Goal: Task Accomplishment & Management: Use online tool/utility

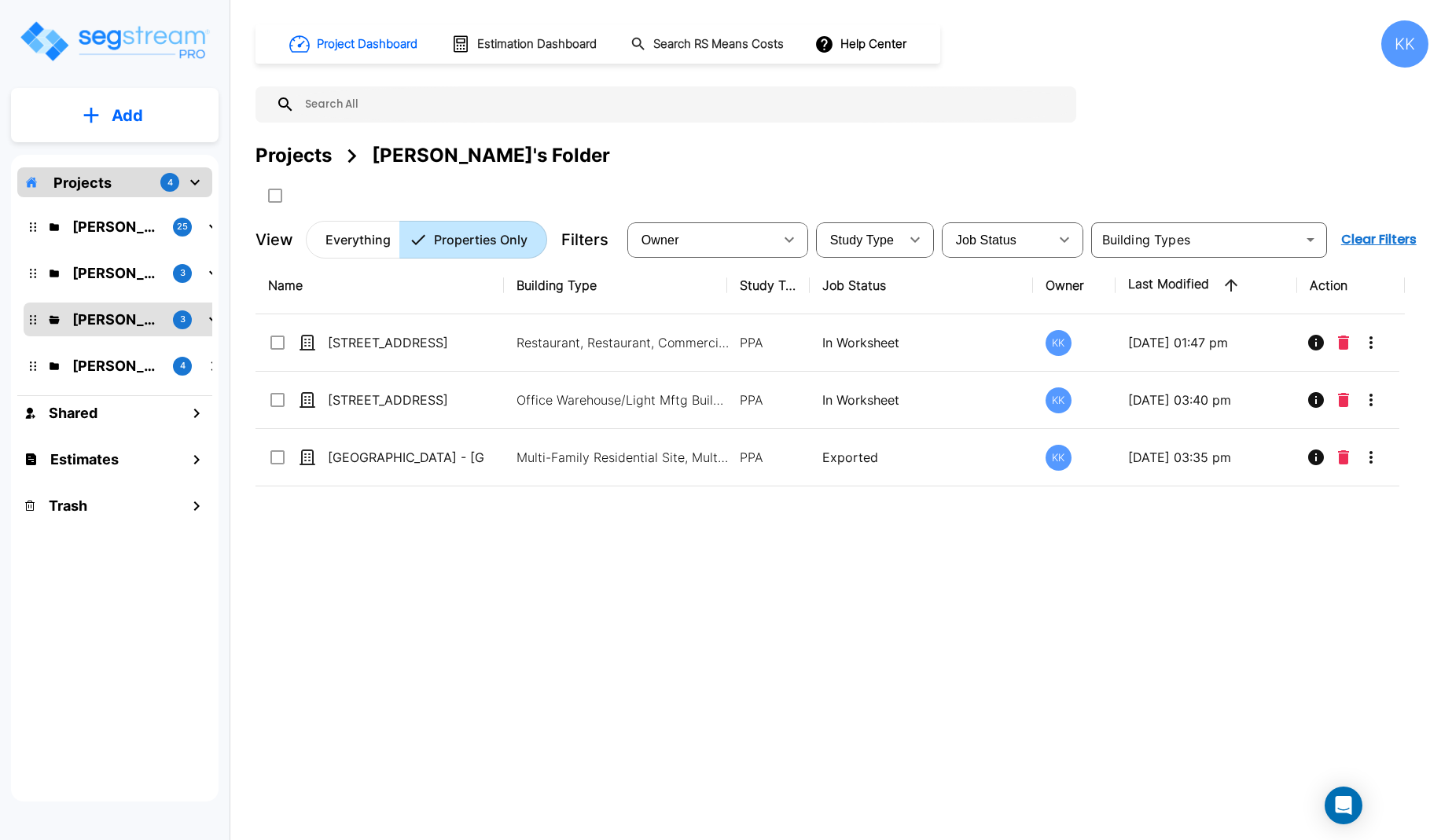
click at [121, 601] on div "Projects 4 Kristina's Folder (Finalized Reports) 25 M.E. Folder 3 Karina's Fold…" at bounding box center [114, 478] width 207 height 647
click at [100, 227] on p "Kristina's Folder (Finalized Reports)" at bounding box center [116, 227] width 88 height 22
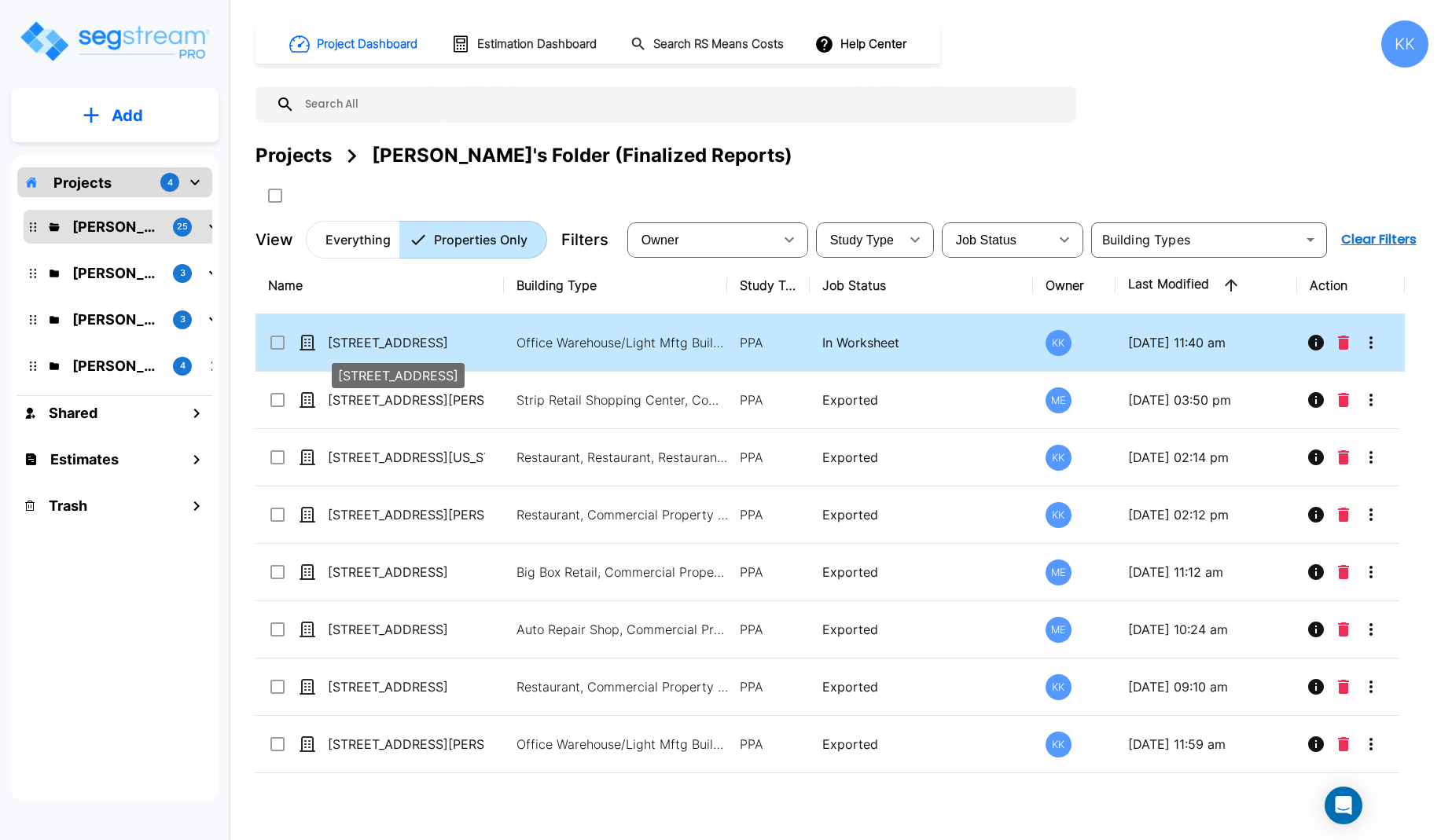
click at [387, 345] on p "[STREET_ADDRESS]" at bounding box center [406, 342] width 158 height 19
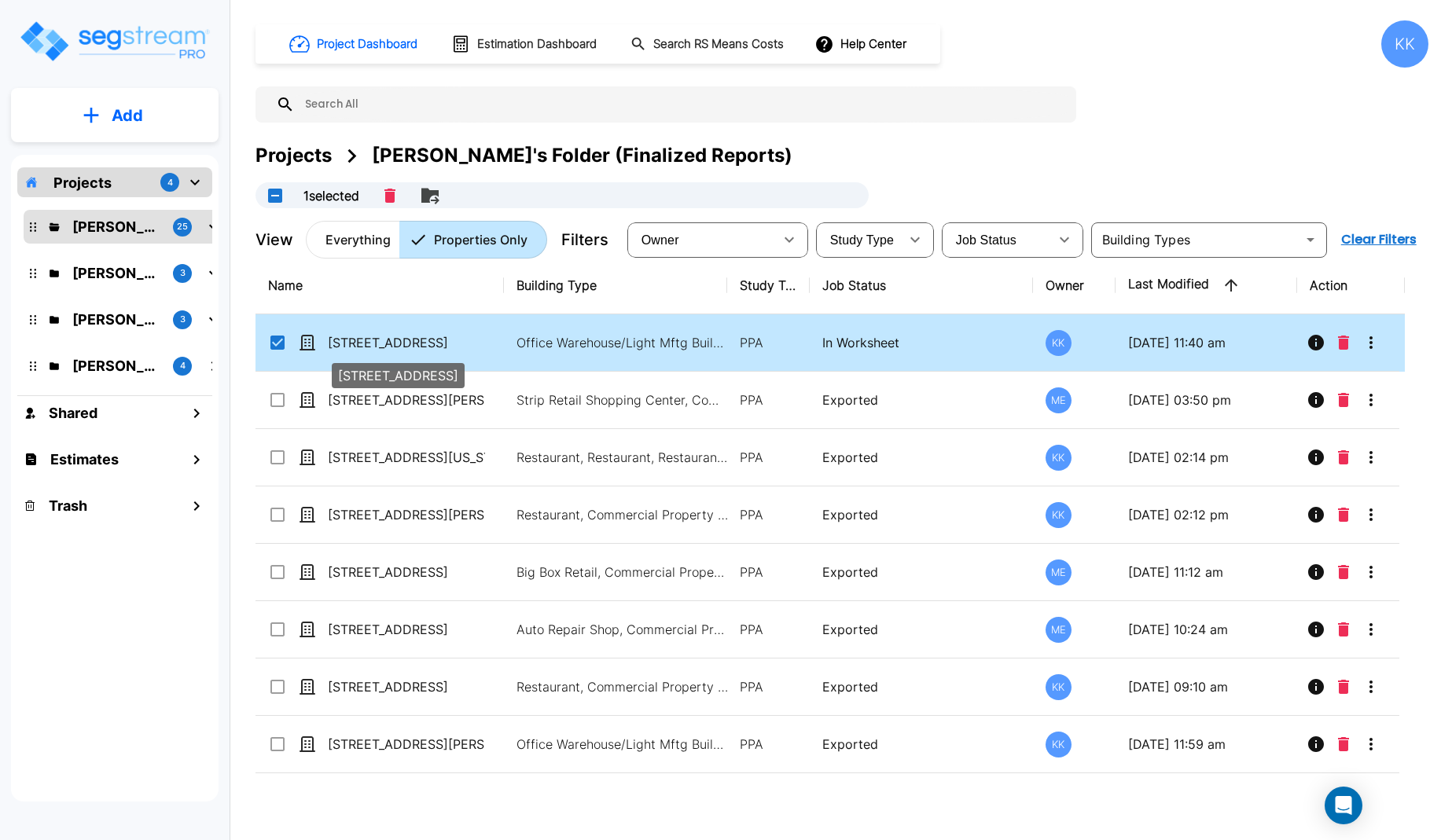
checkbox input "true"
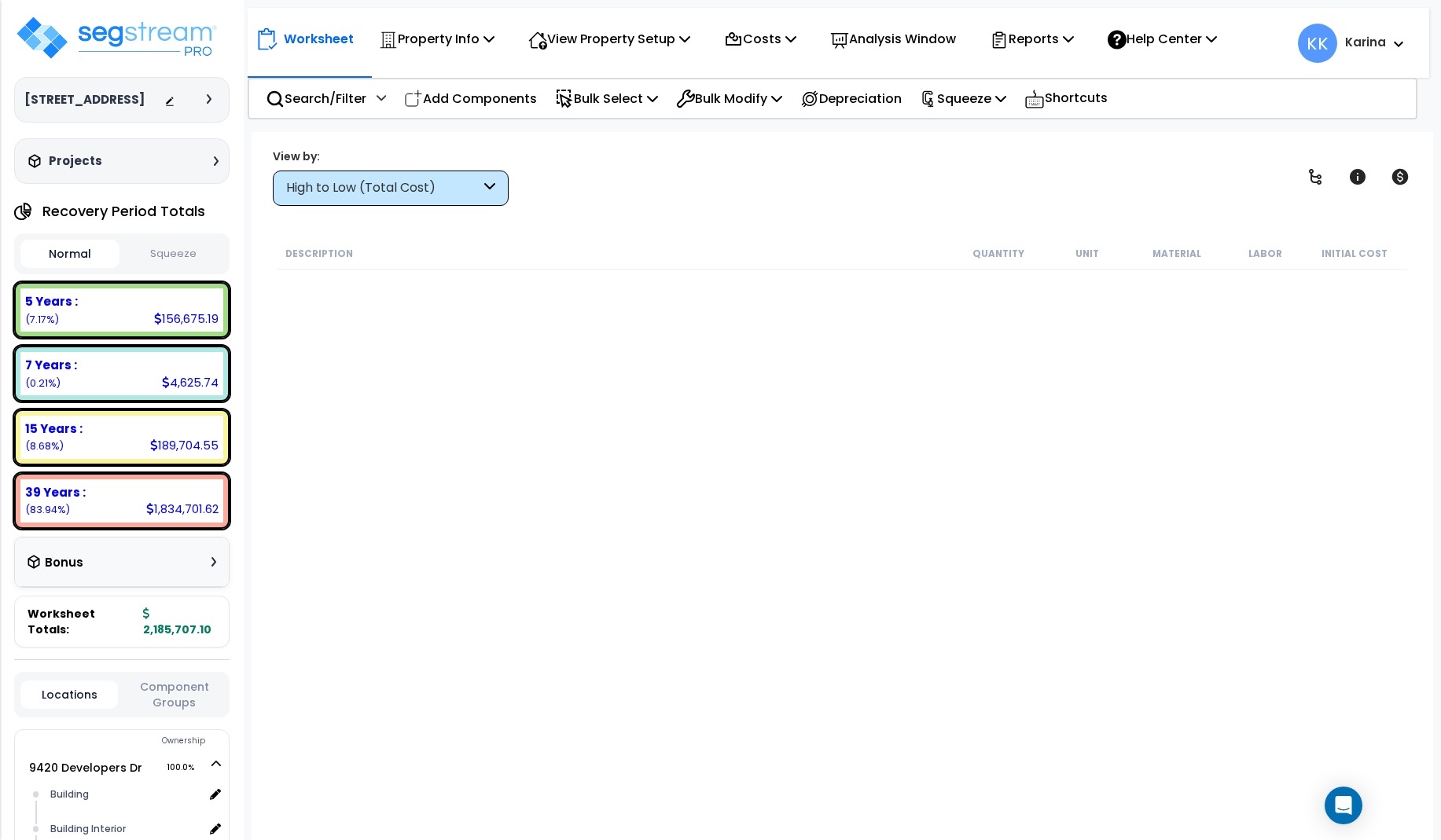
click at [448, 189] on div "High to Low (Total Cost)" at bounding box center [384, 188] width 195 height 18
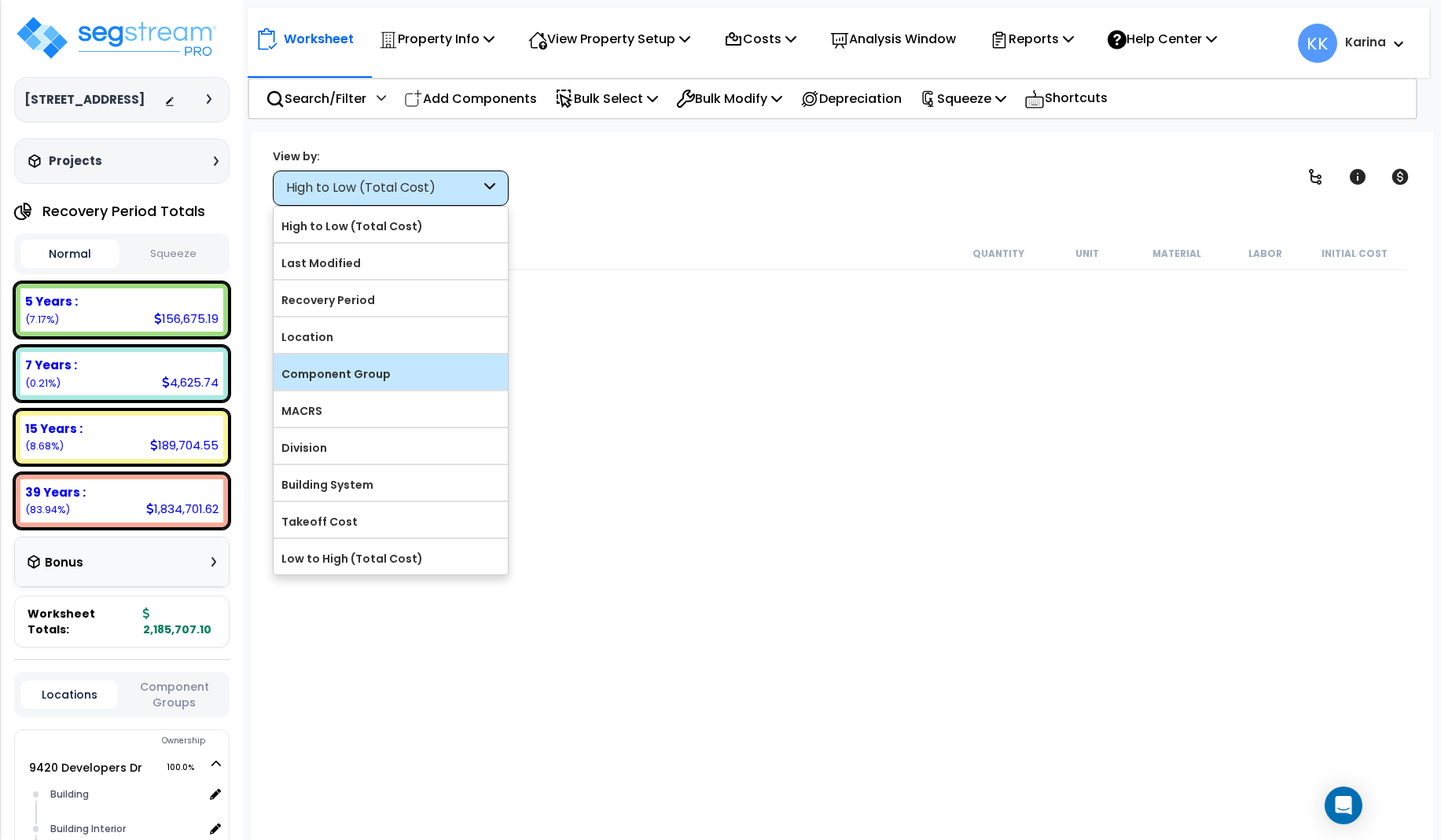
click at [388, 366] on label "Component Group" at bounding box center [391, 374] width 234 height 23
click at [0, 0] on input "Component Group" at bounding box center [0, 0] width 0 height 0
click at [590, 204] on div "View by: High to Low (Total Cost)" at bounding box center [842, 176] width 1150 height 59
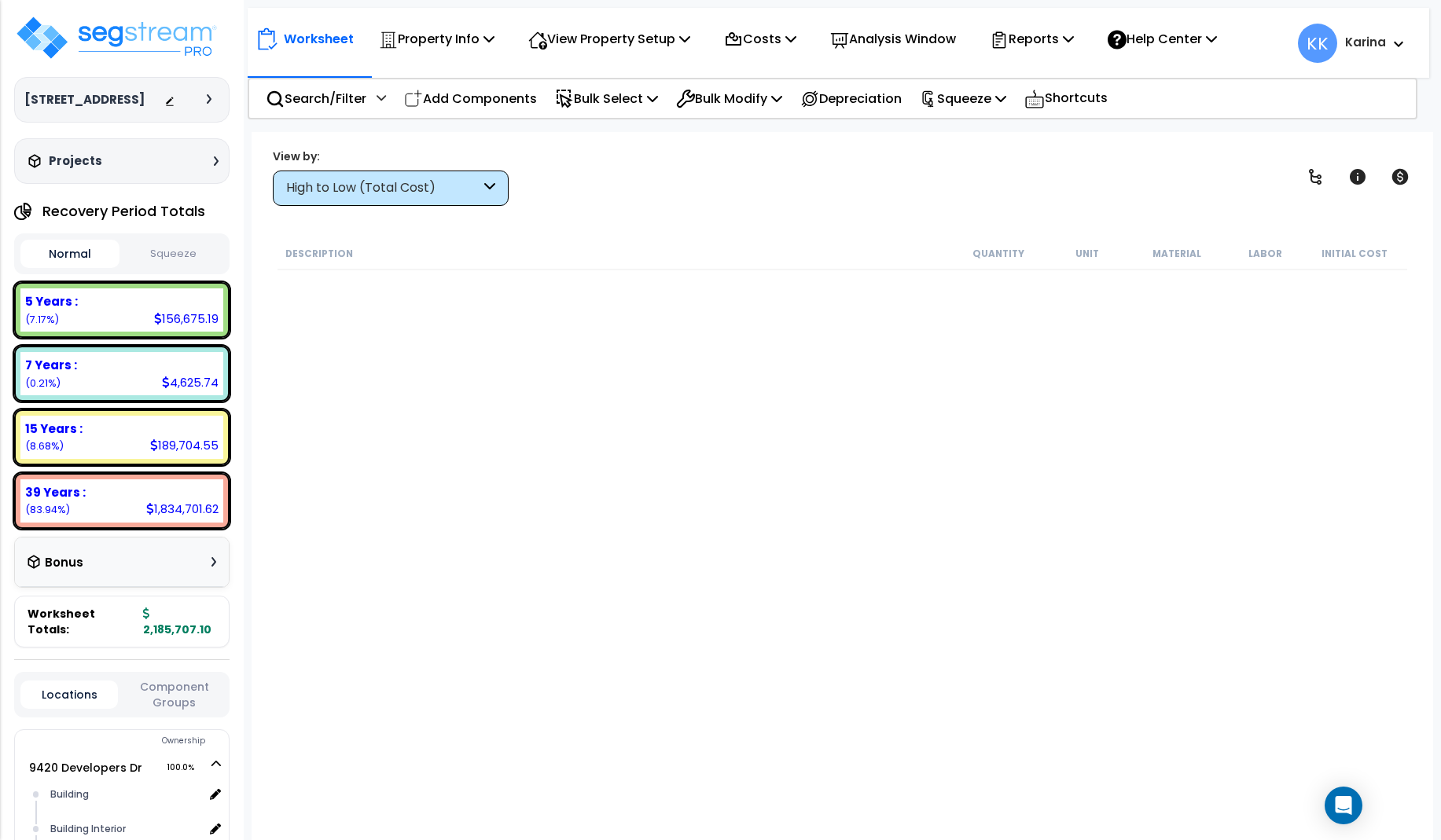
click at [479, 194] on div "High to Low (Total Cost)" at bounding box center [384, 188] width 195 height 18
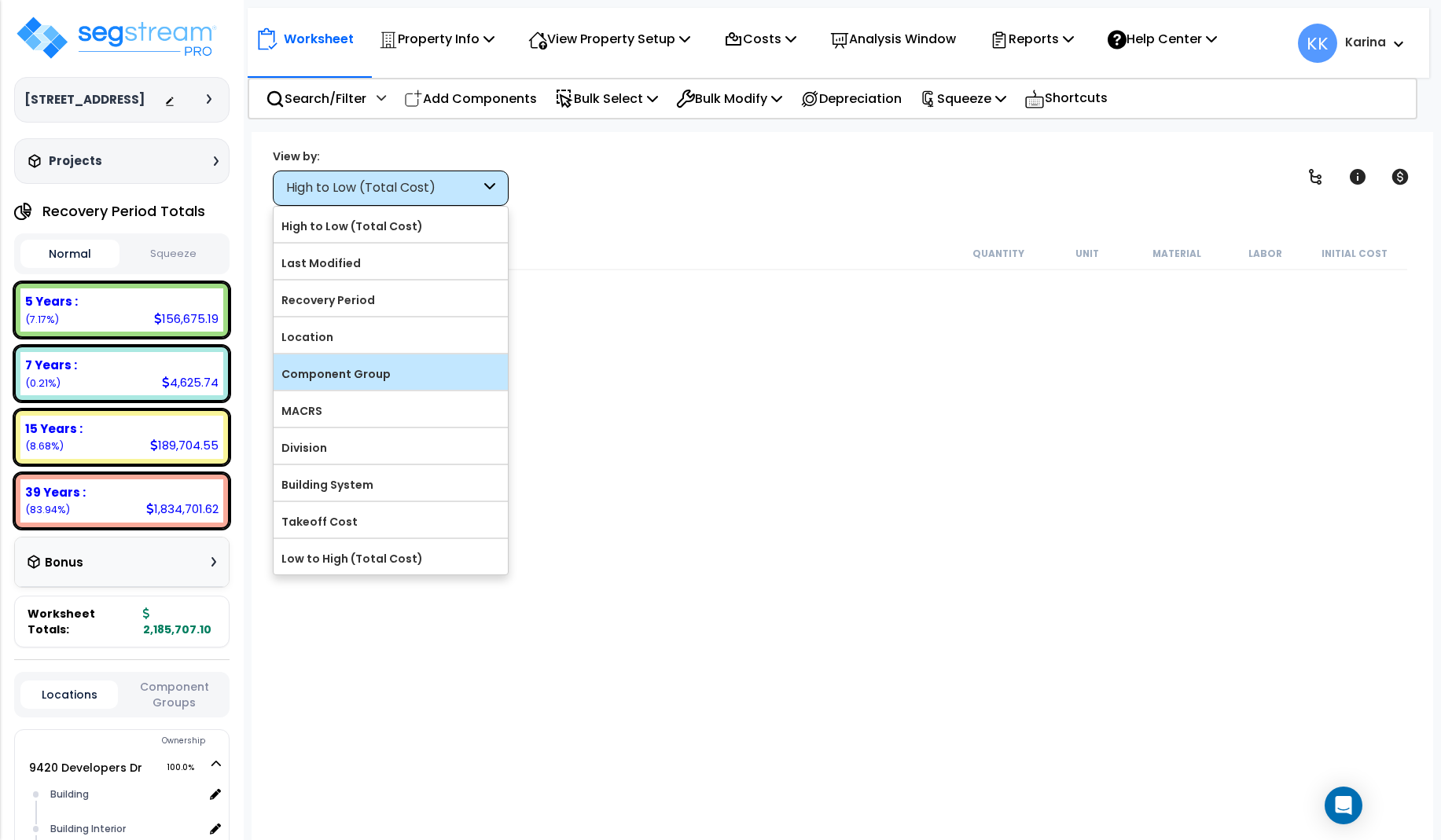
click at [363, 383] on label "Component Group" at bounding box center [391, 374] width 234 height 23
click at [0, 0] on input "Component Group" at bounding box center [0, 0] width 0 height 0
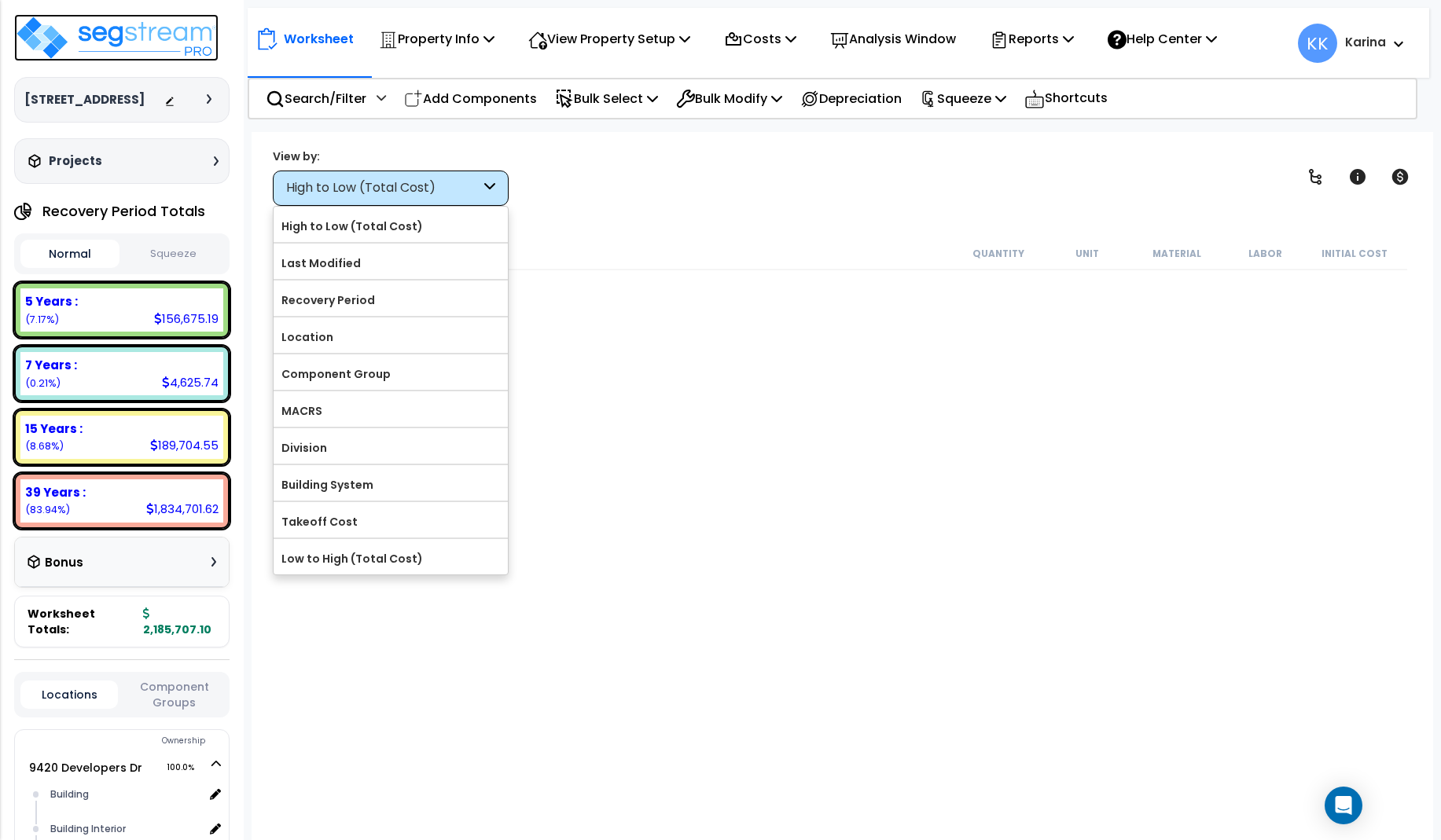
click at [128, 42] on img at bounding box center [116, 38] width 204 height 47
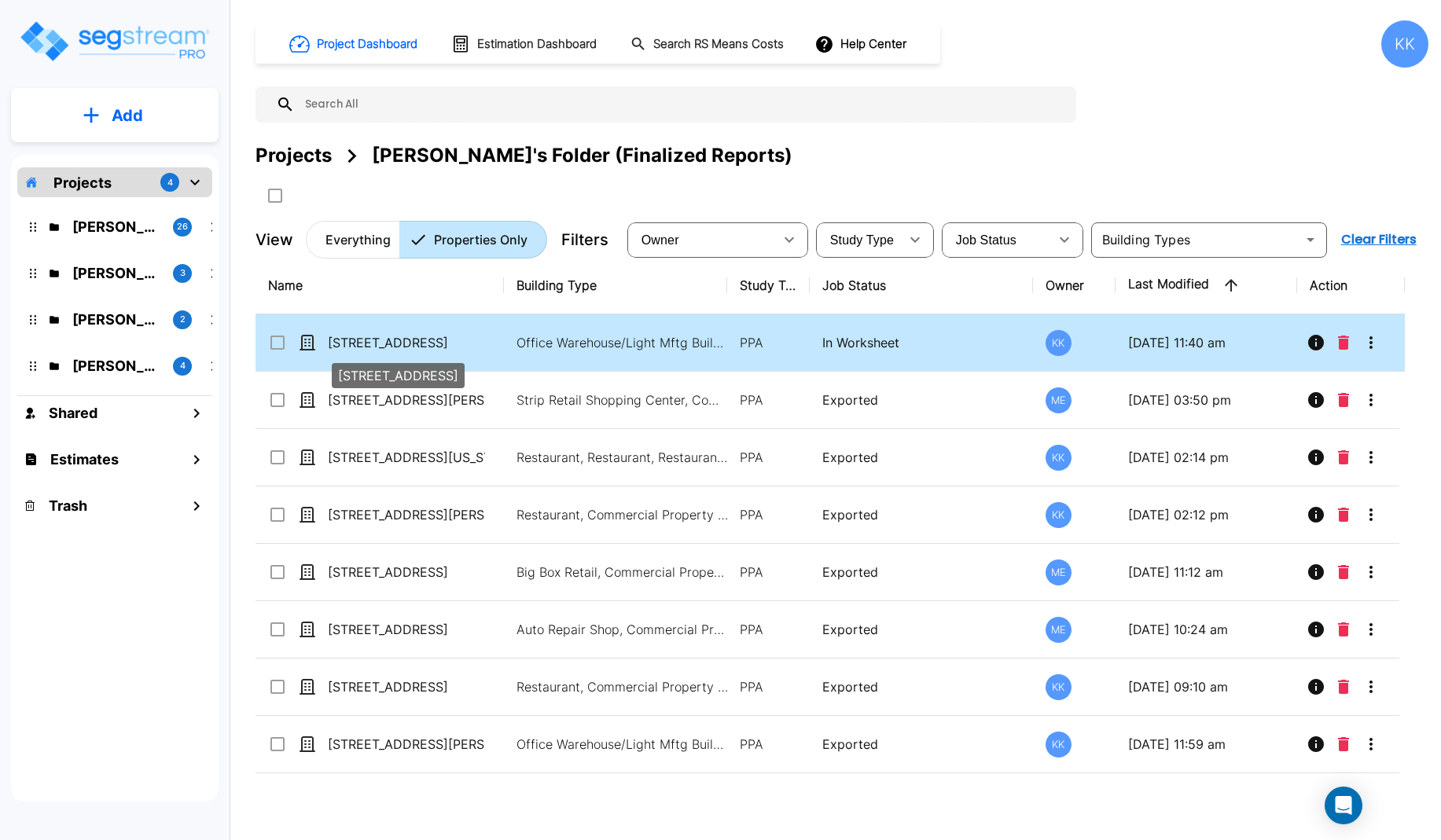
click at [406, 336] on p "[STREET_ADDRESS]" at bounding box center [406, 342] width 158 height 19
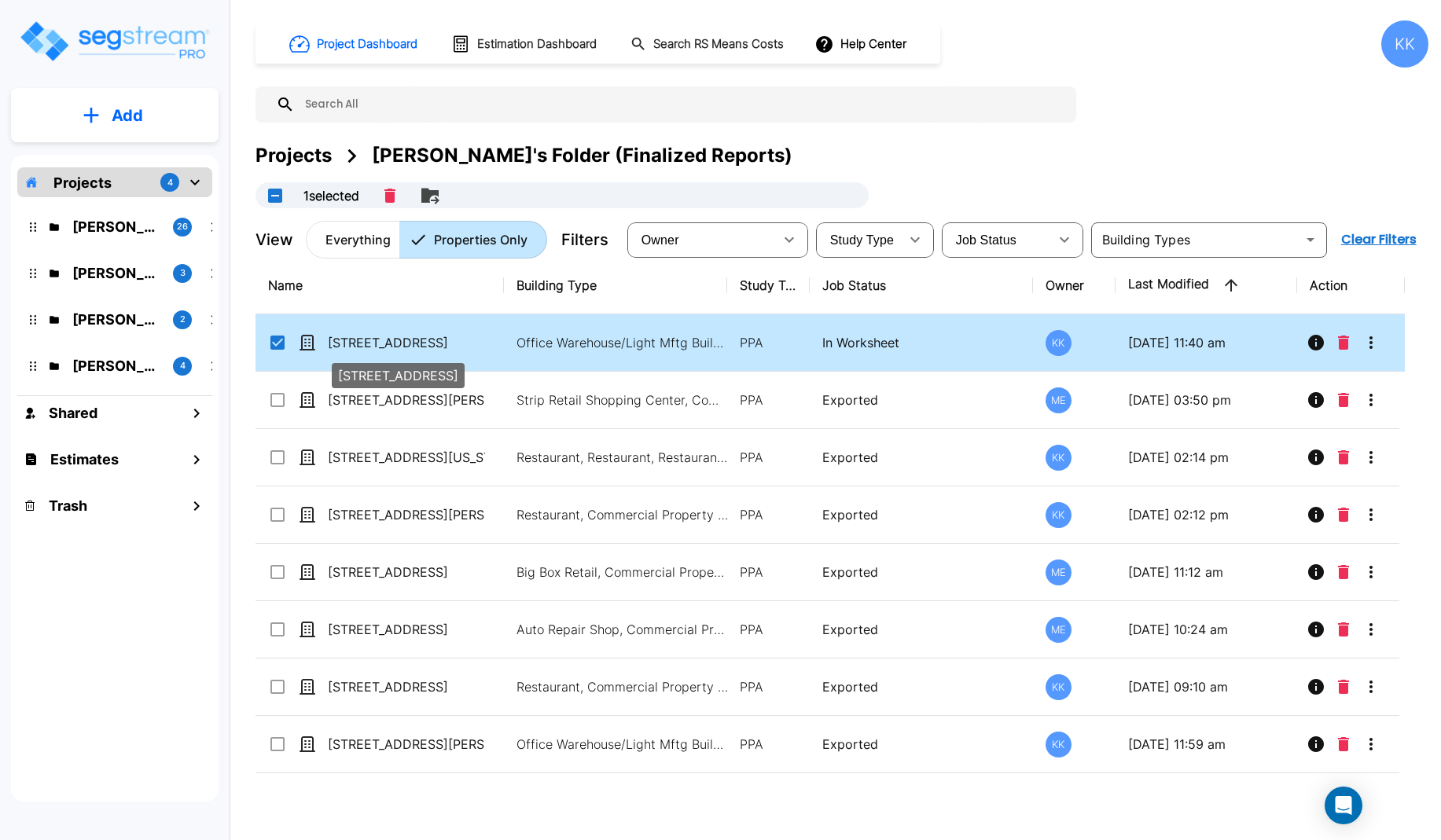
click at [399, 340] on p "[STREET_ADDRESS]" at bounding box center [406, 342] width 158 height 19
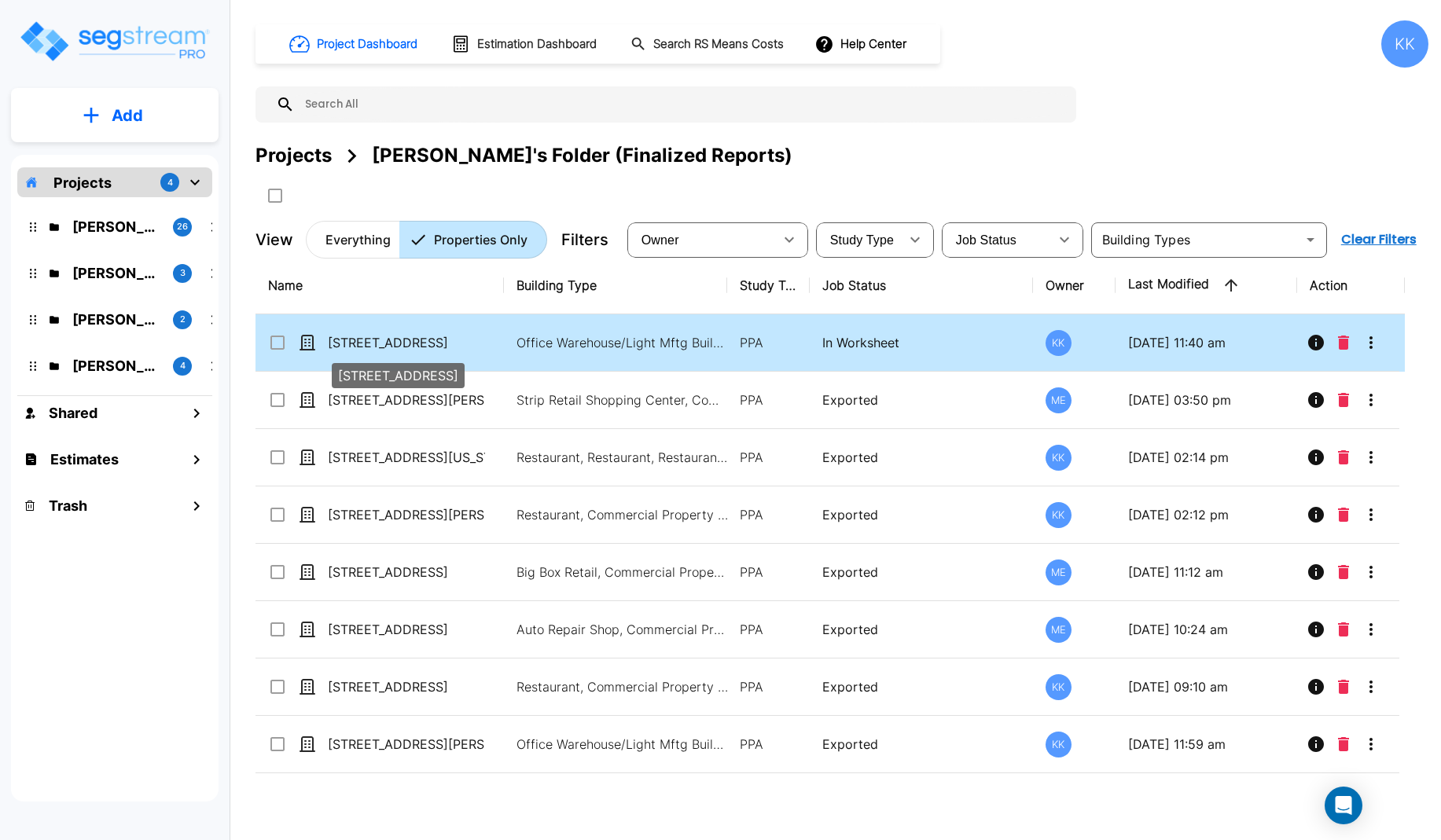
click at [399, 340] on p "[STREET_ADDRESS]" at bounding box center [406, 342] width 158 height 19
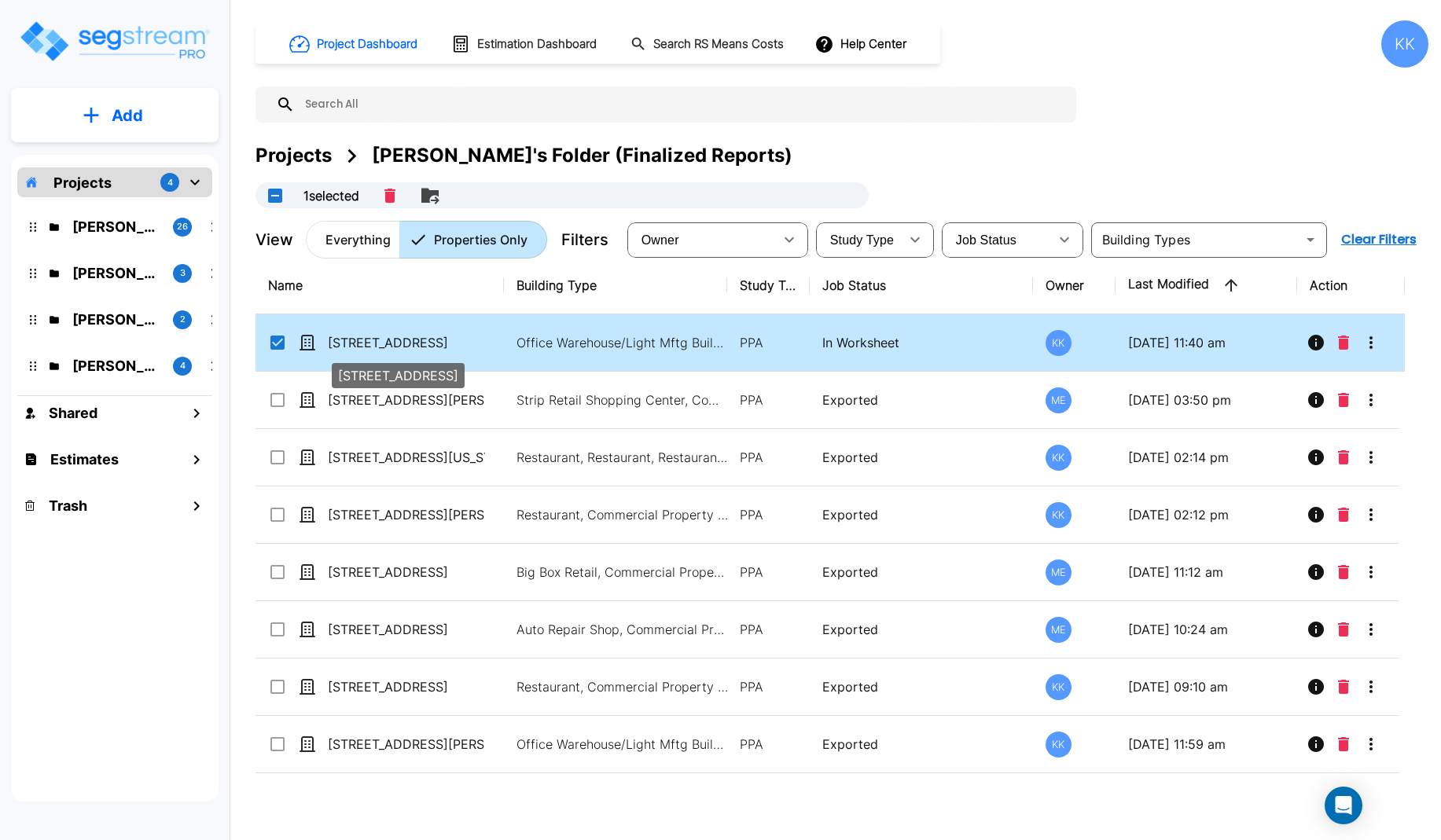
checkbox input "true"
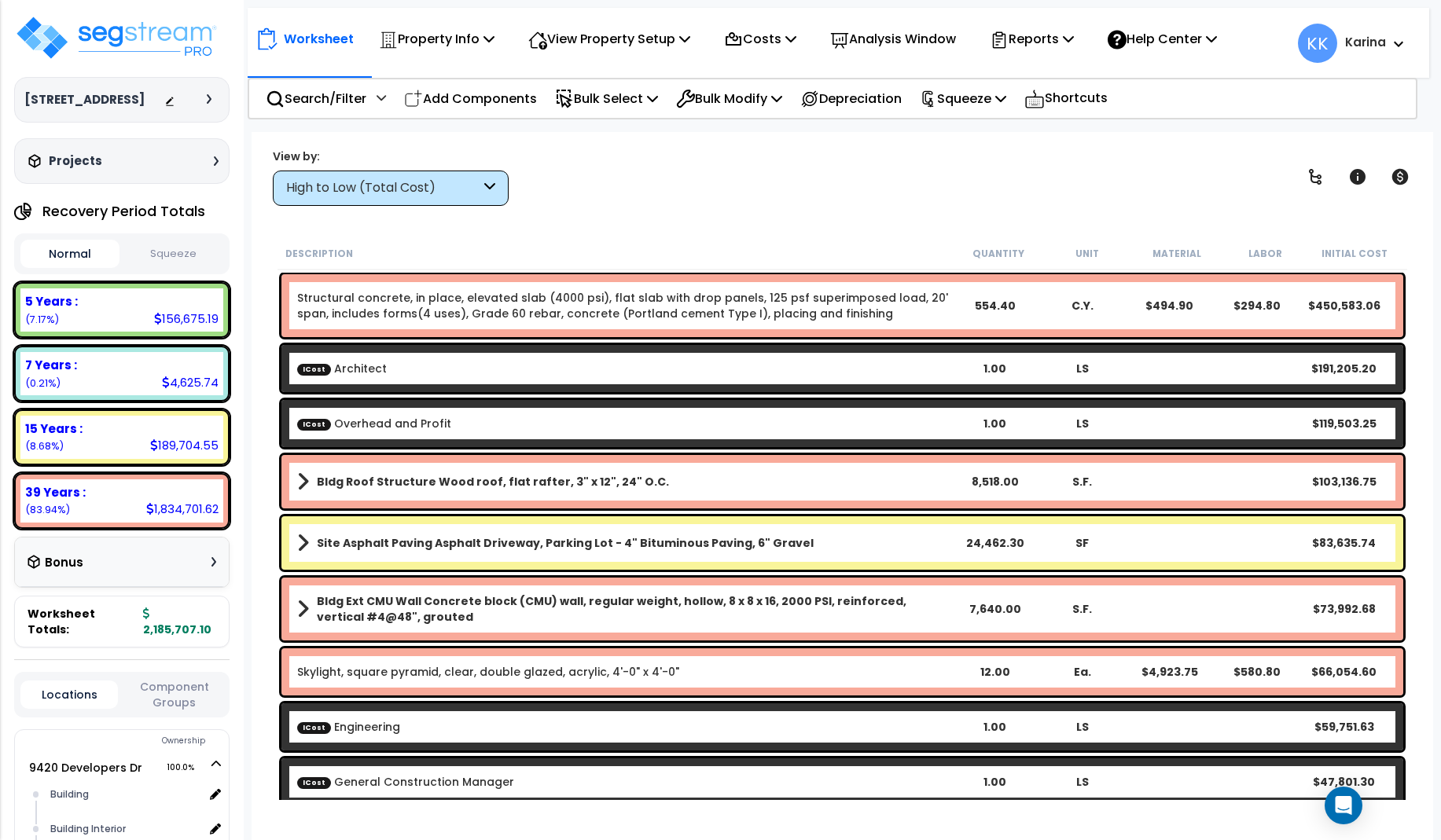
click at [453, 191] on div "High to Low (Total Cost)" at bounding box center [384, 188] width 195 height 18
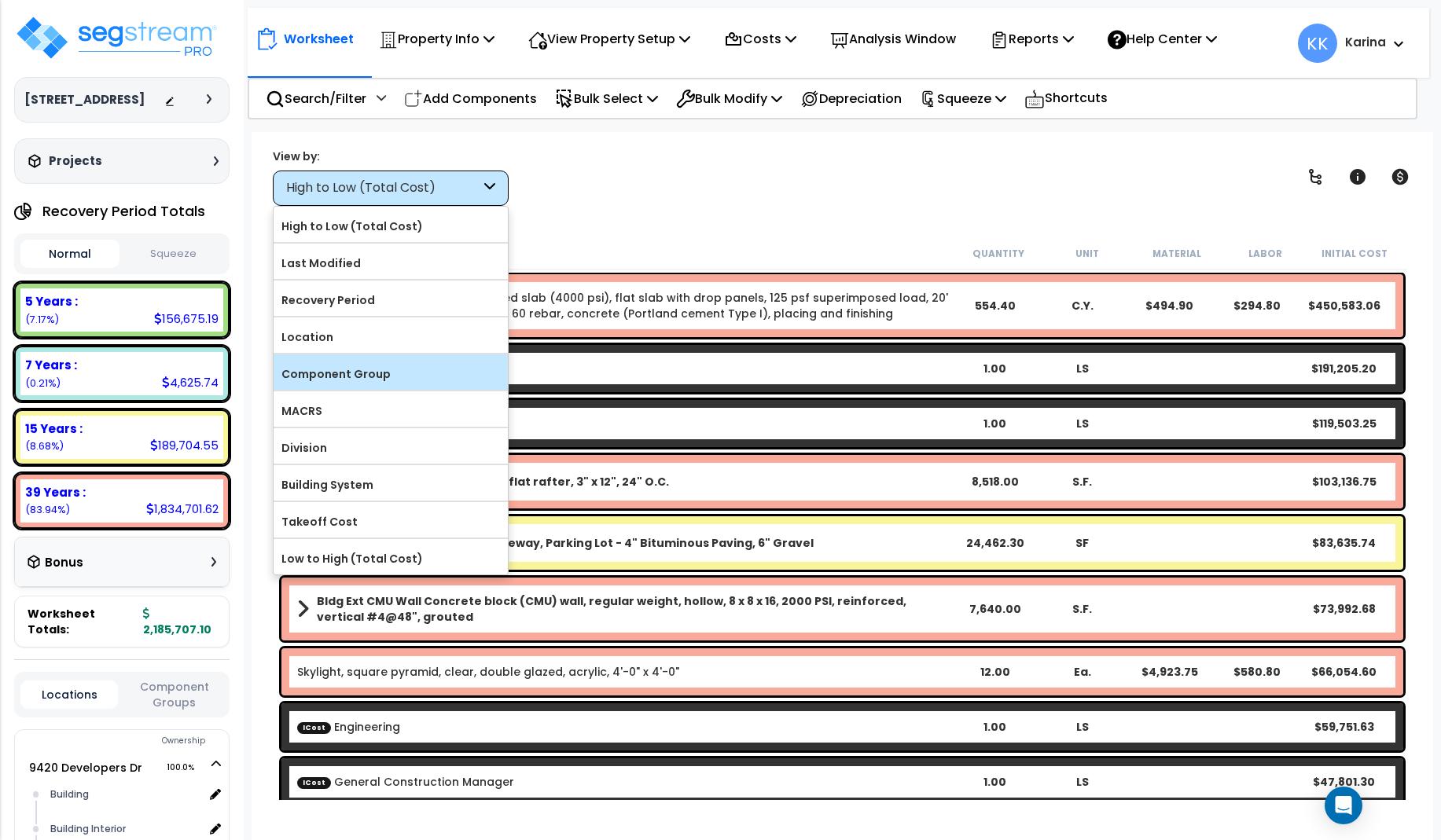
click at [393, 368] on label "Component Group" at bounding box center [391, 374] width 234 height 23
click at [0, 0] on input "Component Group" at bounding box center [0, 0] width 0 height 0
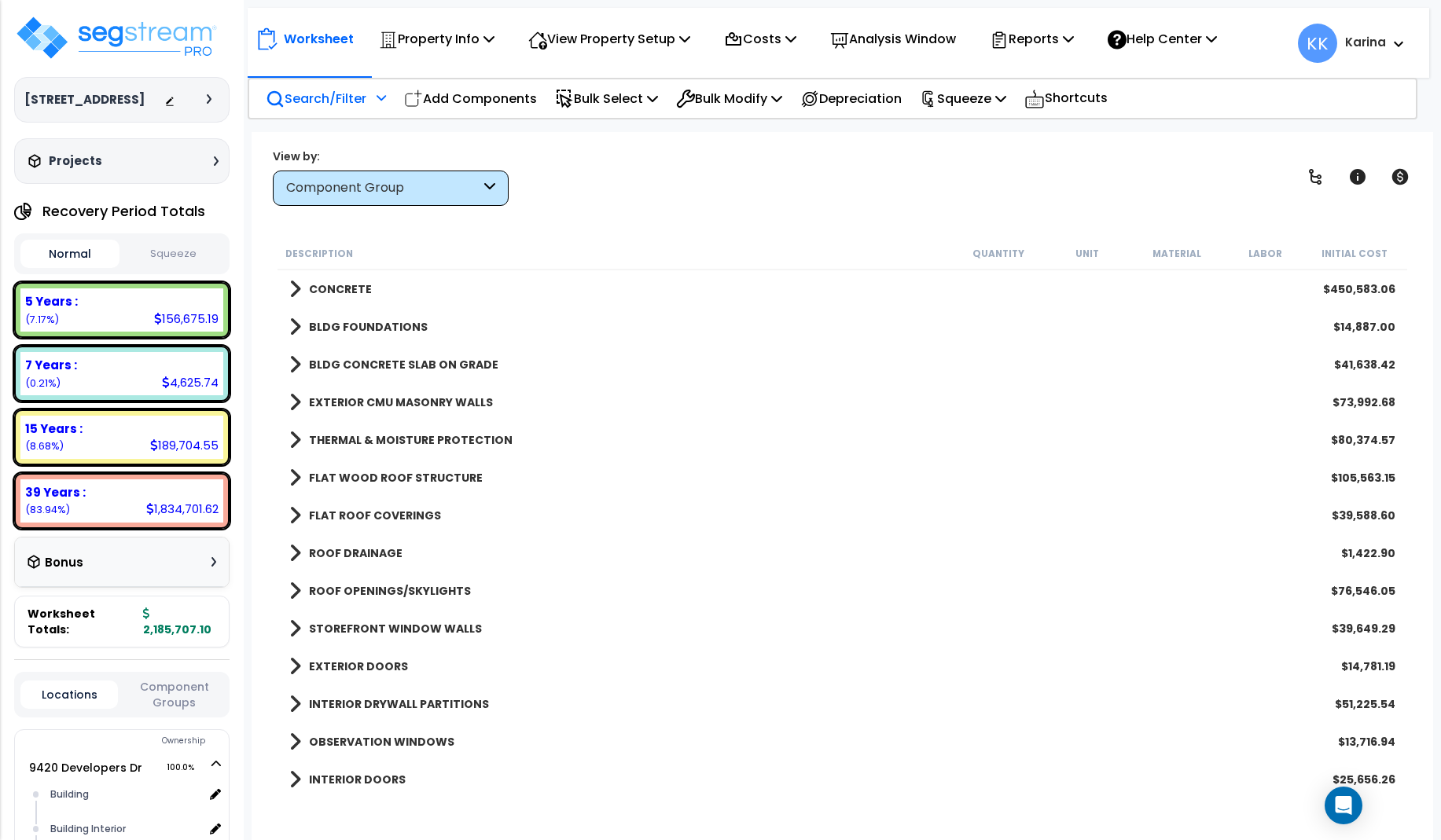
click at [325, 97] on p "Search/Filter" at bounding box center [316, 99] width 101 height 22
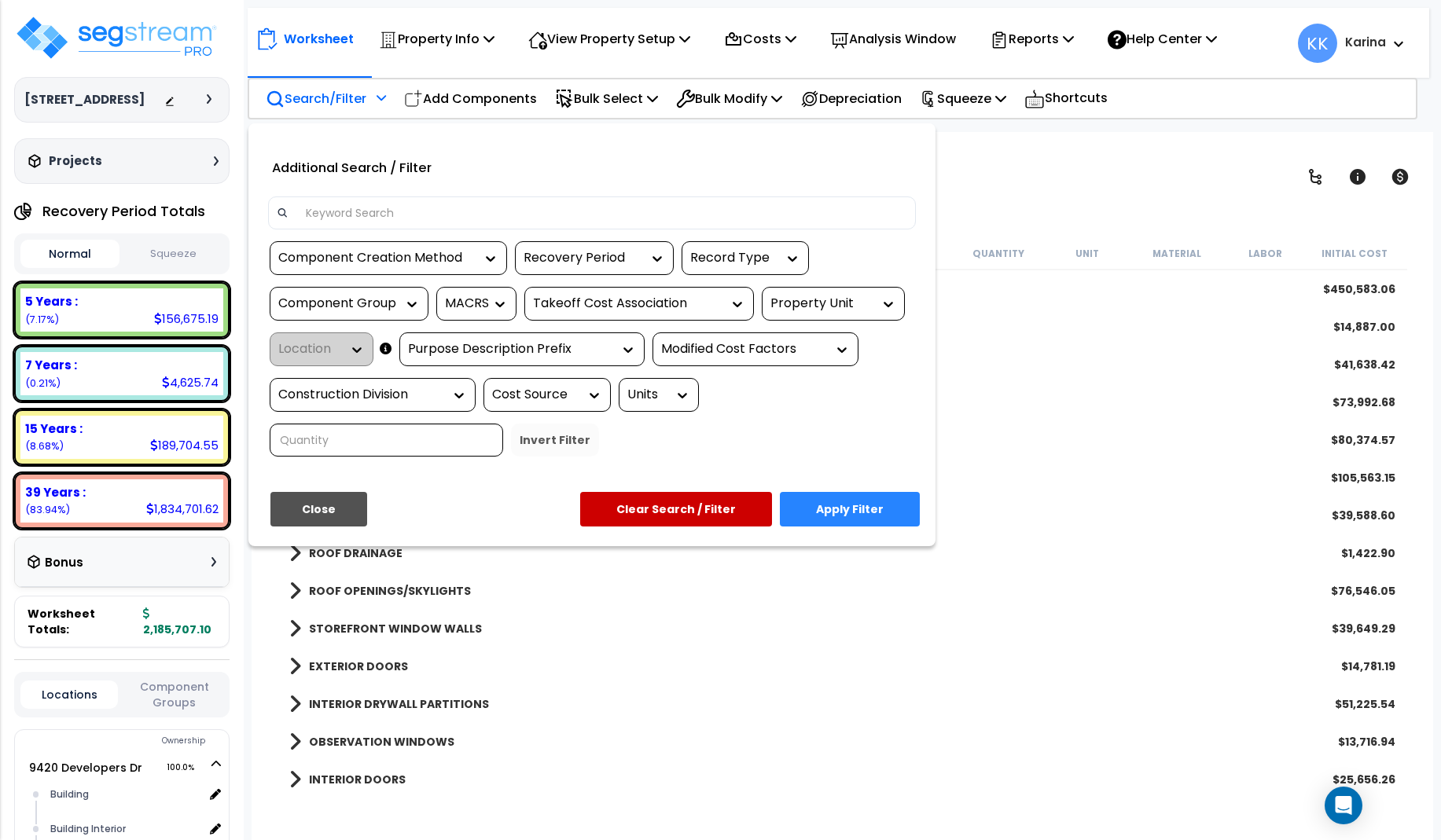
click at [377, 212] on input at bounding box center [602, 213] width 611 height 23
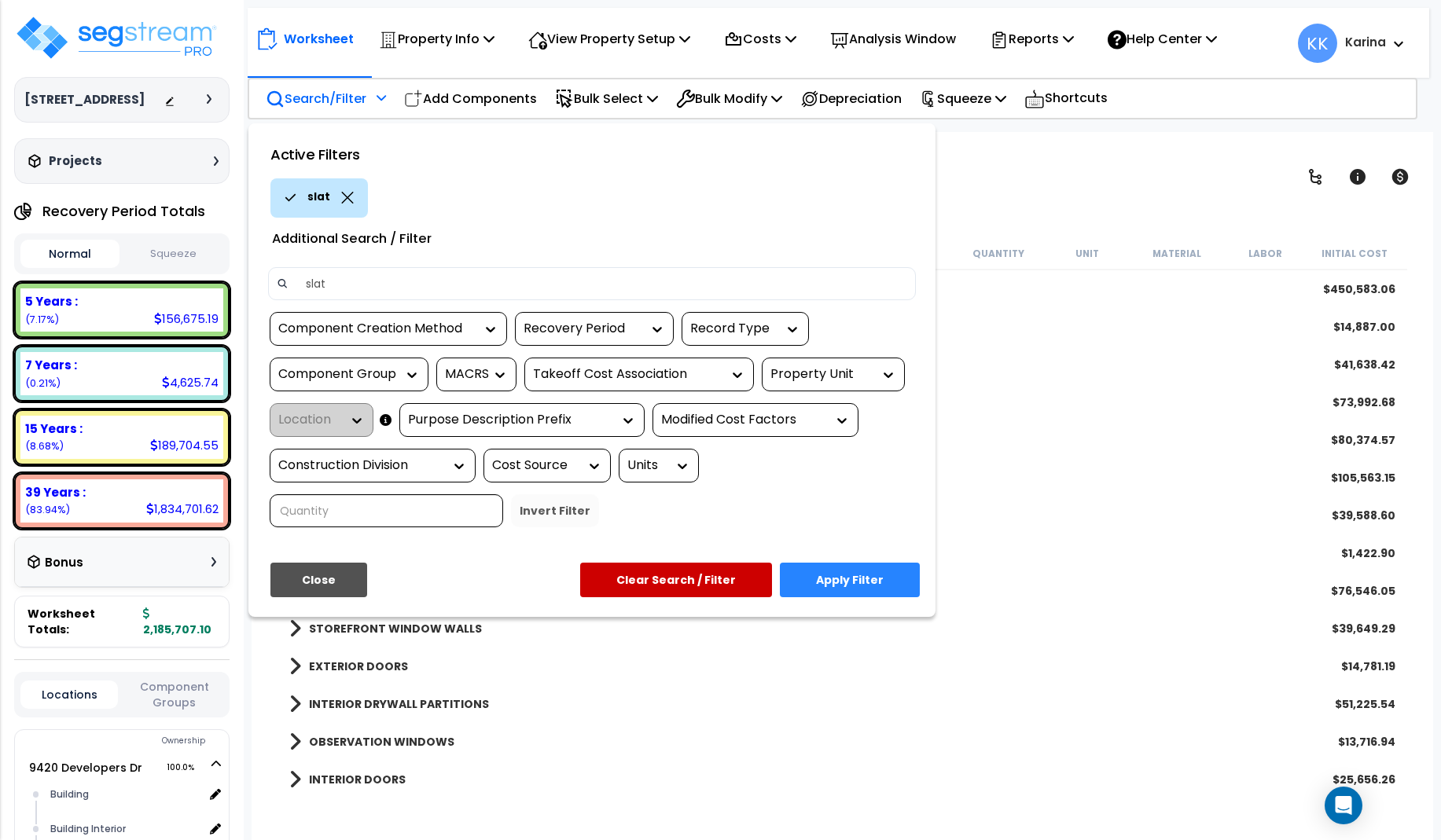
type input "slat"
click at [875, 580] on button "Apply Filter" at bounding box center [849, 580] width 140 height 34
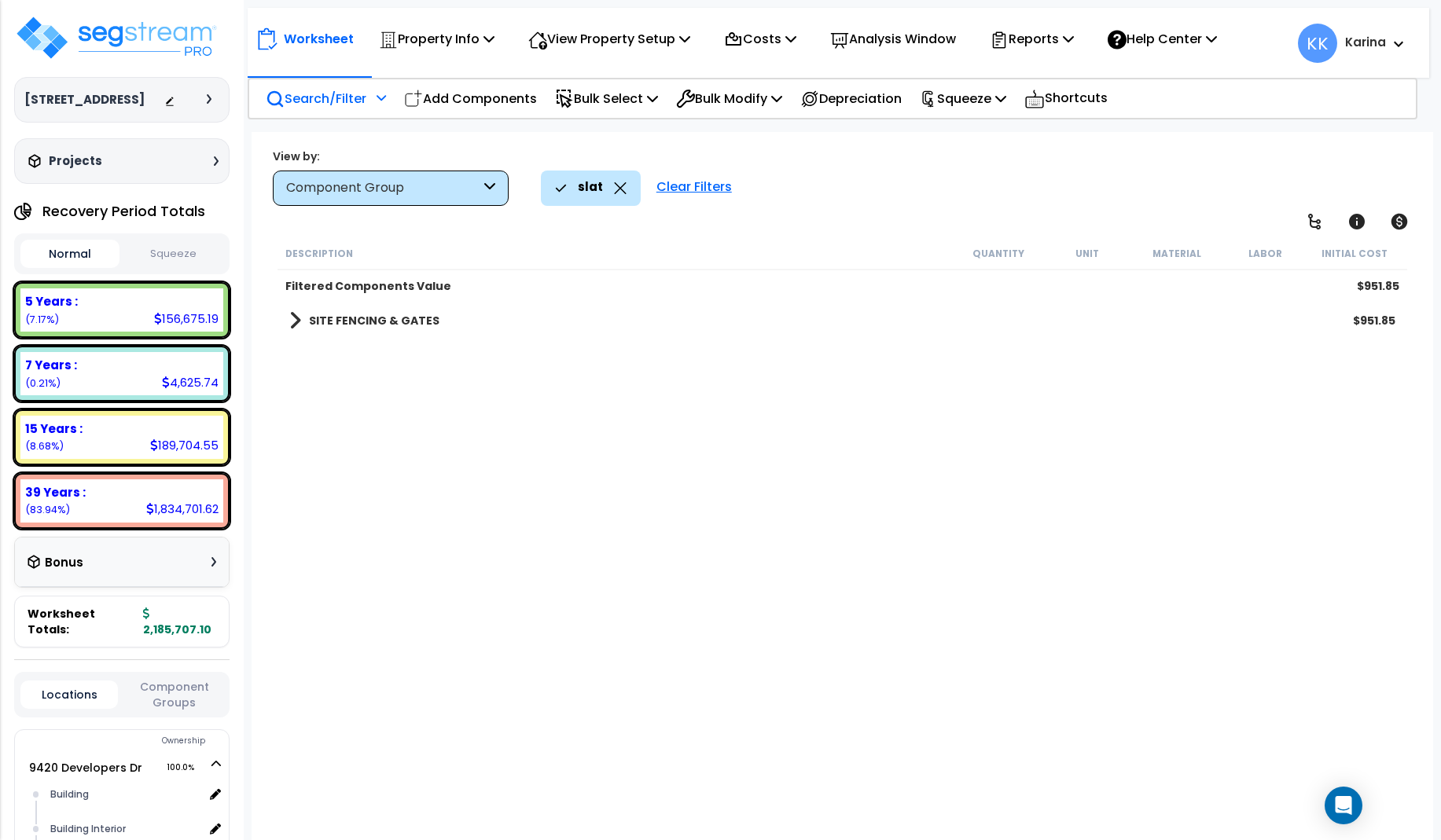
click at [291, 312] on span at bounding box center [295, 321] width 12 height 22
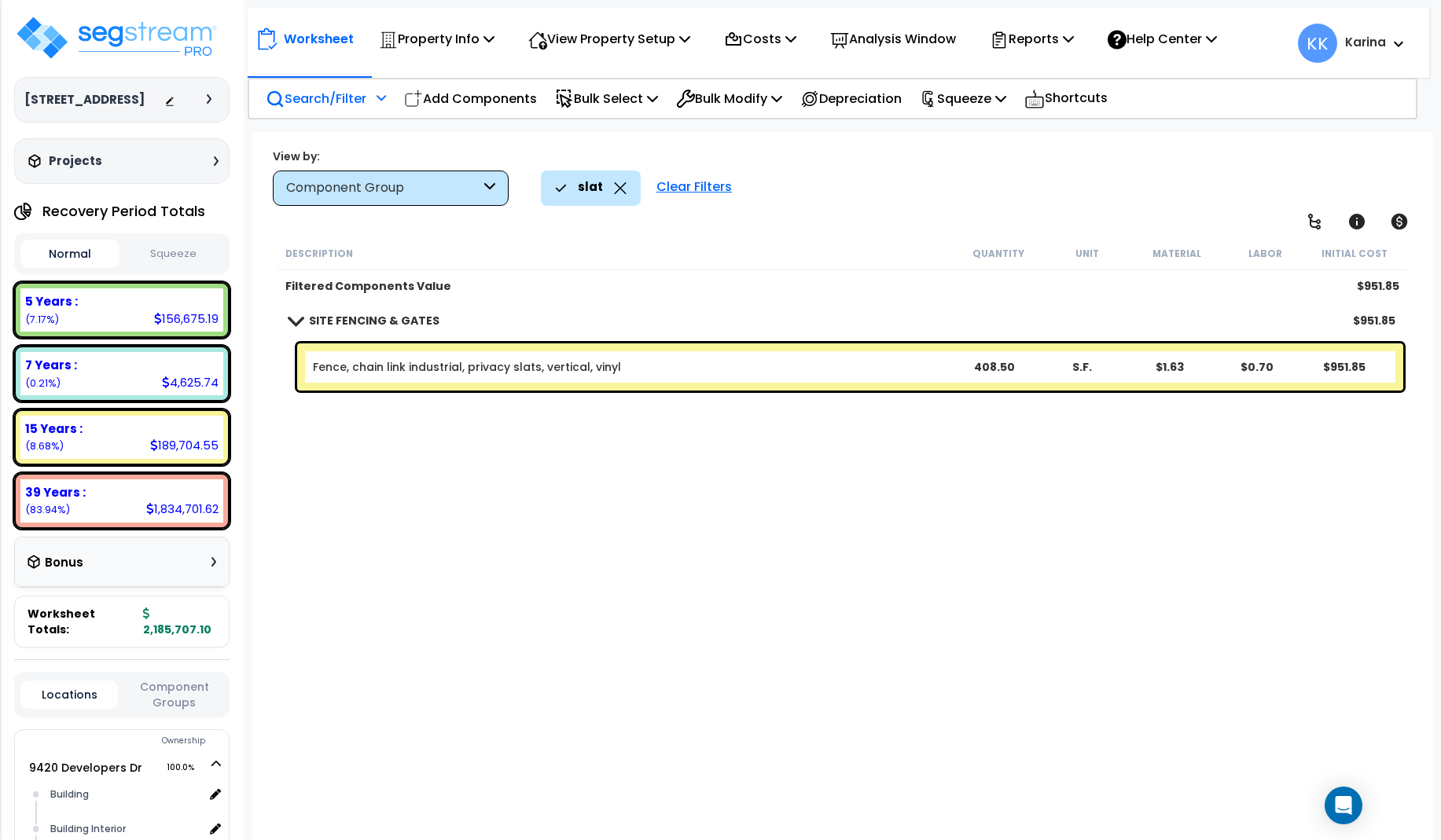
click at [295, 321] on span at bounding box center [295, 320] width 22 height 12
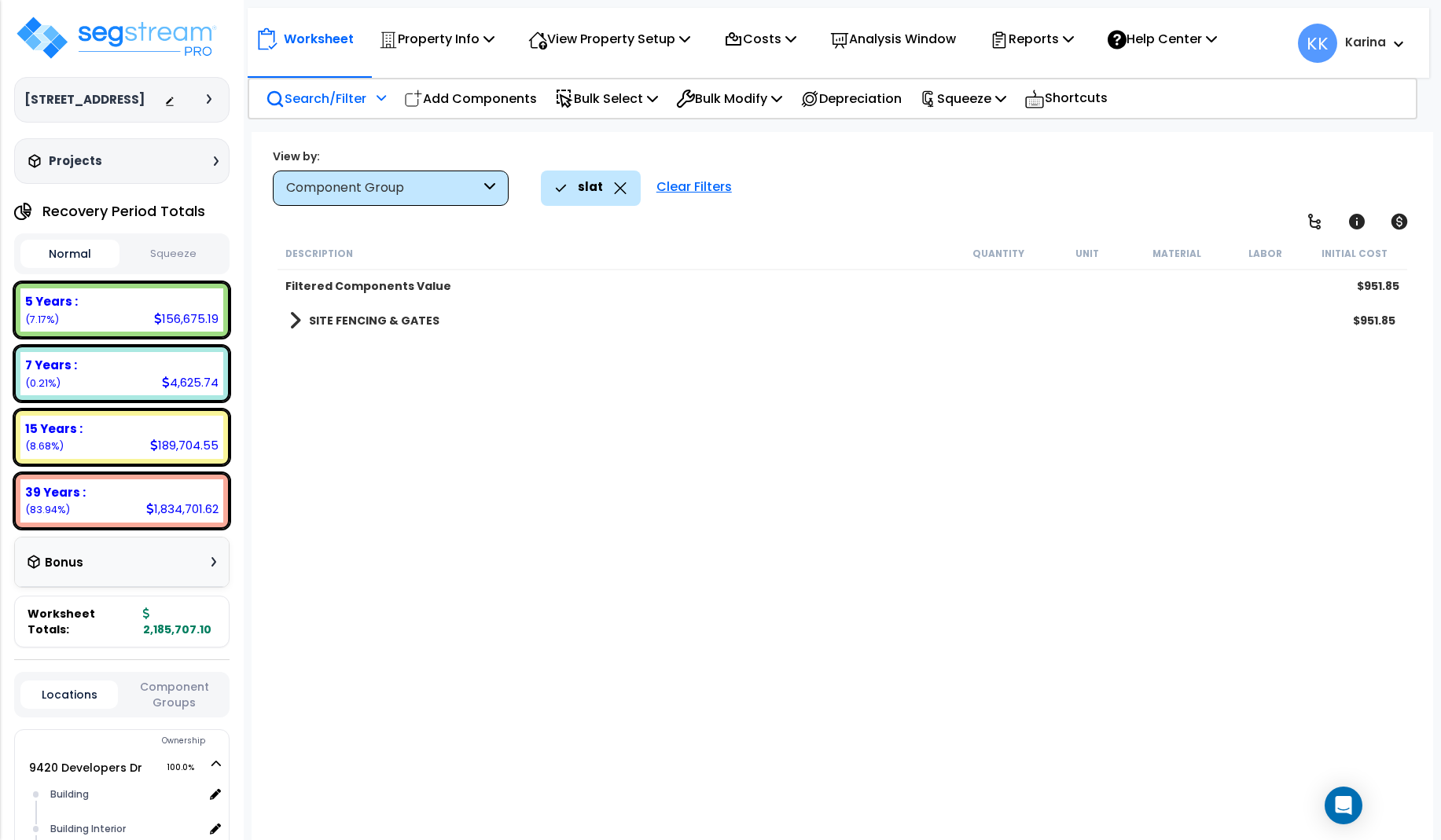
click at [680, 189] on div "Clear Filters" at bounding box center [693, 187] width 91 height 34
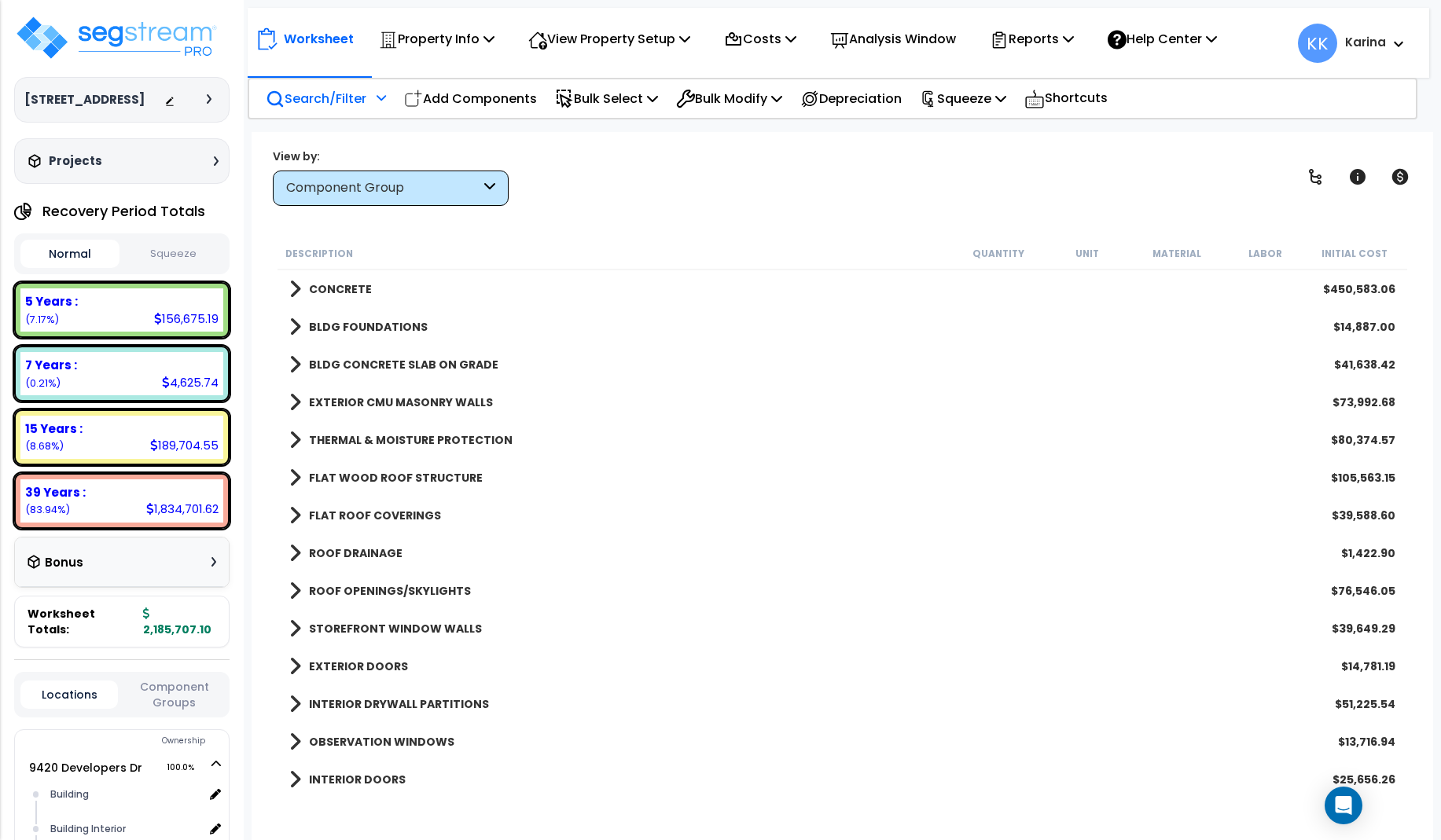
click at [322, 101] on p "Search/Filter" at bounding box center [316, 99] width 101 height 22
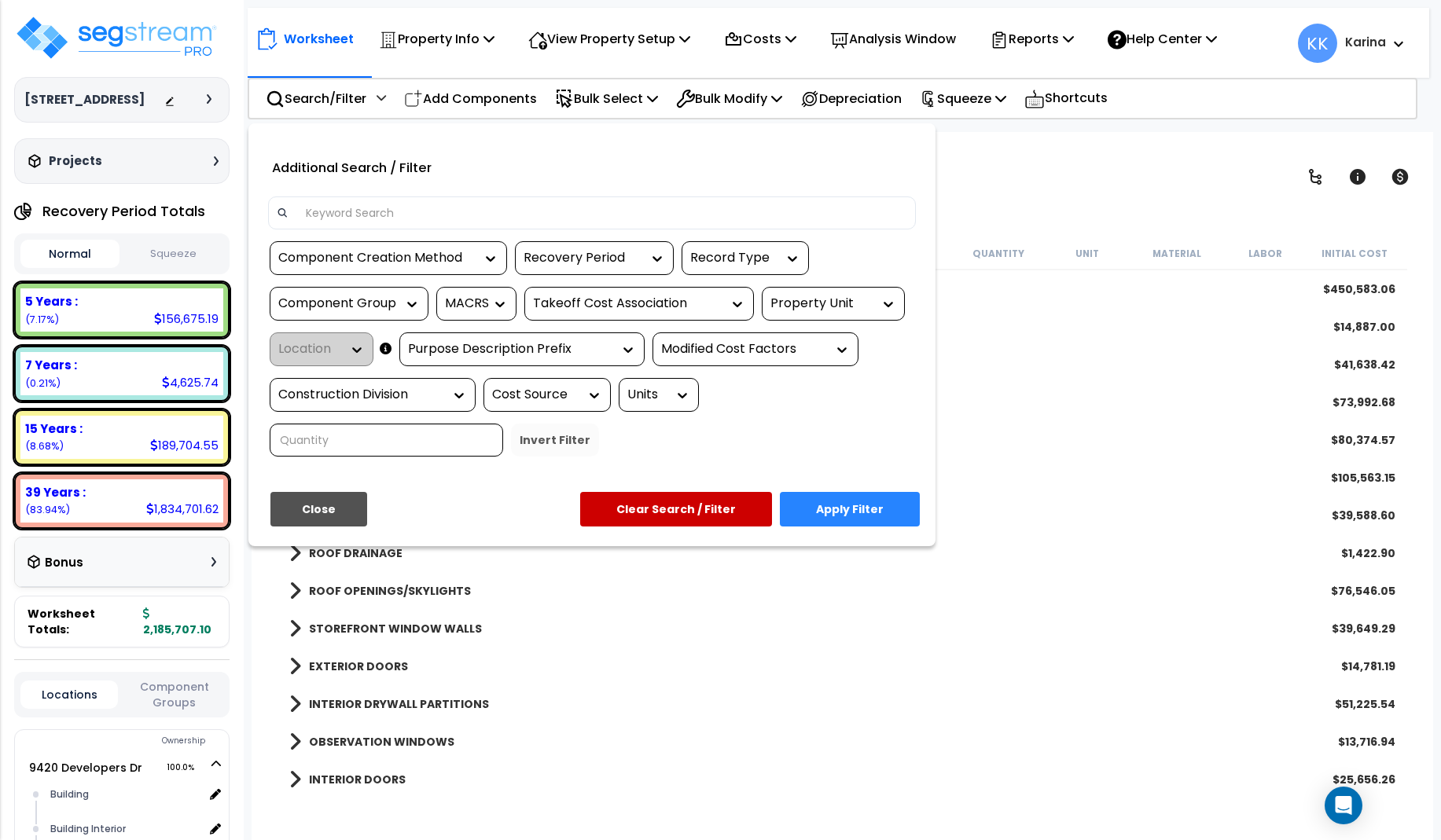
click at [363, 213] on input at bounding box center [602, 213] width 611 height 23
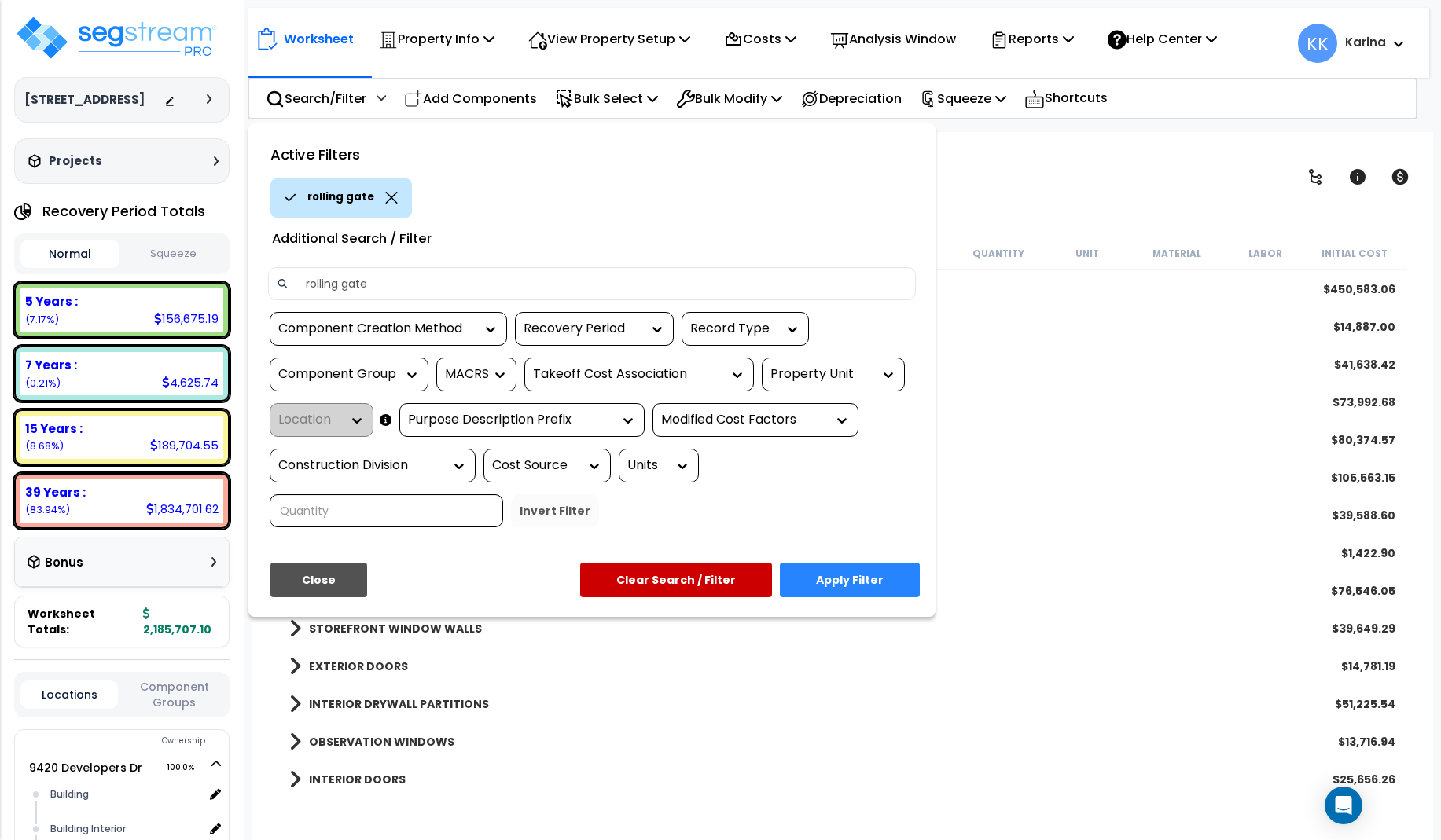
type input "rolling gate"
click at [829, 578] on button "Apply Filter" at bounding box center [849, 580] width 140 height 34
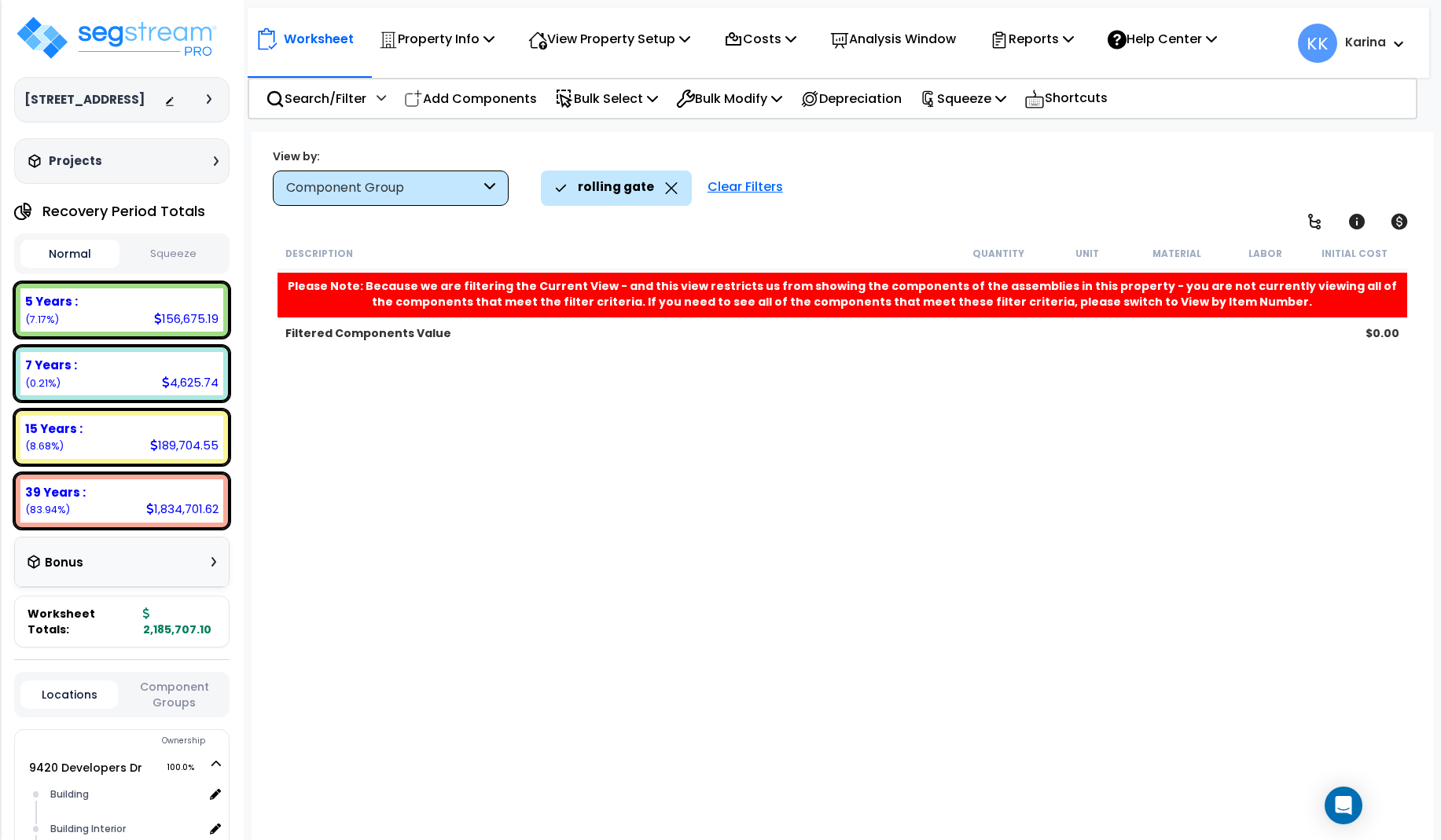
click at [709, 189] on div "Clear Filters" at bounding box center [745, 187] width 91 height 34
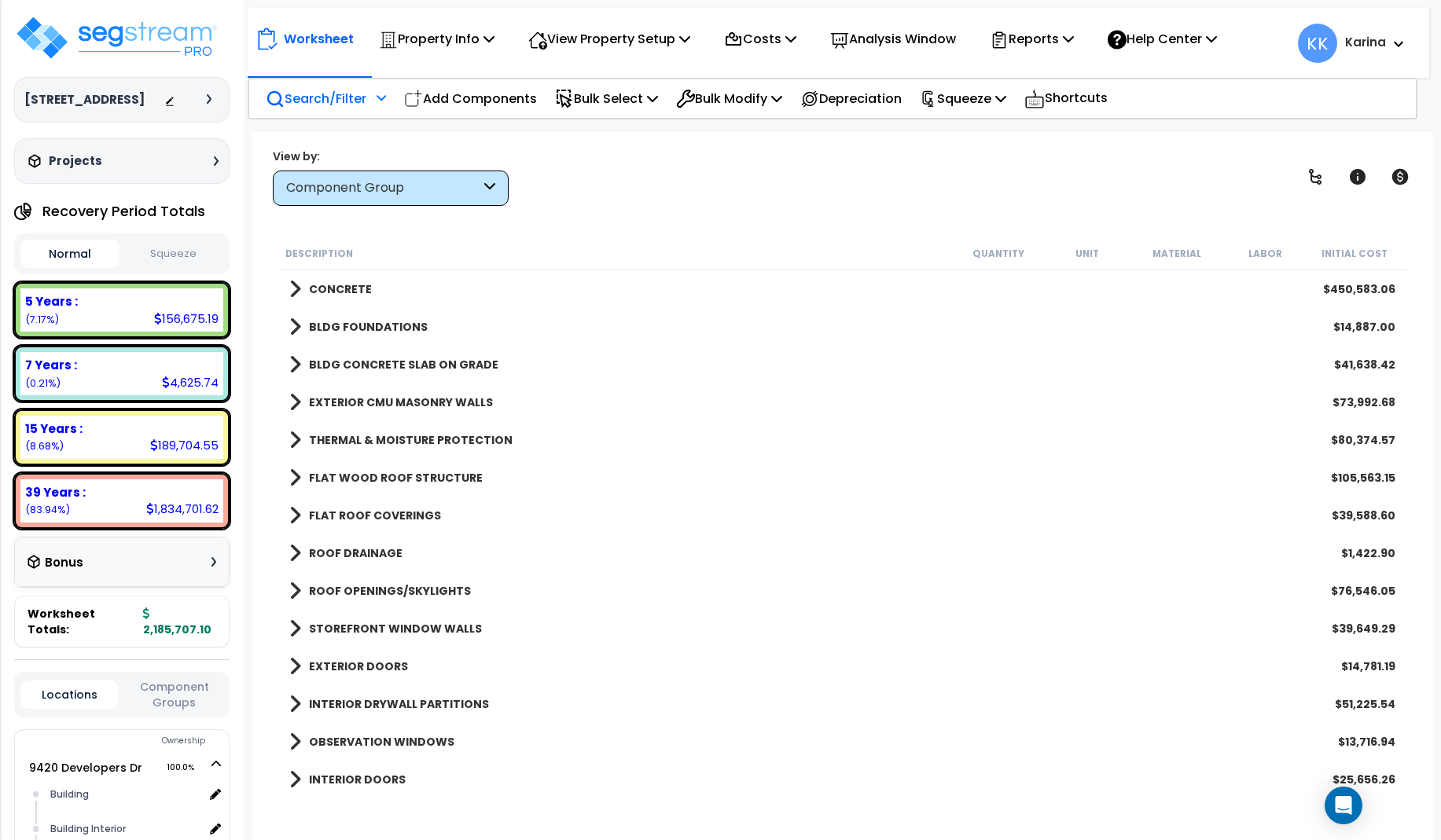
click at [308, 100] on p "Search/Filter" at bounding box center [316, 99] width 101 height 22
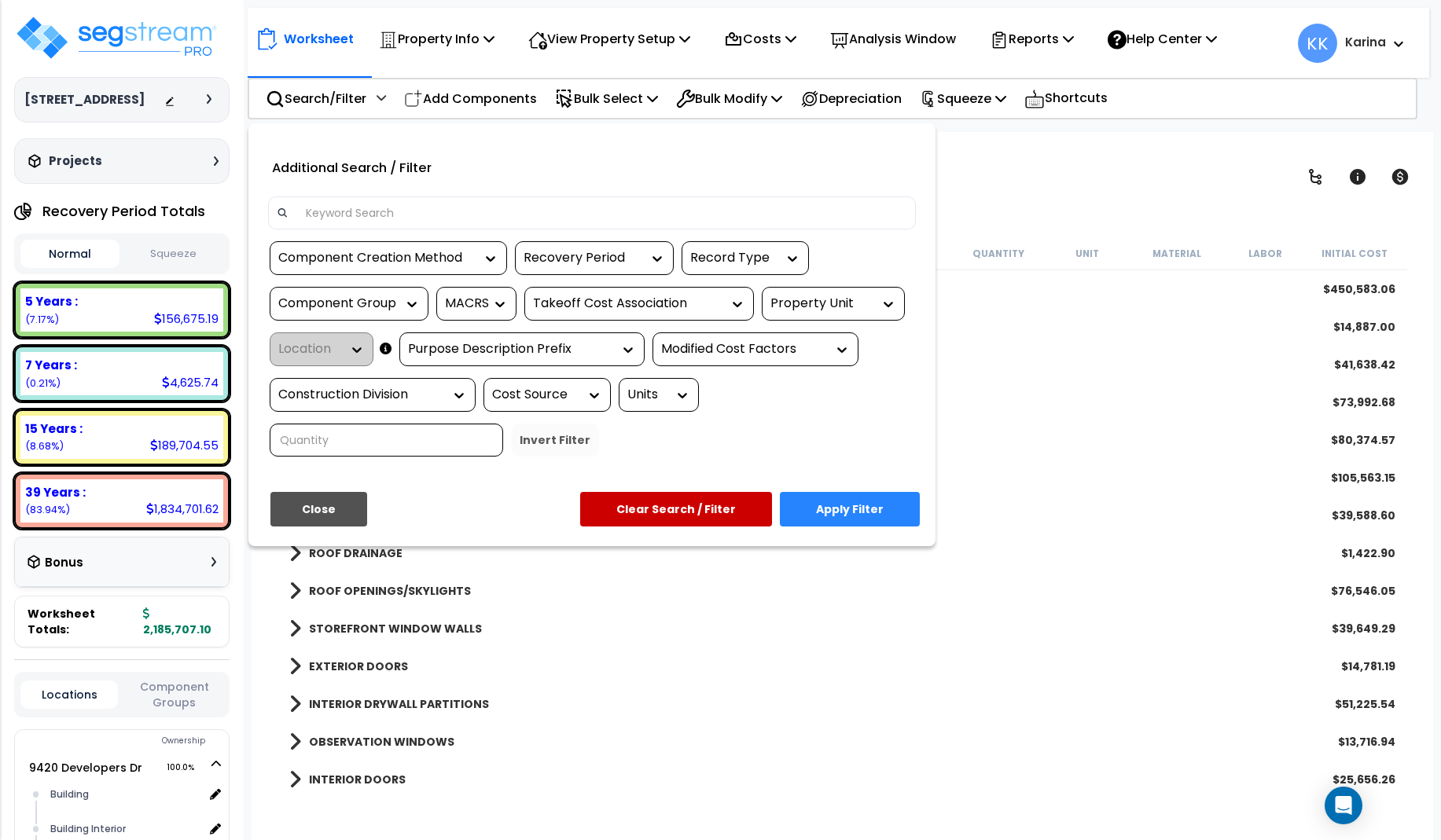
click at [319, 213] on input at bounding box center [602, 213] width 611 height 23
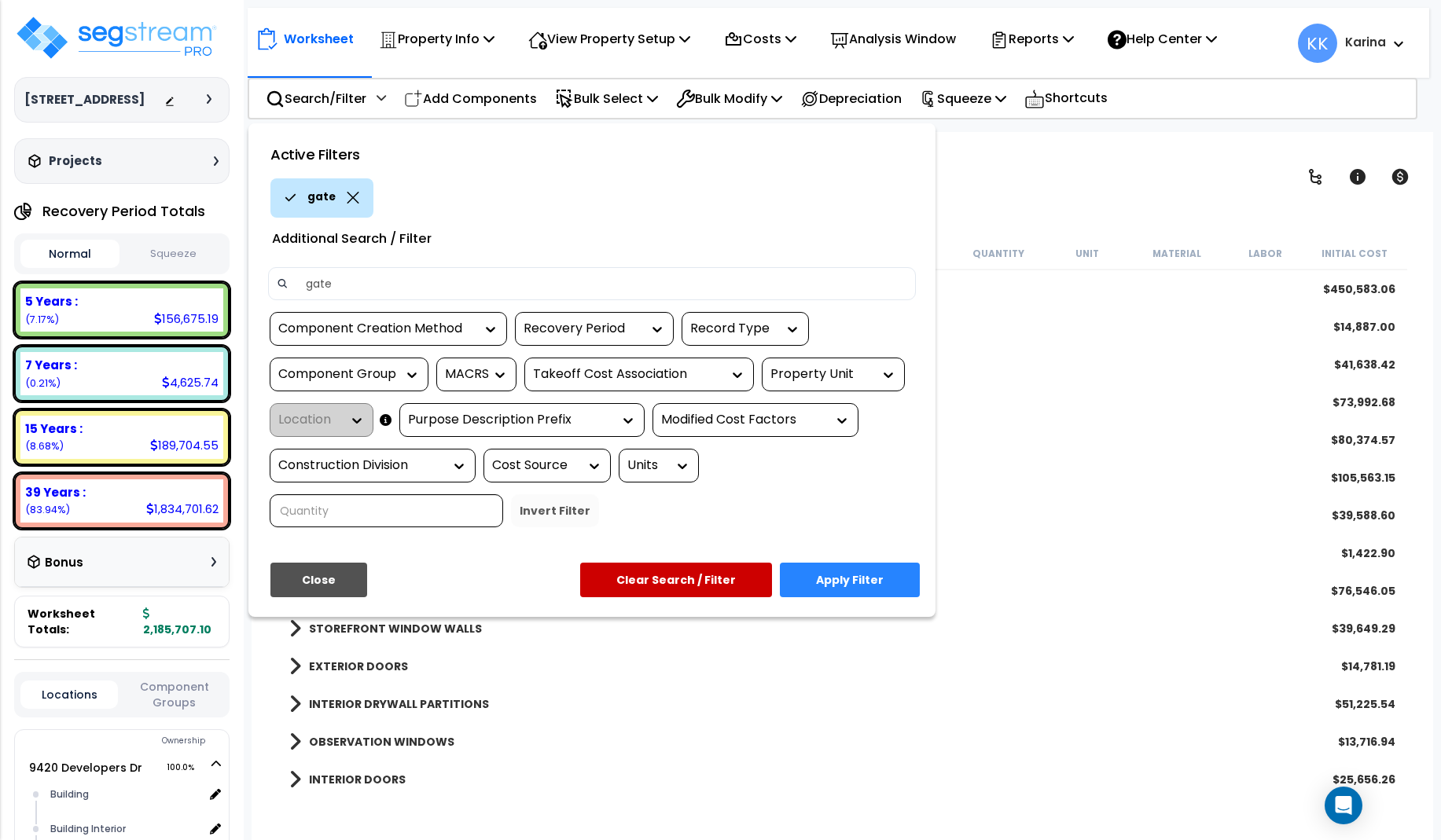
type input "gate"
click at [817, 574] on button "Apply Filter" at bounding box center [849, 580] width 140 height 34
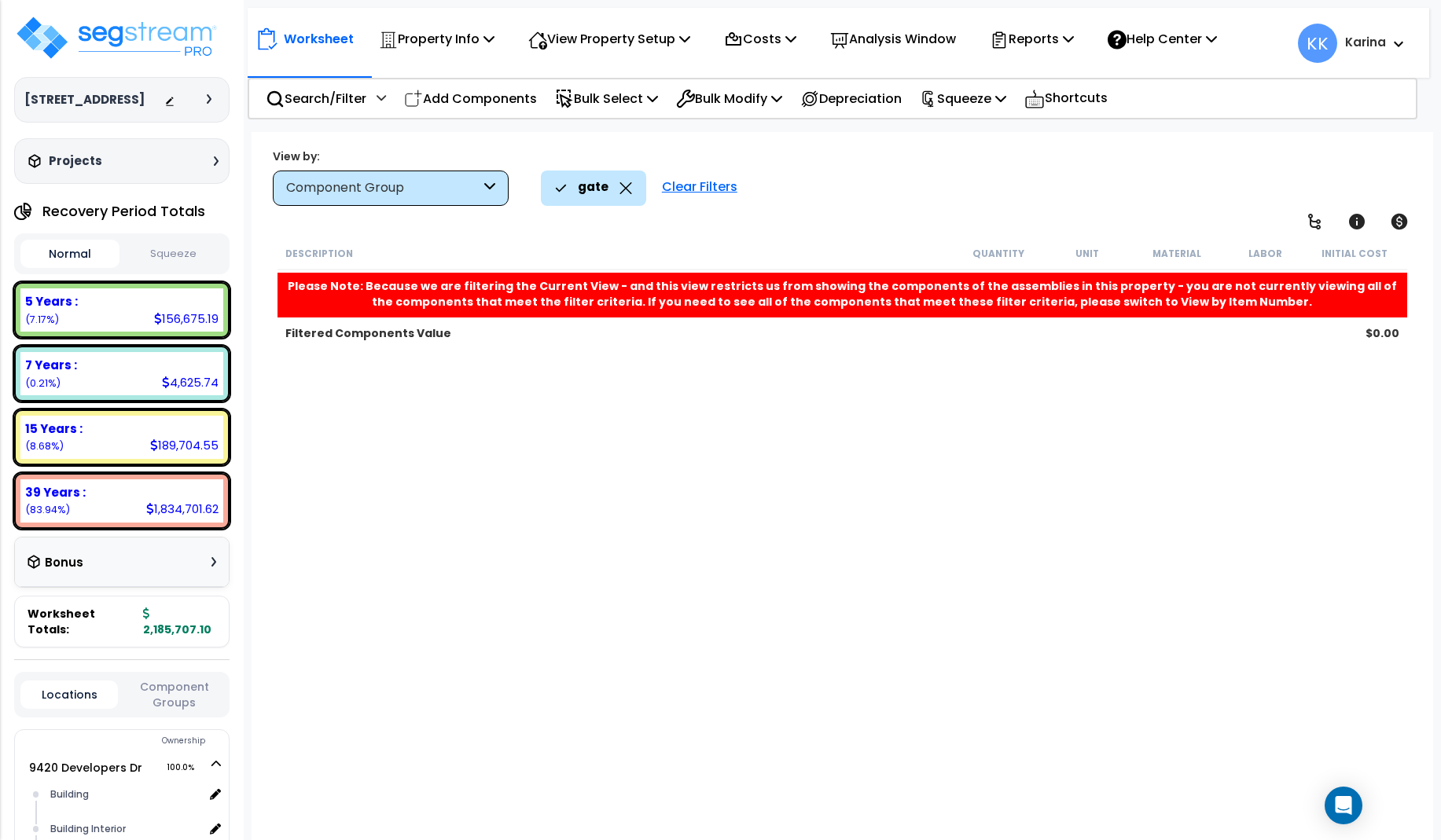
click at [681, 189] on div "Clear Filters" at bounding box center [699, 187] width 91 height 34
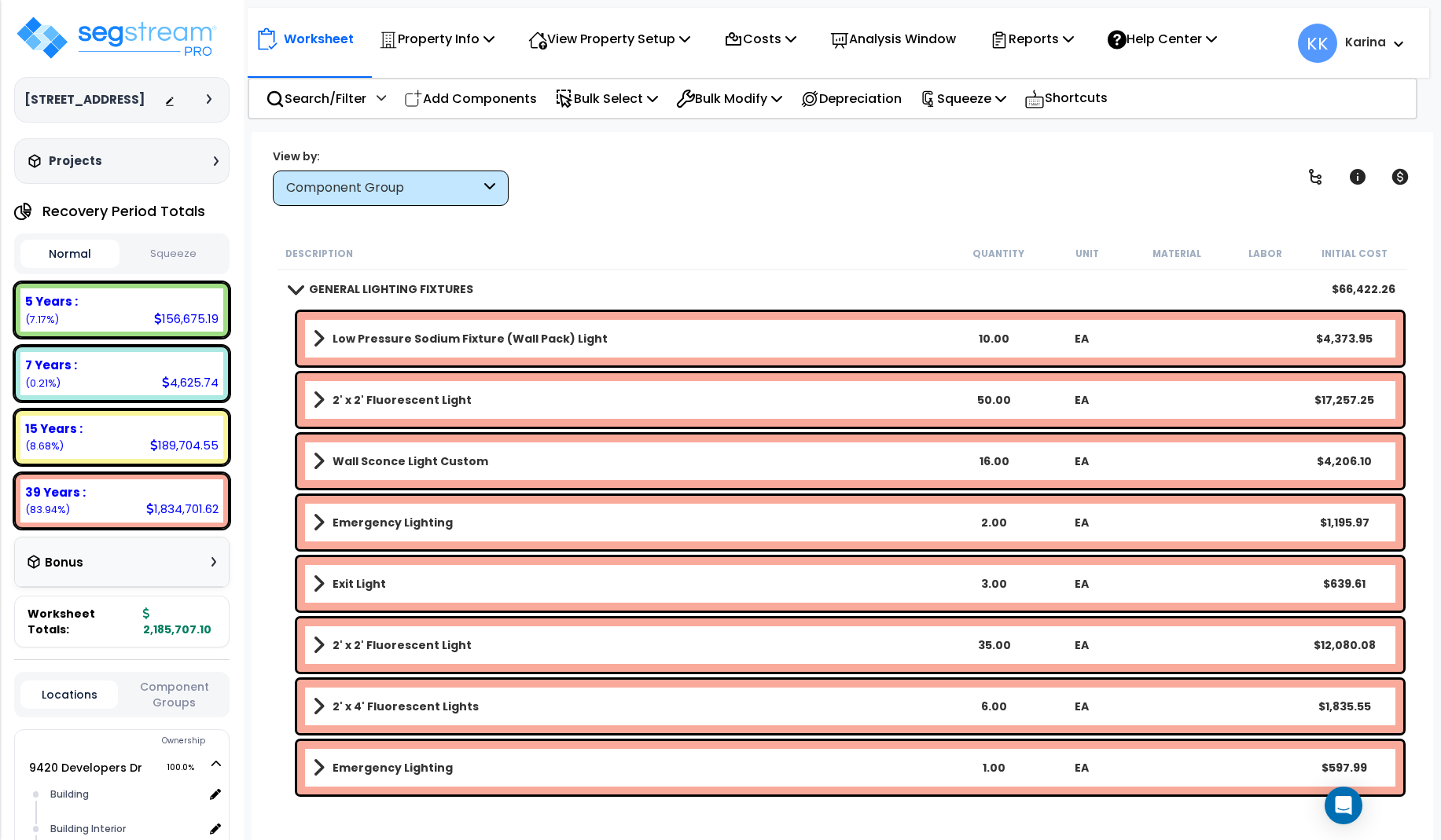
scroll to position [1037, 0]
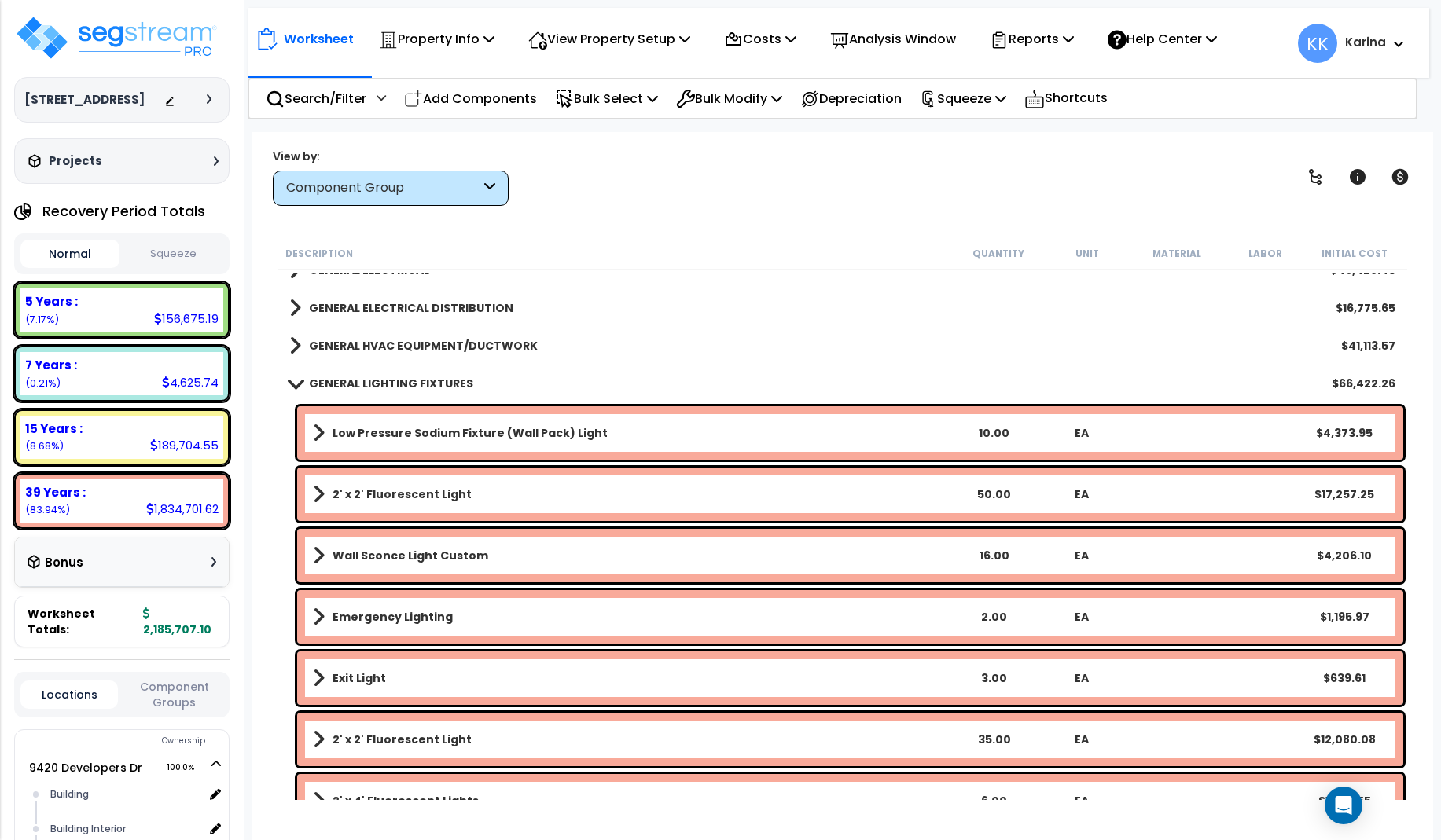
click at [290, 384] on span at bounding box center [295, 383] width 22 height 12
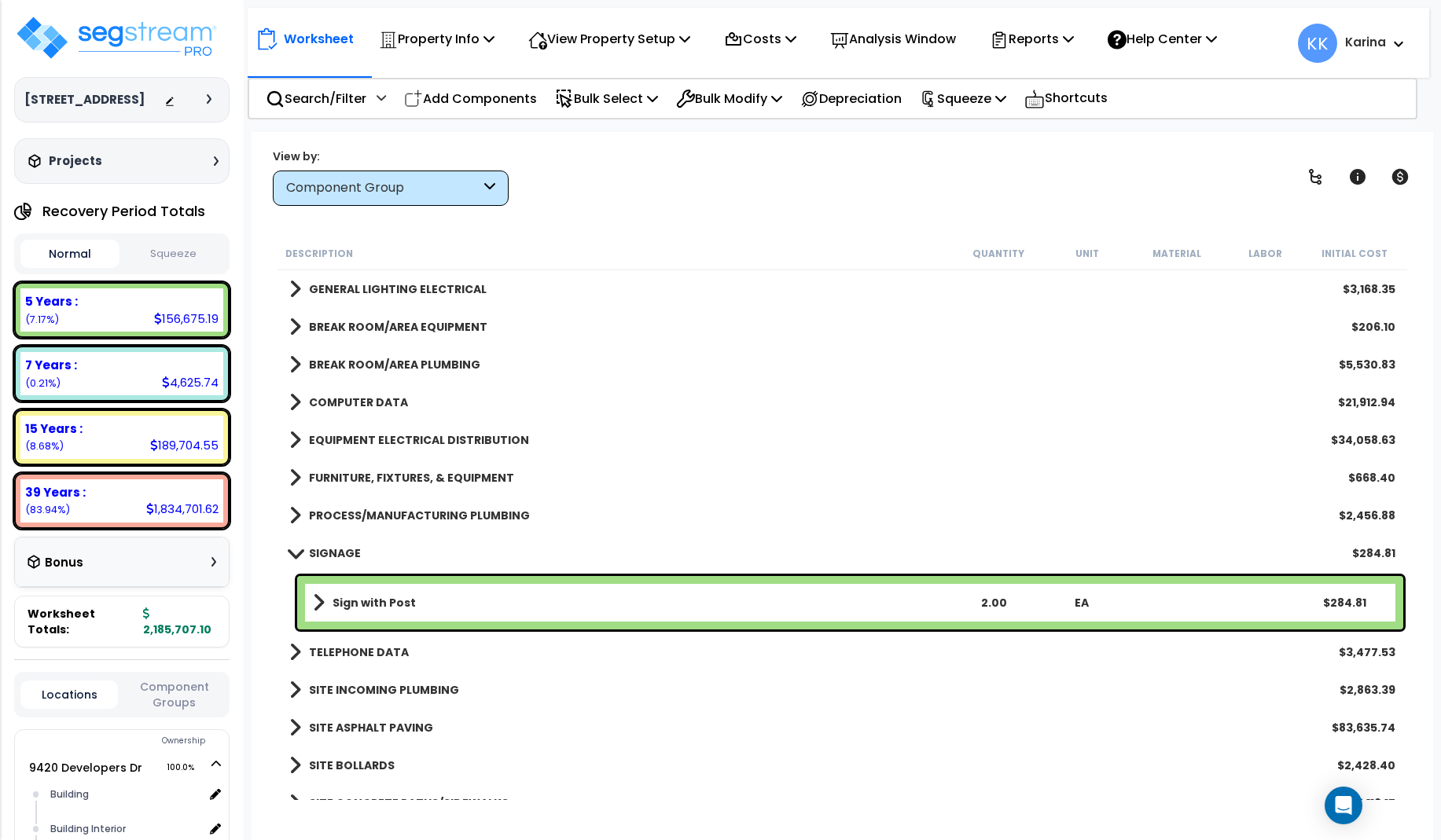
scroll to position [1321, 0]
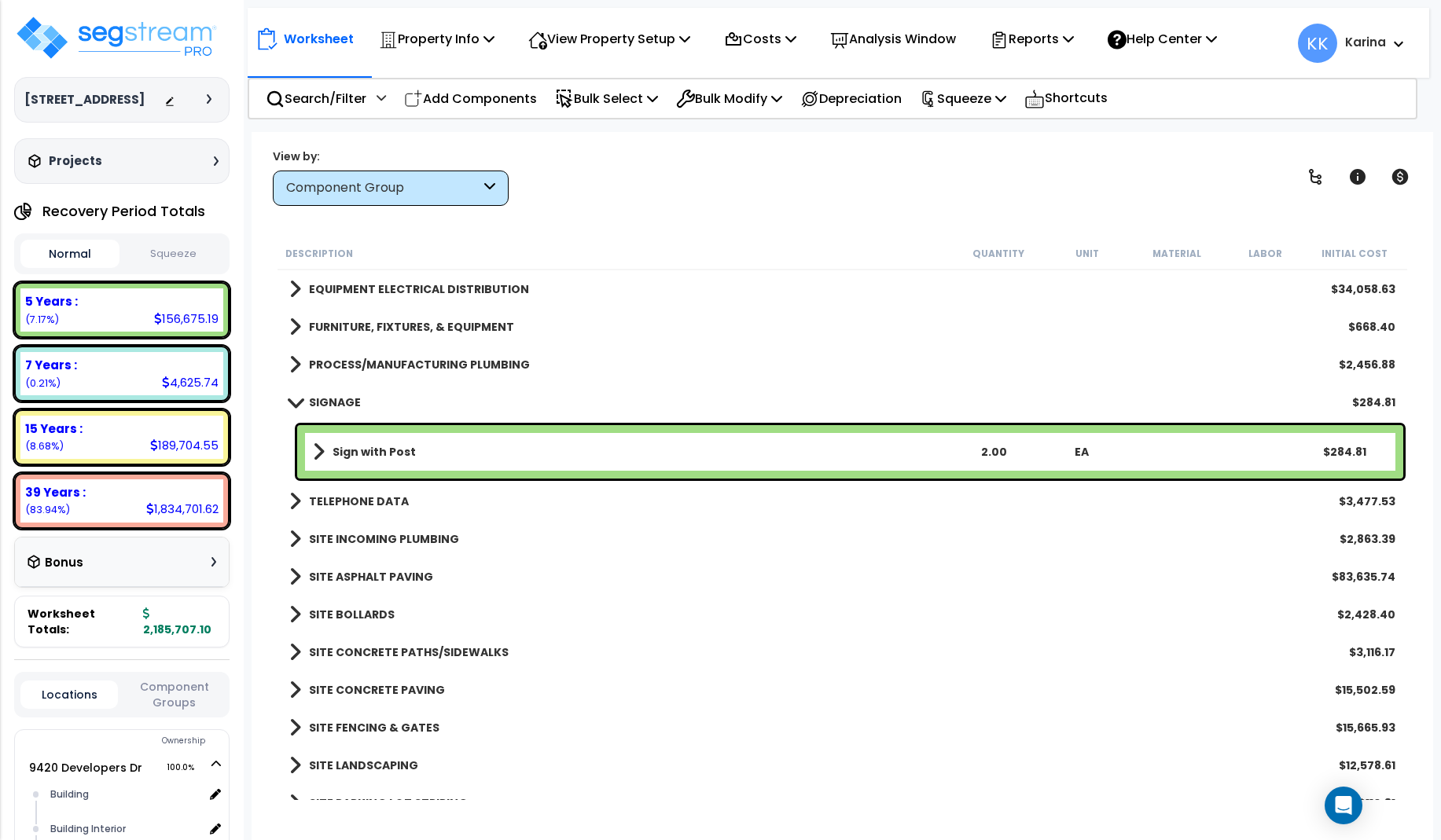
click at [826, 555] on div "SITE INCOMING PLUMBING $2,863.39" at bounding box center [843, 539] width 1122 height 38
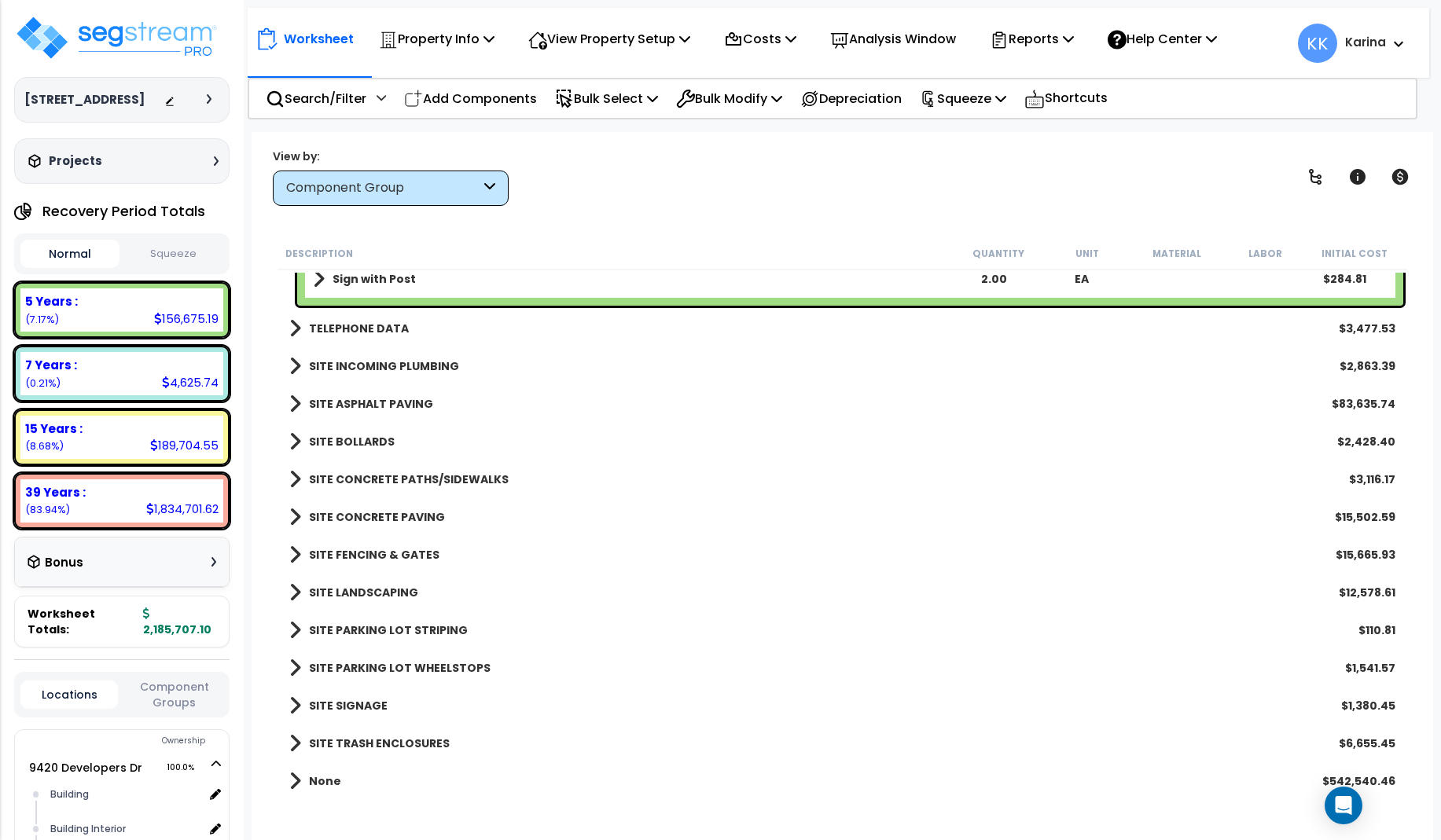
click at [290, 550] on span at bounding box center [295, 555] width 12 height 22
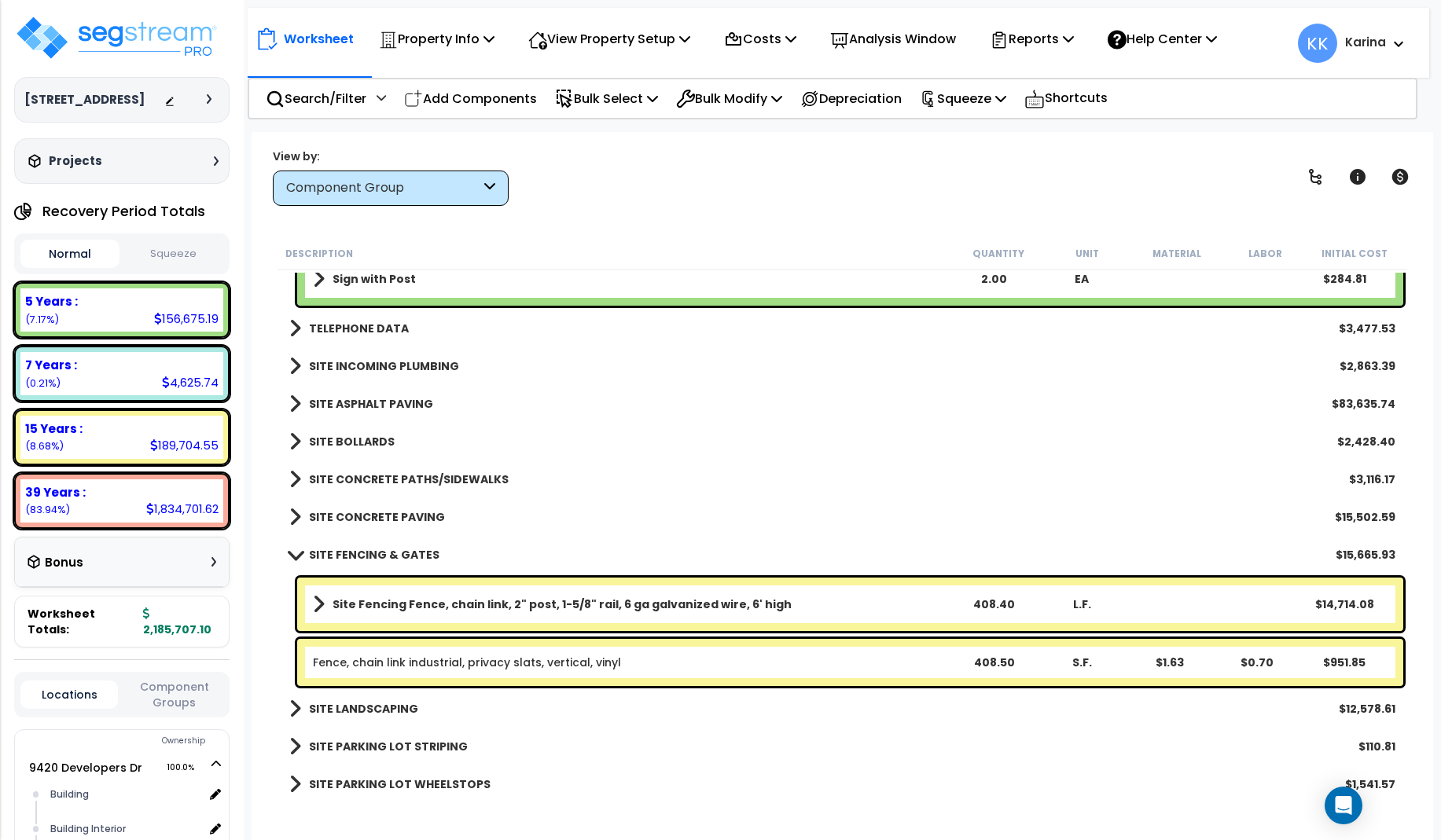
click at [659, 790] on div "SITE PARKING LOT WHEELSTOPS $1,541.57" at bounding box center [843, 784] width 1122 height 38
click at [476, 99] on p "Add Components" at bounding box center [471, 99] width 133 height 22
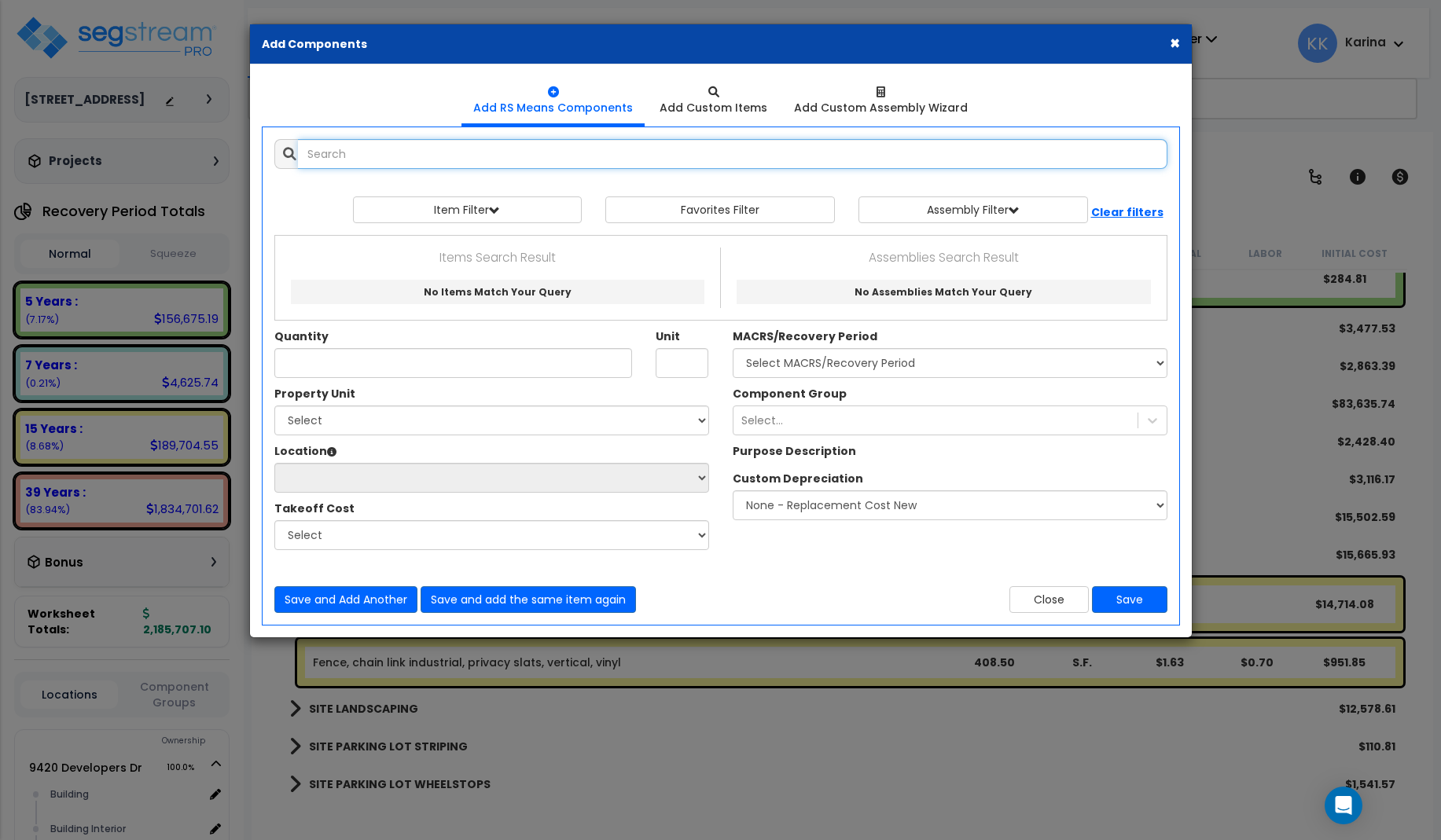
select select
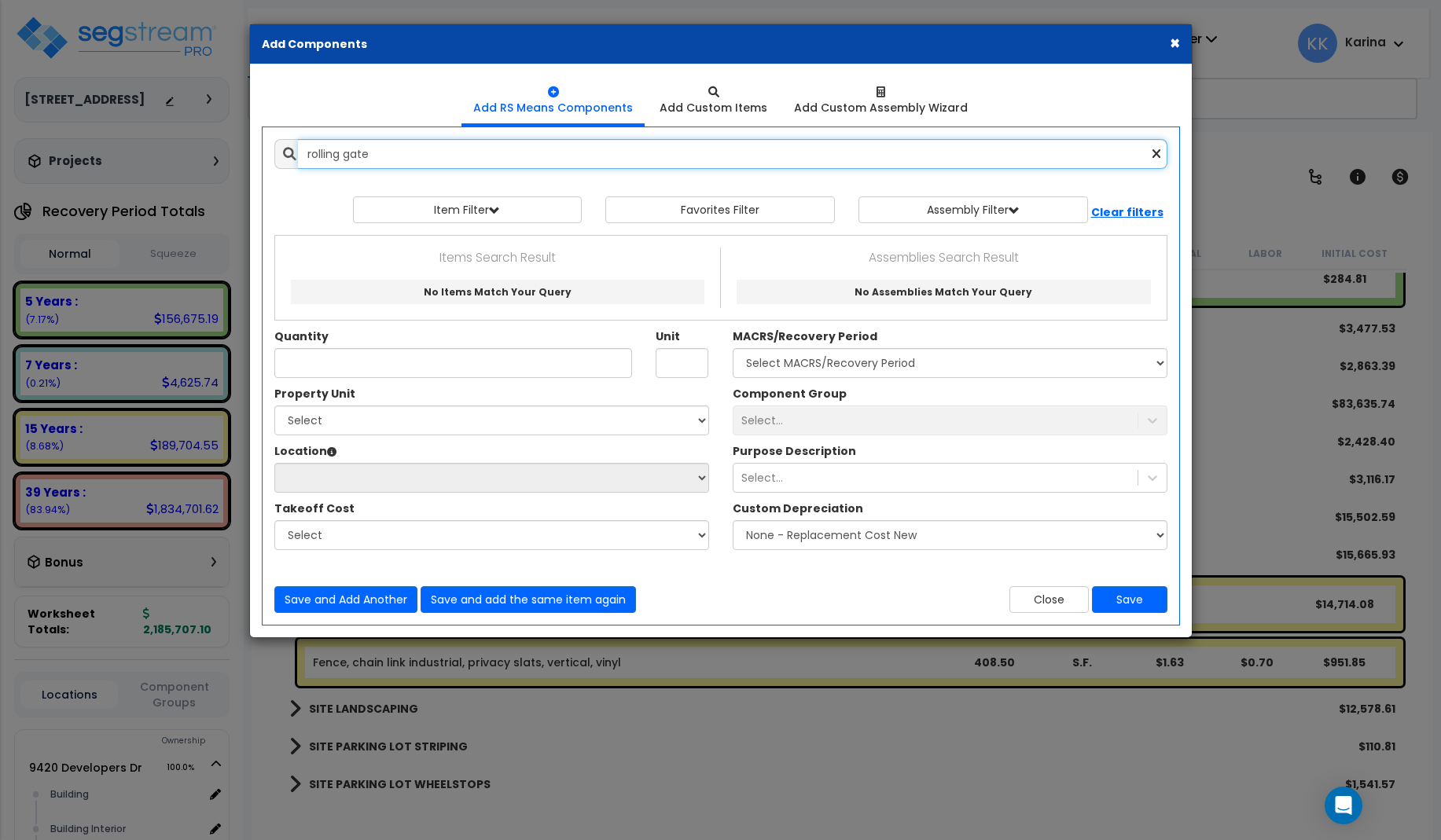
drag, startPoint x: 340, startPoint y: 152, endPoint x: 251, endPoint y: 158, distance: 89.2
click at [298, 158] on input "rolling gate" at bounding box center [733, 154] width 870 height 30
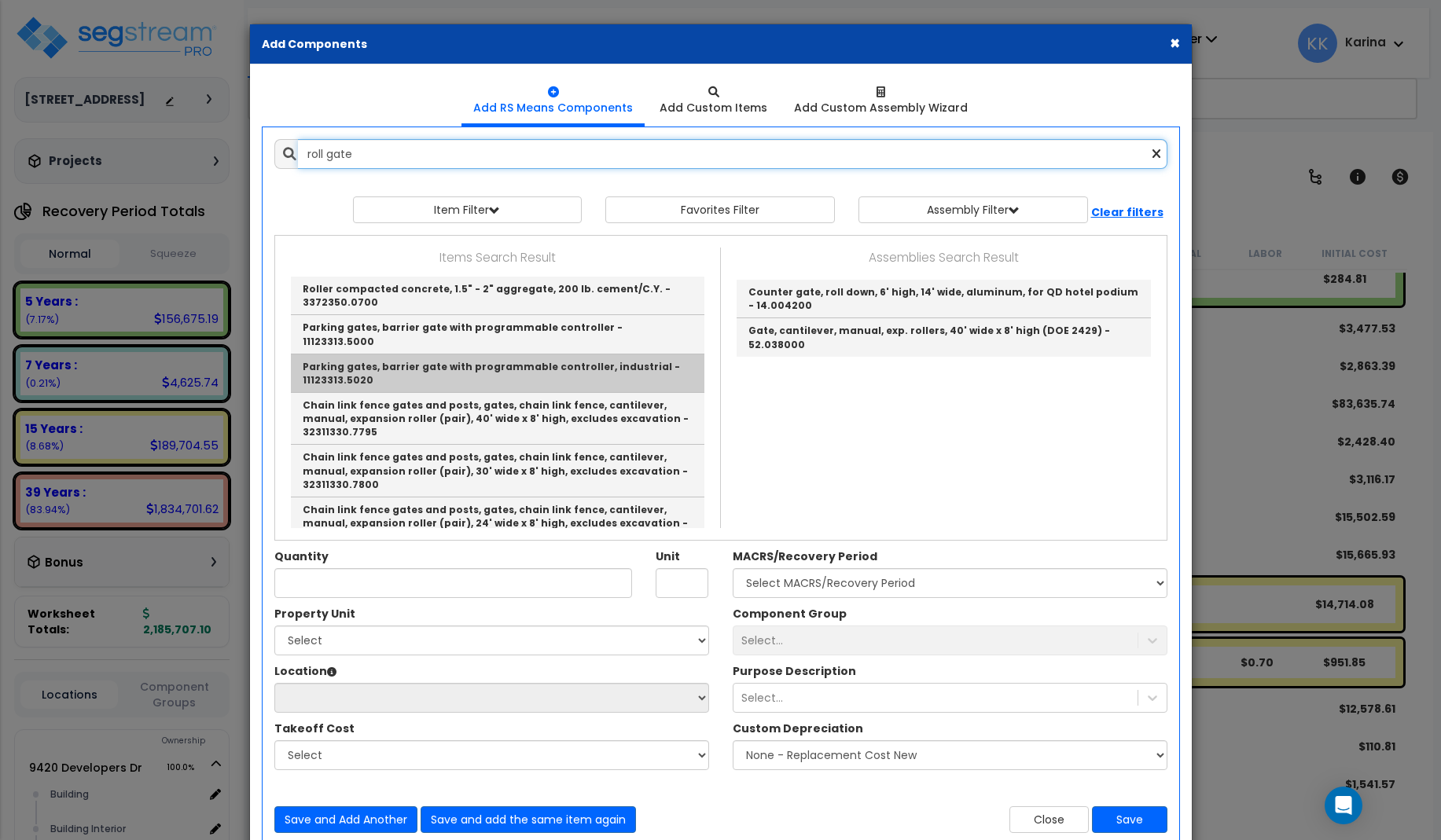
scroll to position [0, 0]
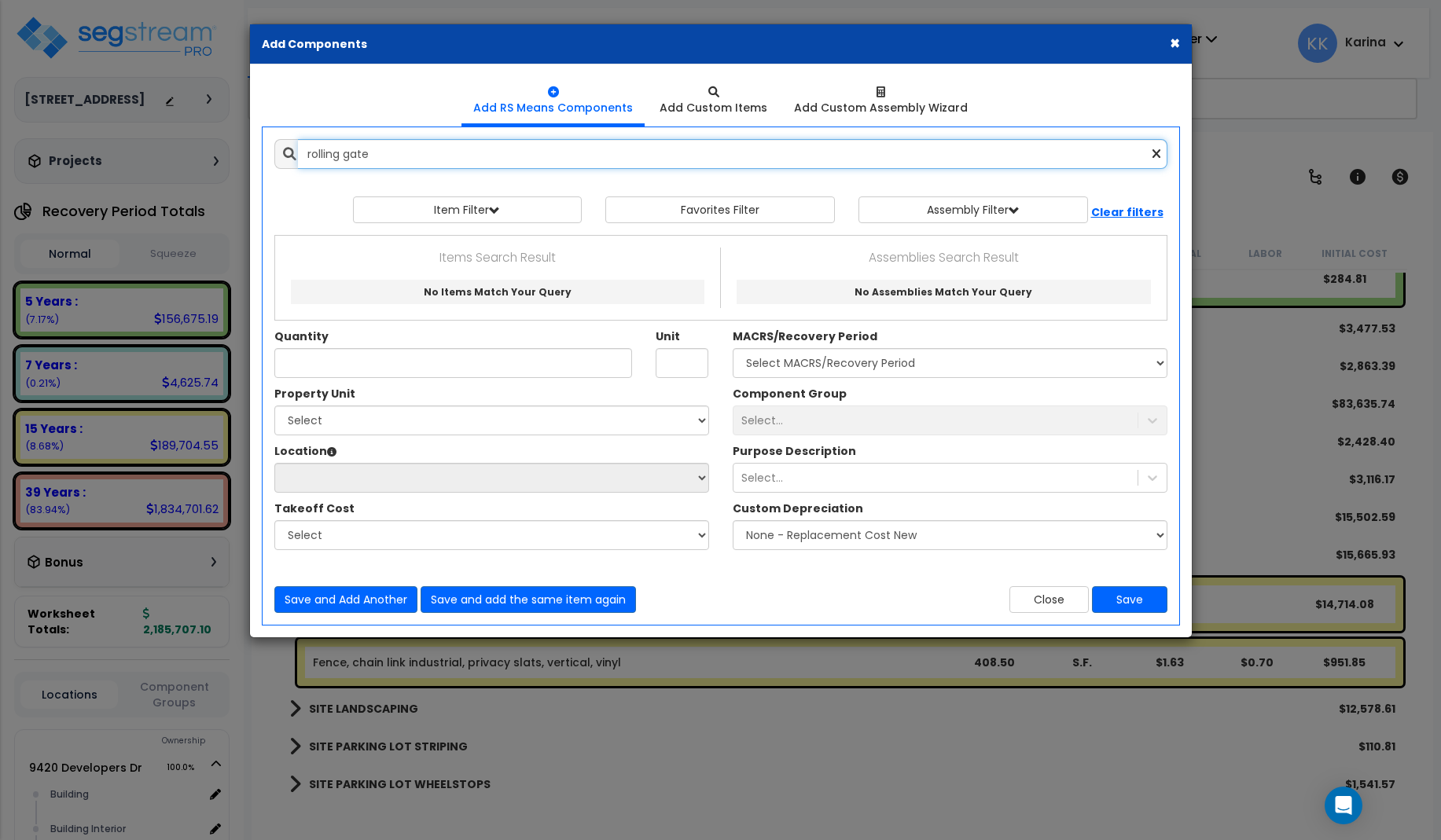
drag, startPoint x: 340, startPoint y: 156, endPoint x: 258, endPoint y: 156, distance: 82.0
click at [298, 156] on input "rolling gate" at bounding box center [733, 154] width 870 height 30
drag, startPoint x: 353, startPoint y: 150, endPoint x: 271, endPoint y: 149, distance: 82.0
click at [298, 149] on input "moving gate" at bounding box center [733, 154] width 870 height 30
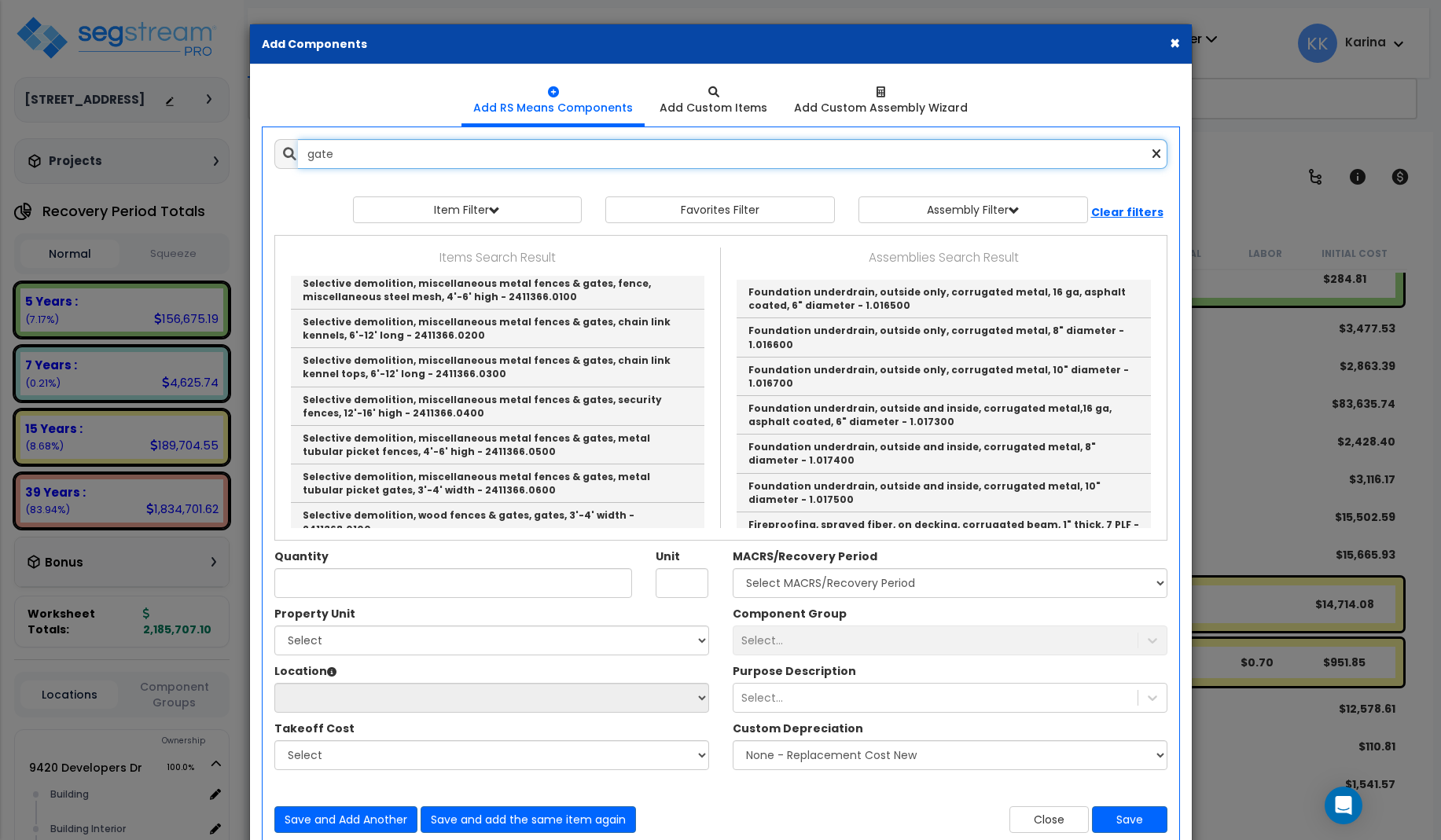
scroll to position [1137, 0]
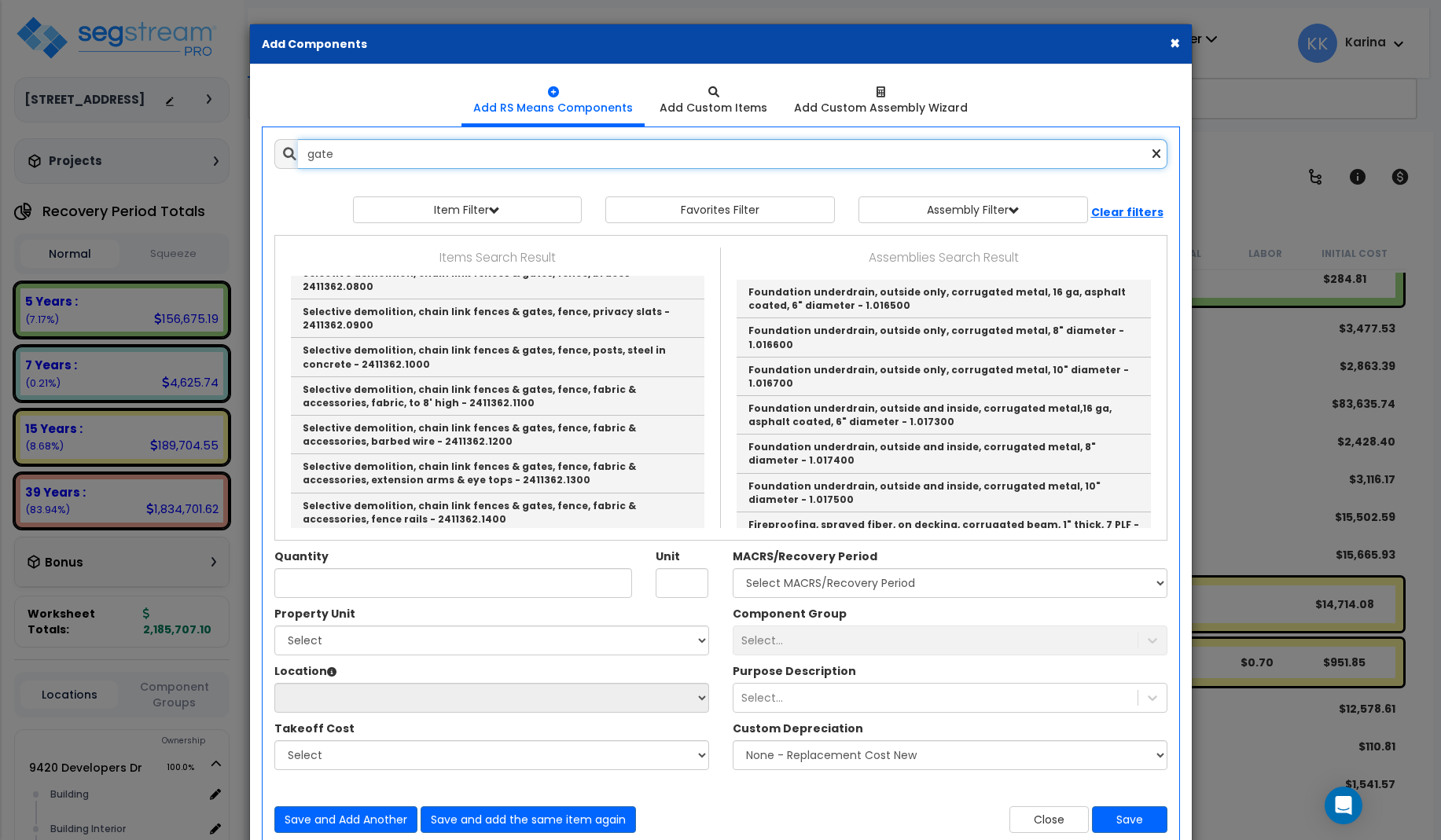
drag, startPoint x: 338, startPoint y: 156, endPoint x: 262, endPoint y: 146, distance: 76.7
click at [298, 146] on input "gate" at bounding box center [733, 154] width 870 height 30
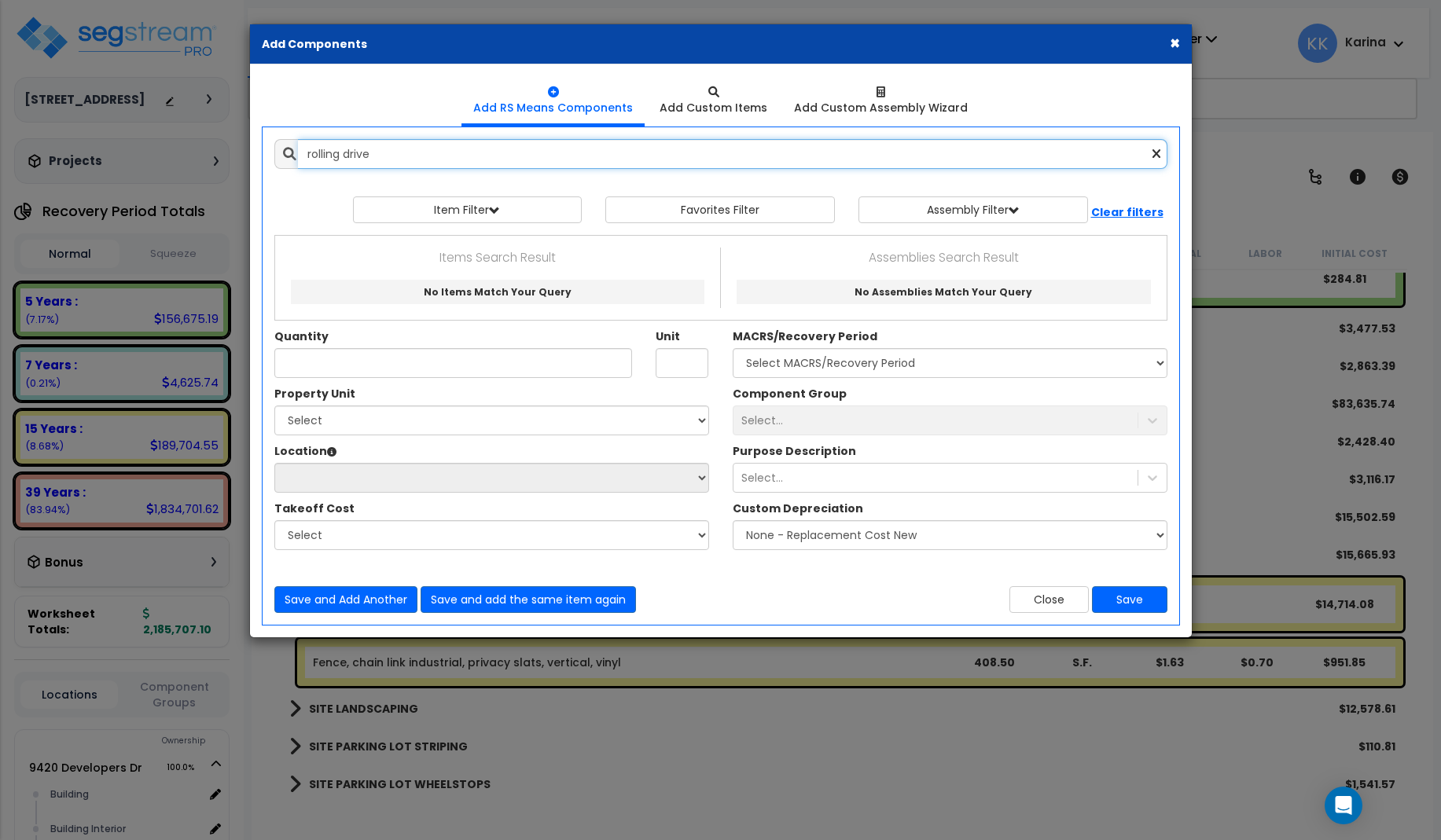
scroll to position [0, 0]
type input "r"
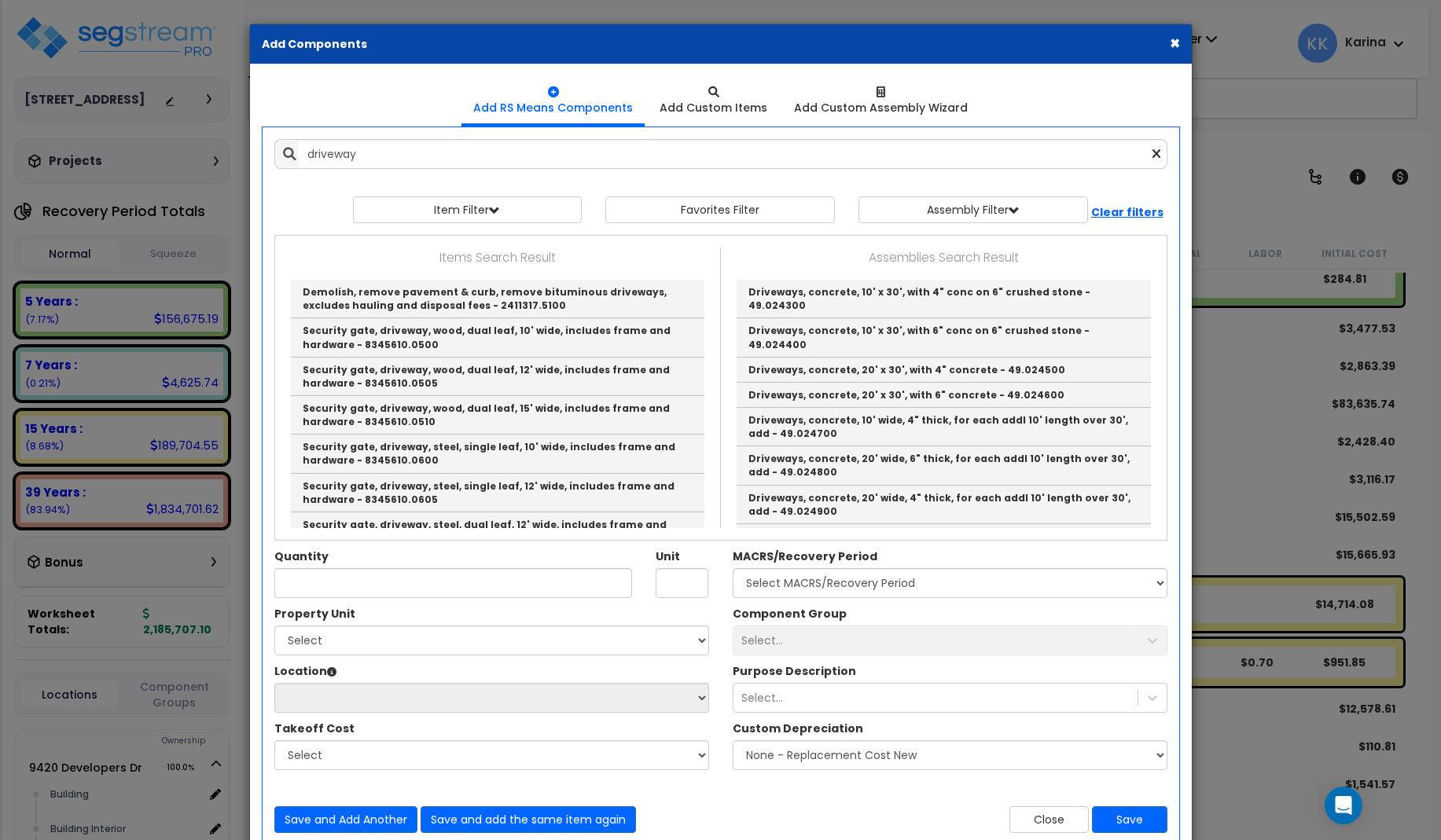
click at [1291, 408] on div "× Add Components Add RS Means Components Add Custom Items Add Items" at bounding box center [720, 420] width 1441 height 840
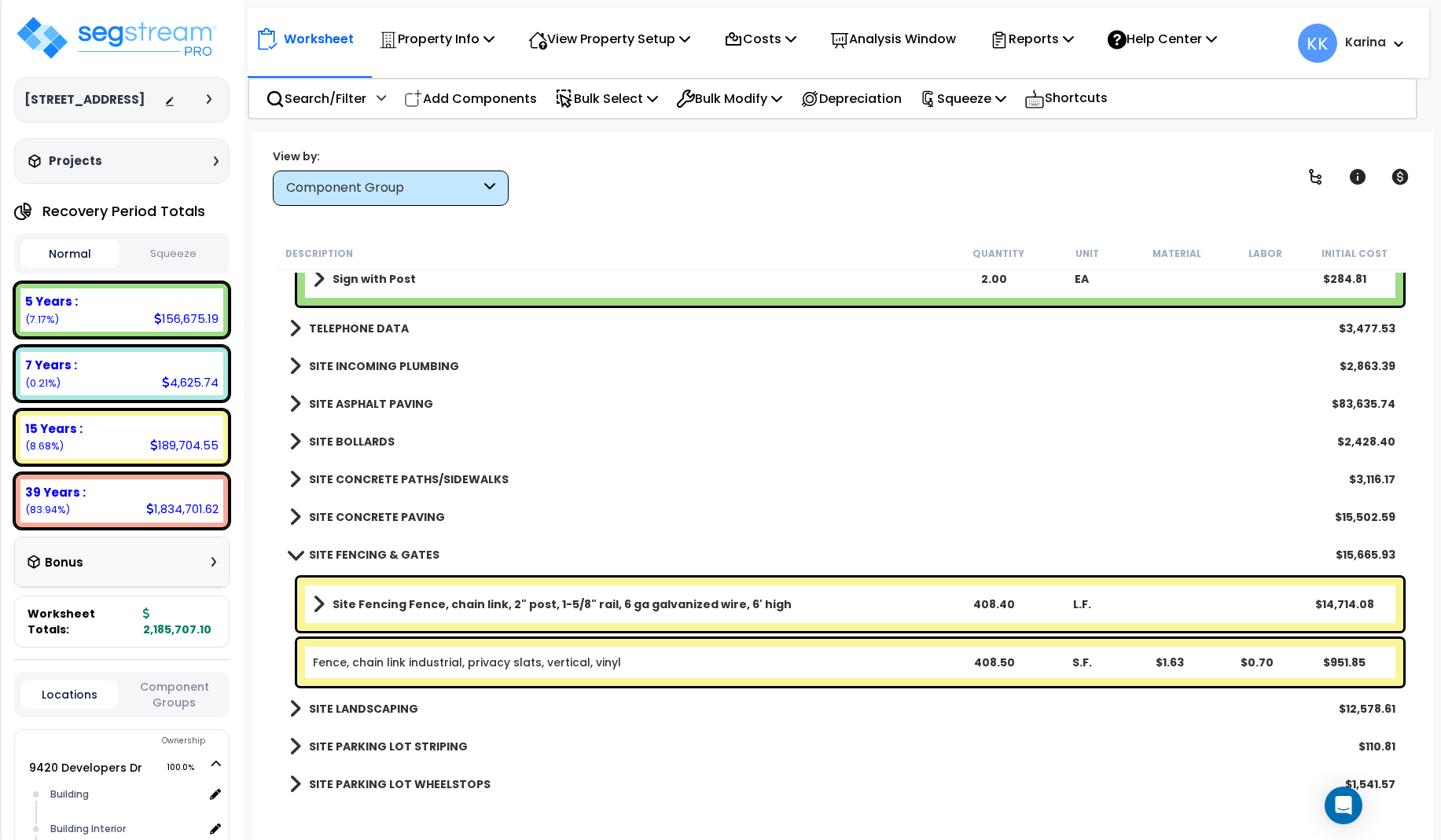
click at [986, 763] on div "SITE PARKING LOT STRIPING $110.81" at bounding box center [843, 746] width 1122 height 38
click at [336, 100] on p "Search/Filter" at bounding box center [316, 99] width 101 height 22
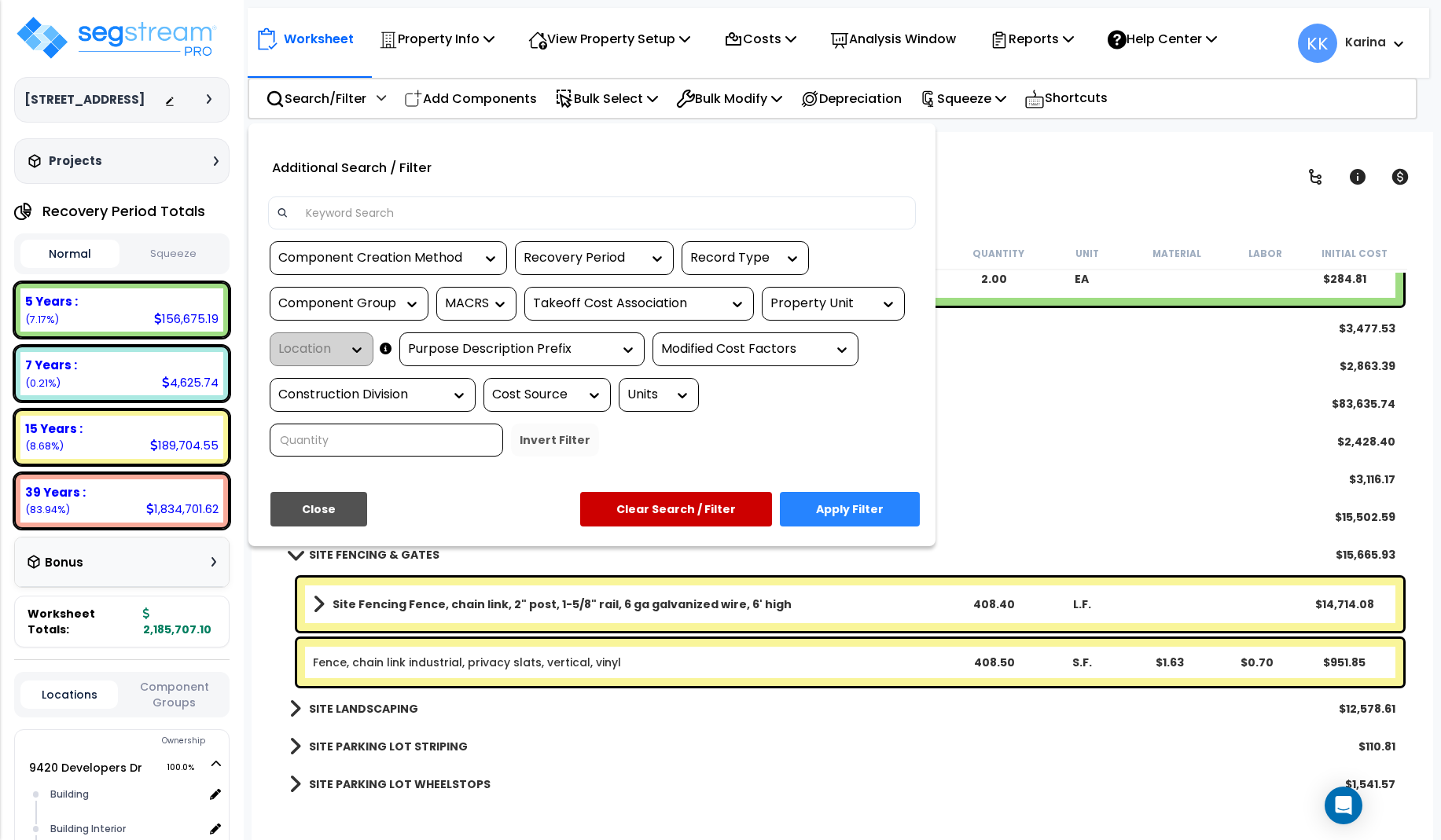
click at [383, 212] on input at bounding box center [602, 213] width 611 height 23
click at [984, 176] on div at bounding box center [720, 420] width 1441 height 840
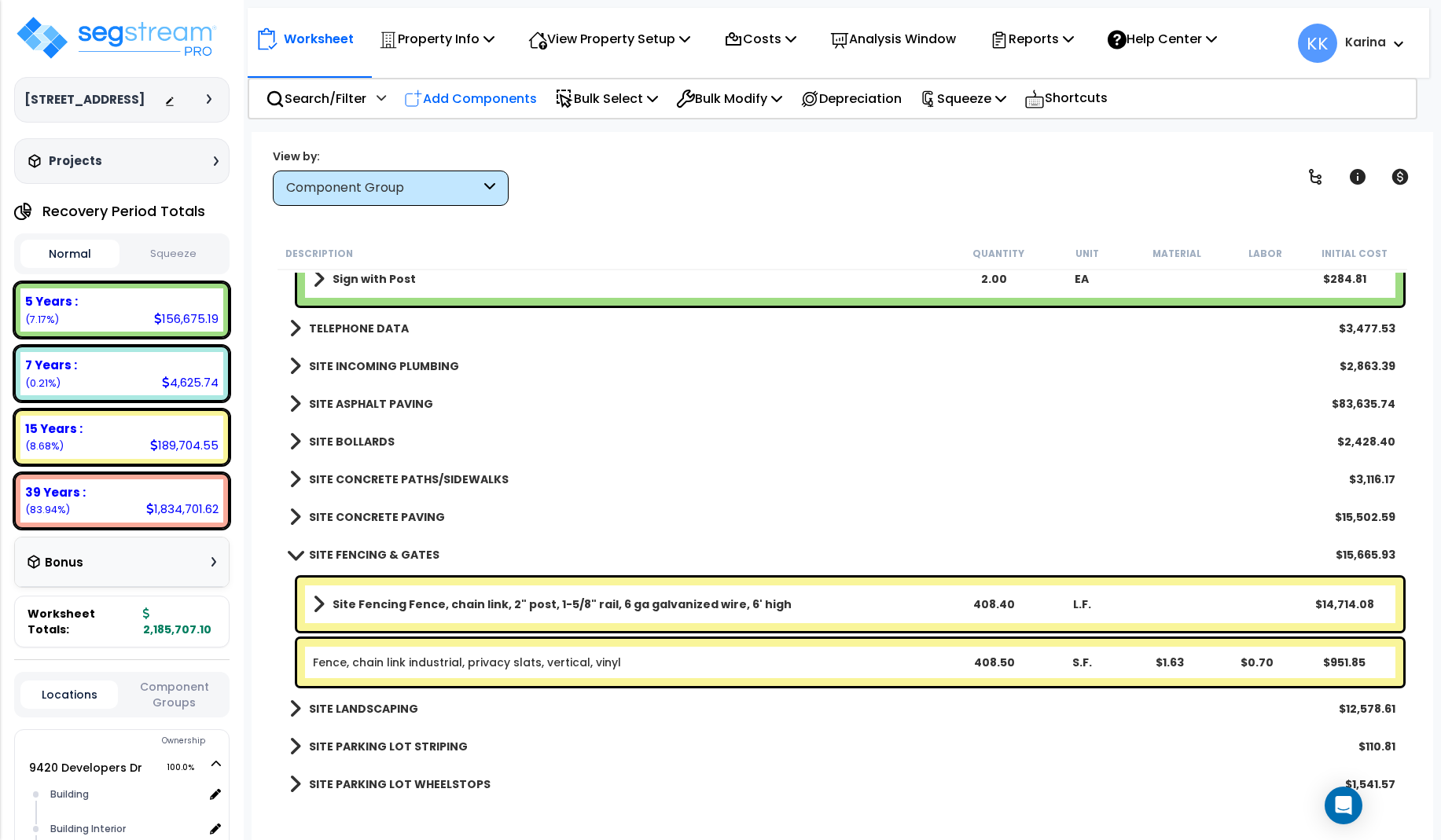
click at [480, 101] on p "Add Components" at bounding box center [471, 99] width 133 height 22
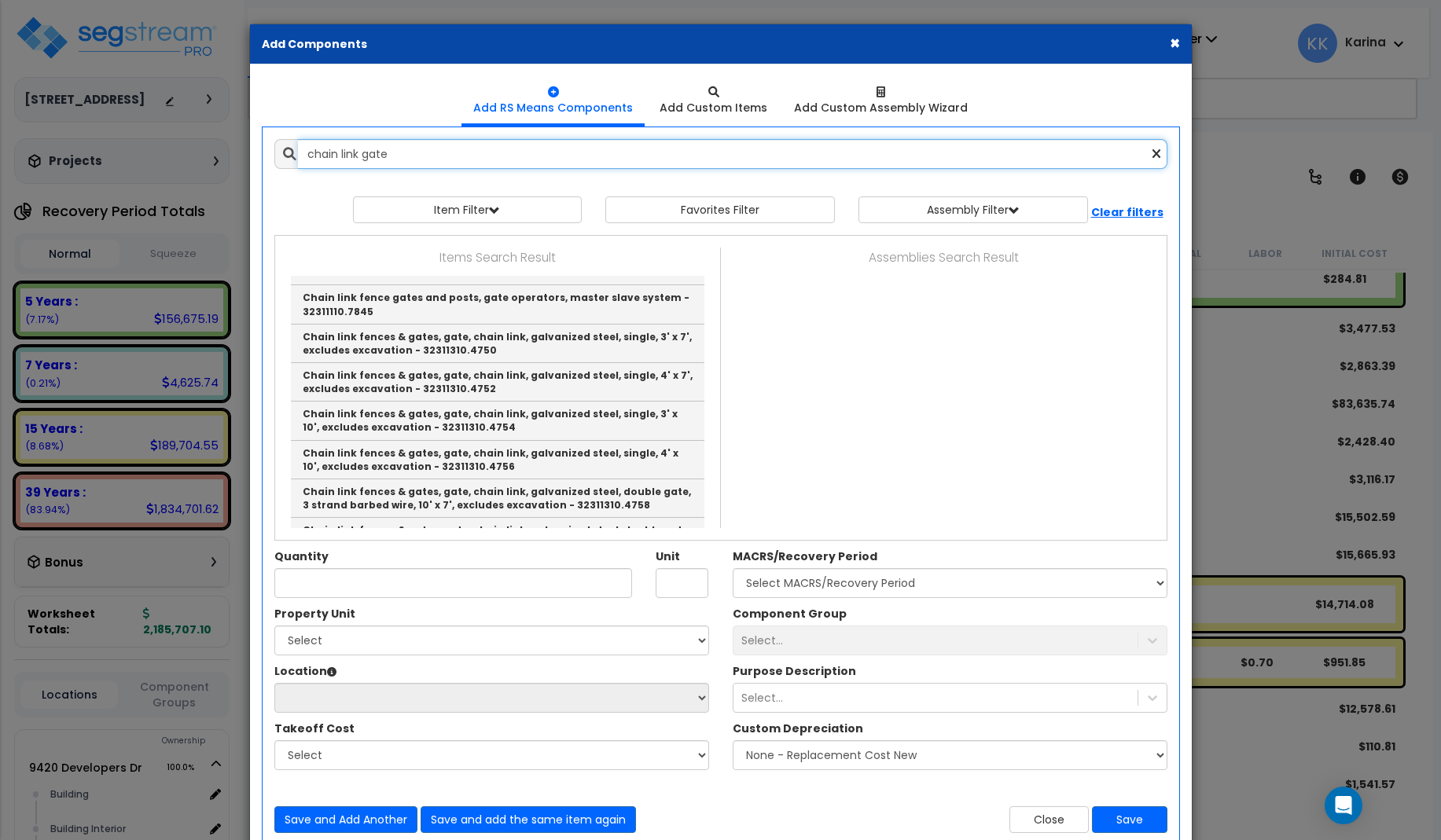
scroll to position [1132, 0]
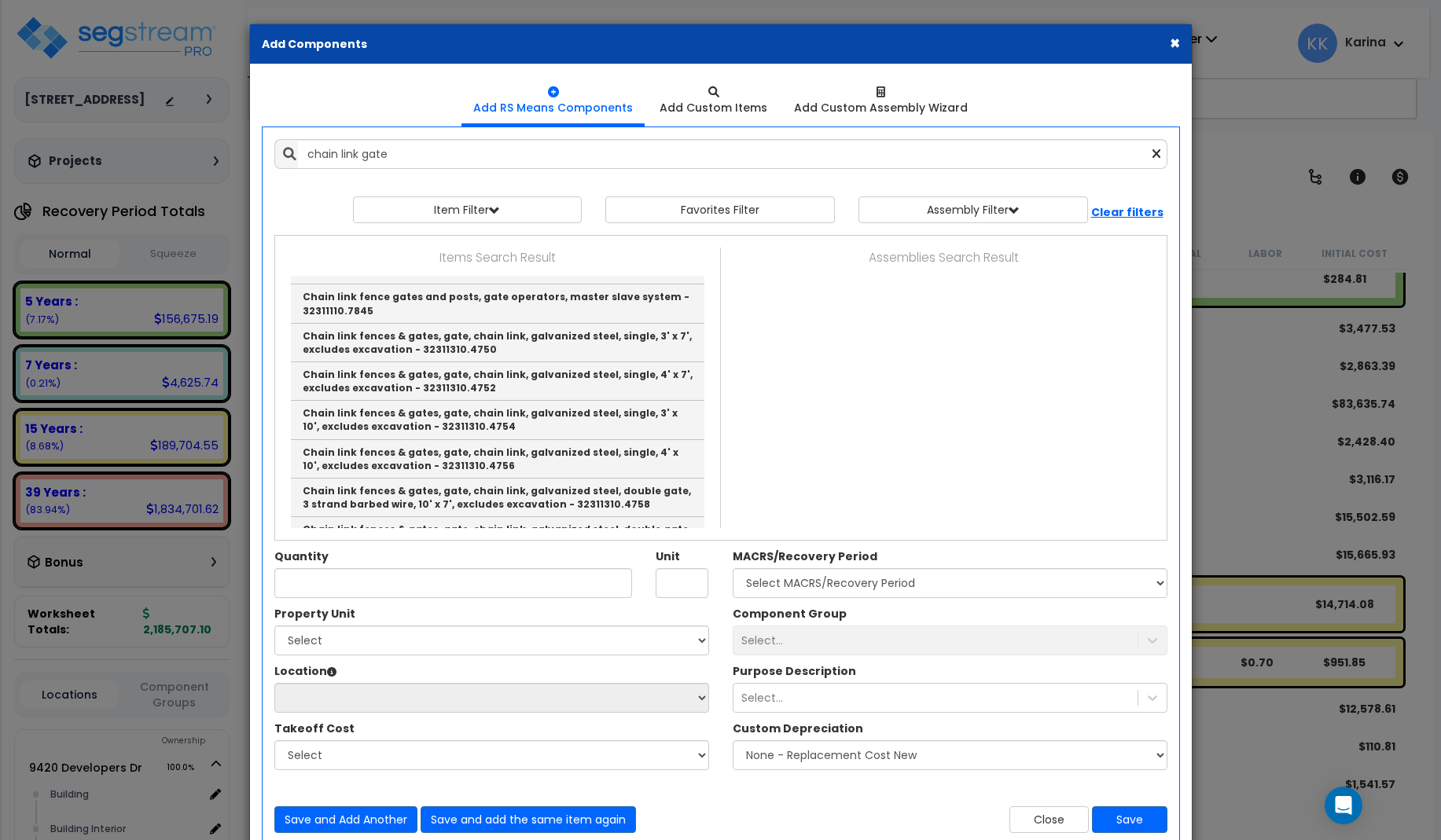
click at [710, 808] on div "Save and Add Another Save and add the same item again" at bounding box center [492, 820] width 458 height 27
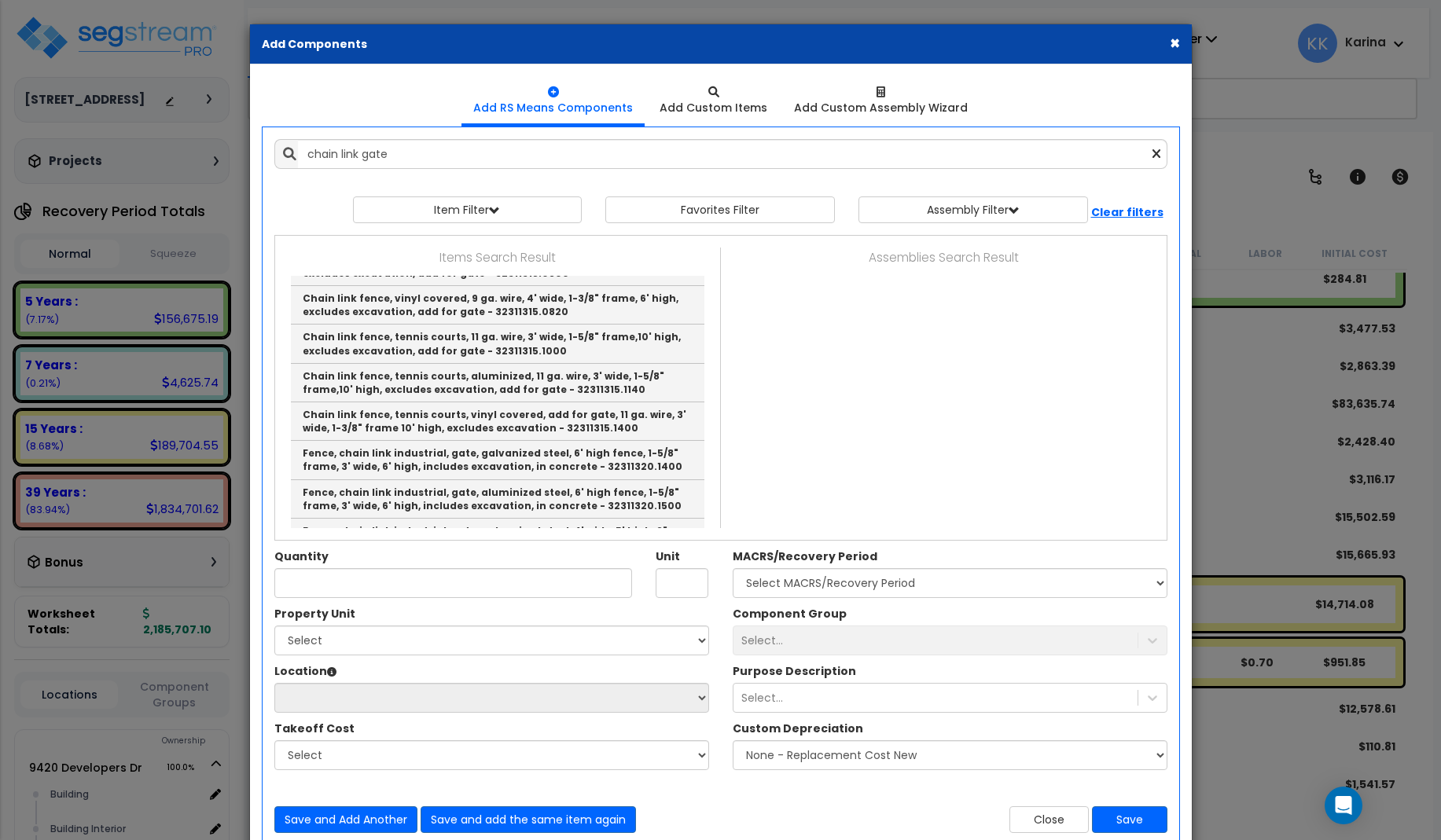
scroll to position [2642, 0]
click at [325, 557] on link "Fence, chain link industrial, overhead slide gate, chain link, 6' high, to 18' …" at bounding box center [497, 576] width 413 height 39
type input "Fence, chain link industrial, overhead slide gate, chain link, 6' high, to 18' …"
checkbox input "true"
type input "L.F."
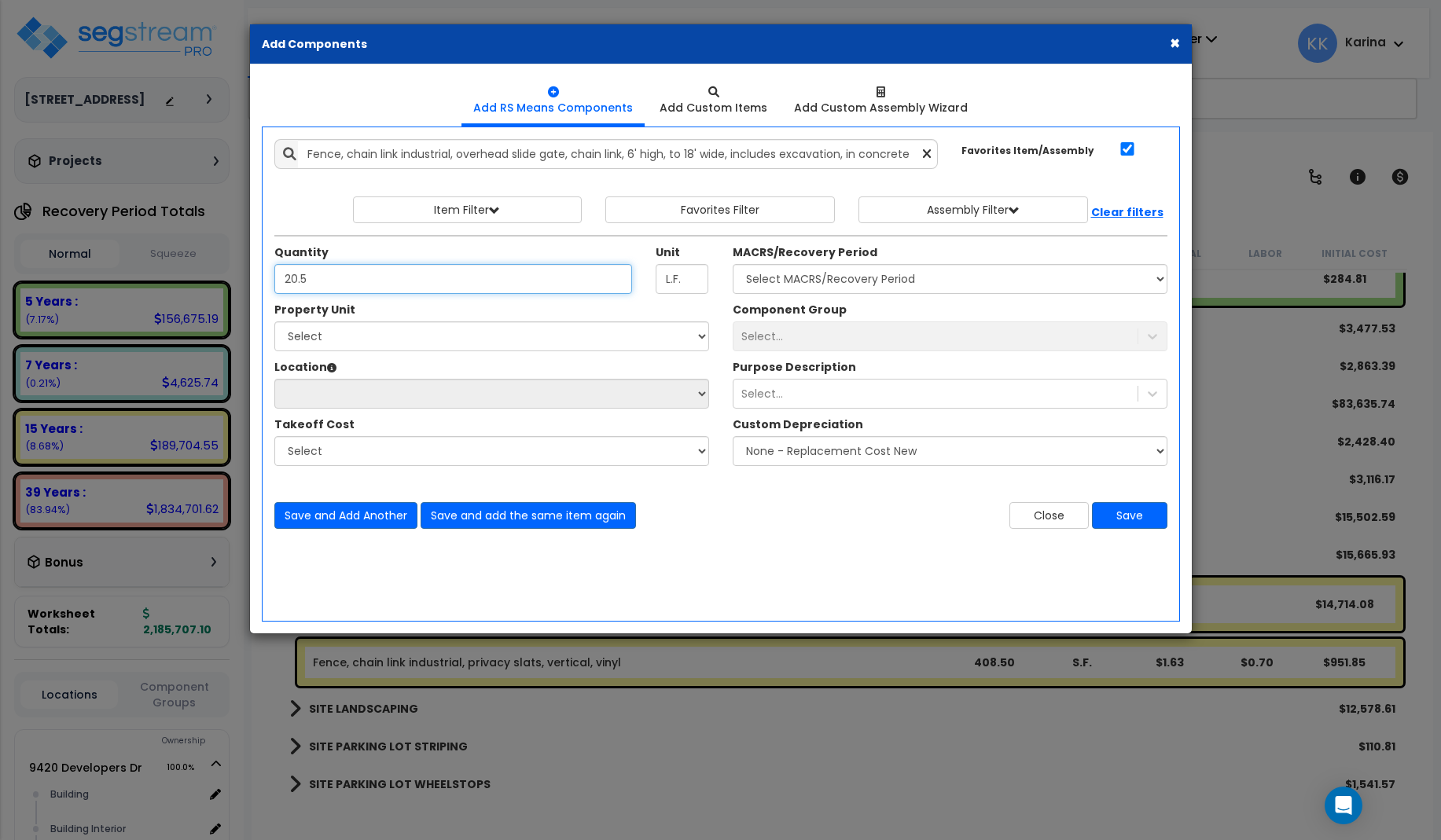
type input "20.5"
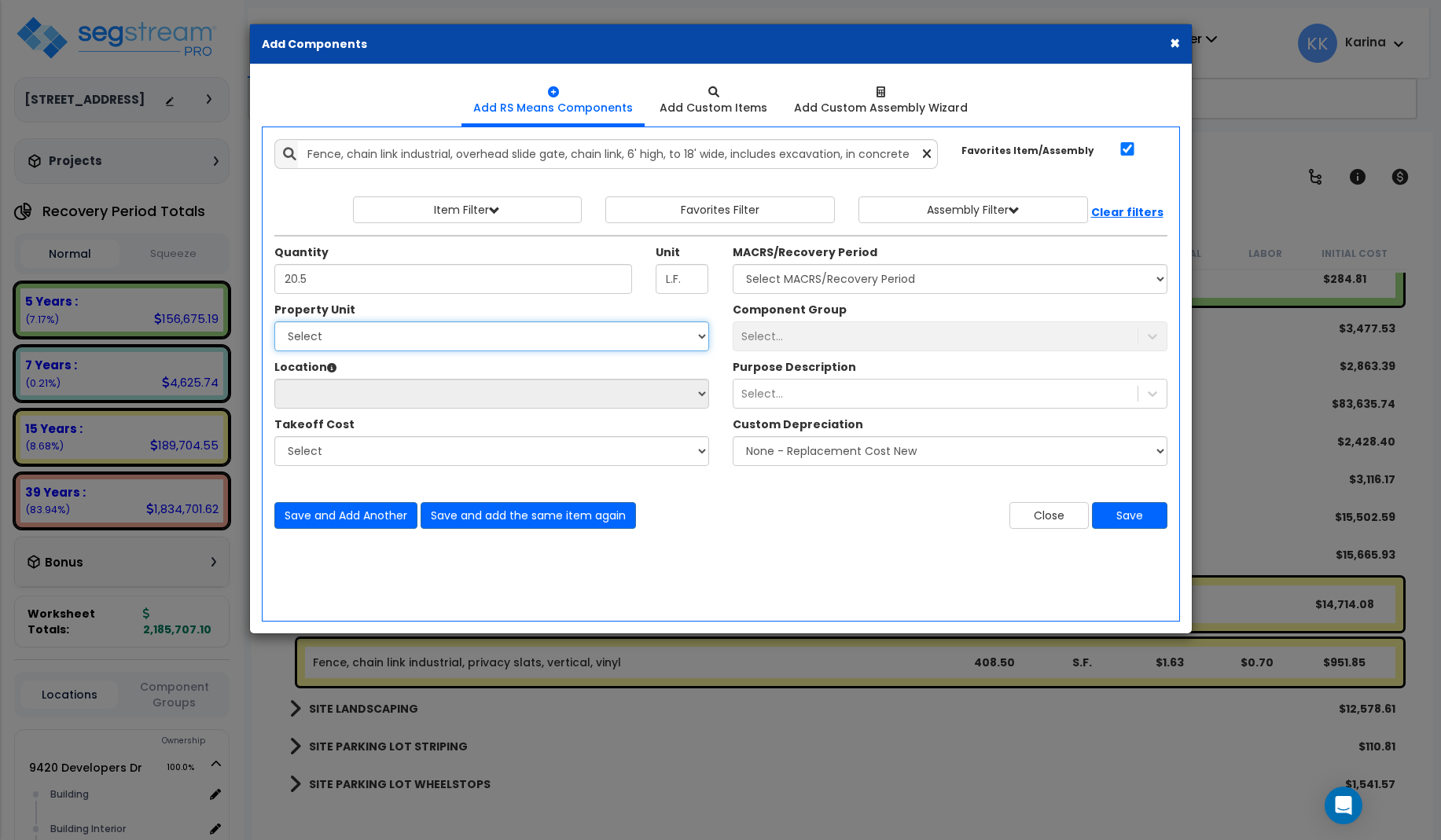
click at [275, 321] on select "Select 9420 Developers Dr Site Improvements" at bounding box center [492, 336] width 435 height 30
select select "164800"
click option "Site Improvements" at bounding box center [0, 0] width 0 height 0
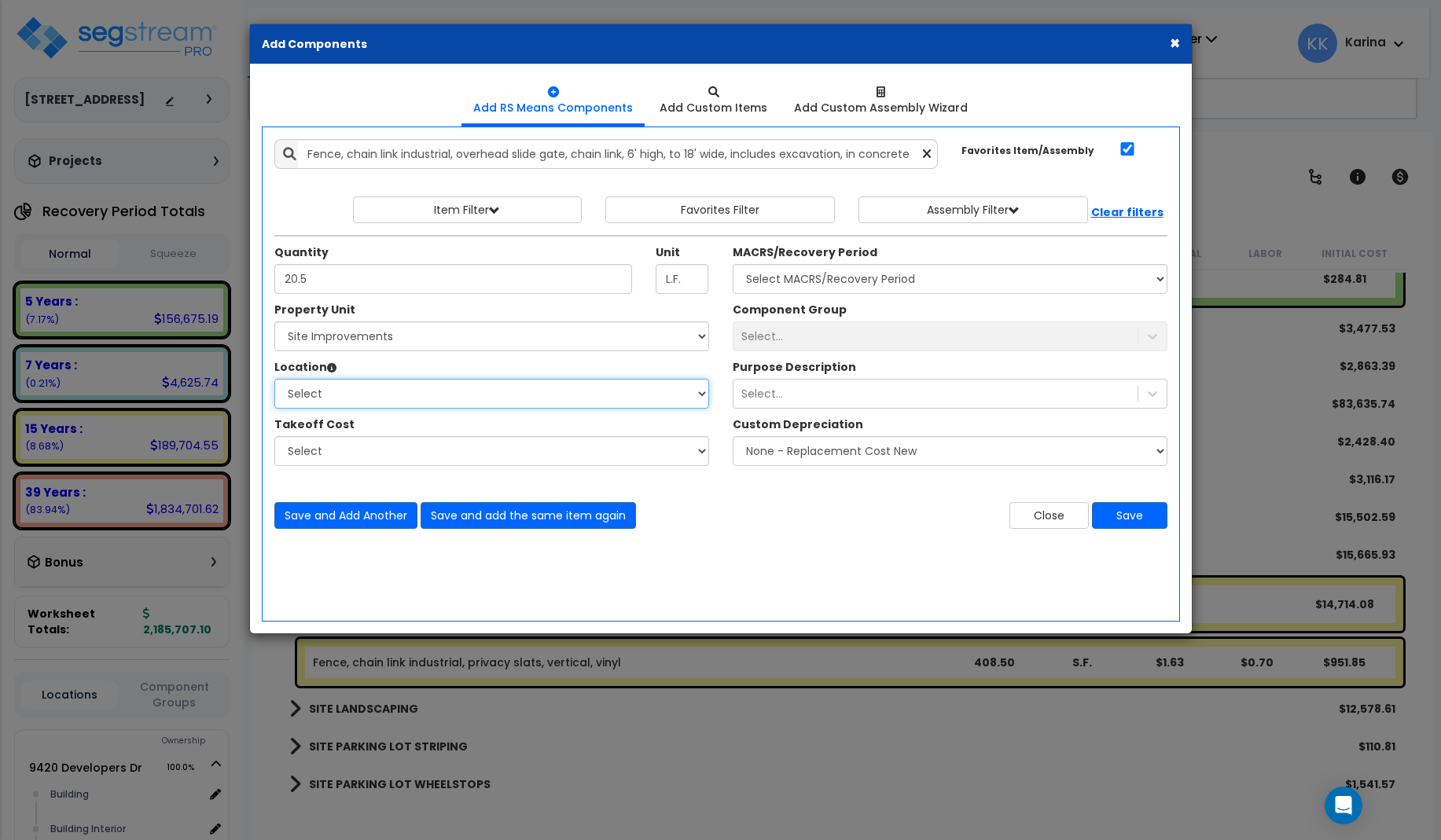
click at [275, 379] on select "Select Site Exterior Add Additional Location" at bounding box center [492, 393] width 435 height 30
select select "462"
click option "Site Exterior" at bounding box center [0, 0] width 0 height 0
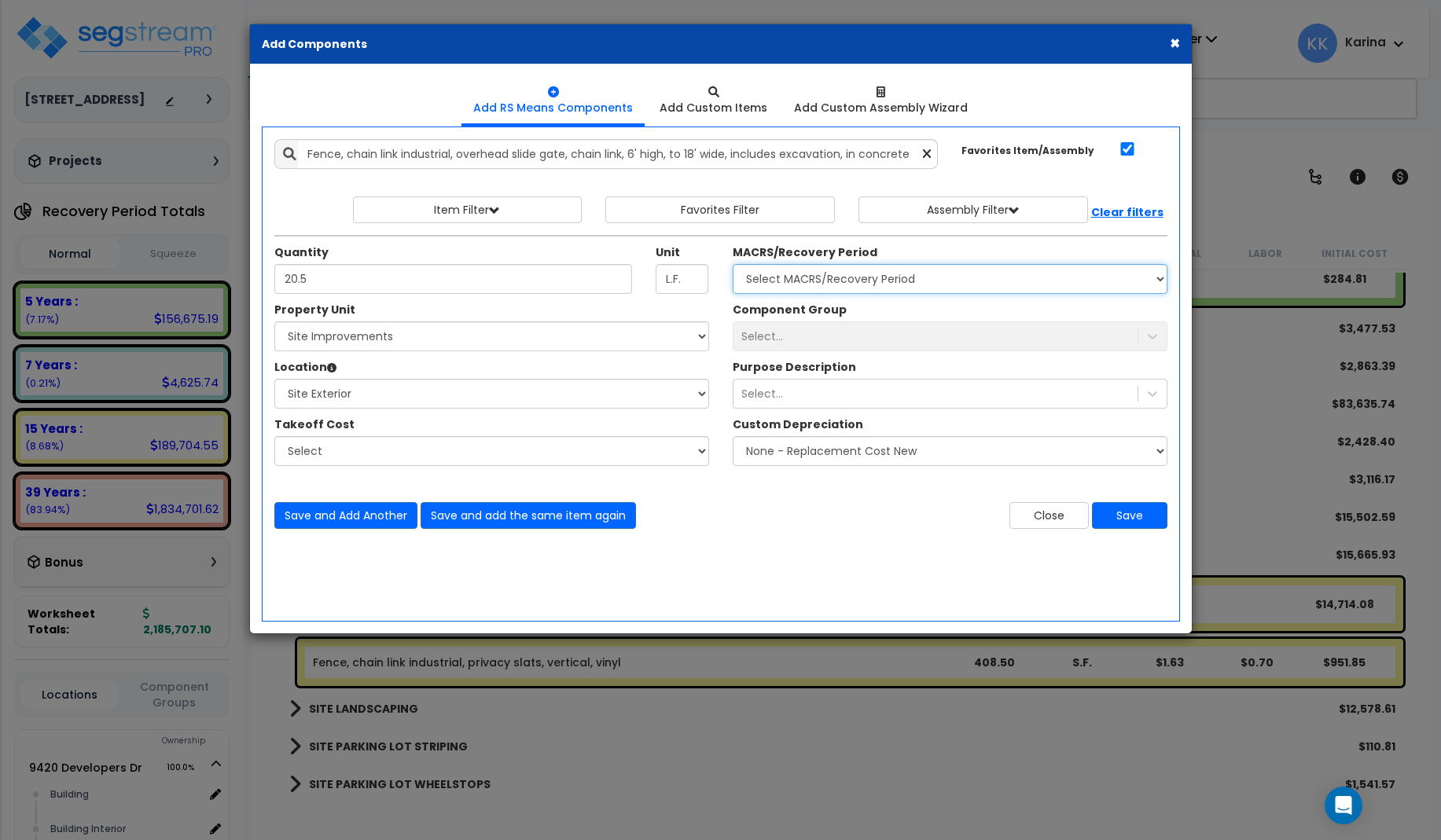
click at [733, 264] on select "Select MACRS/Recovery Period 5 Years - 57.0 - Distributive Trades & Services 5 …" at bounding box center [950, 278] width 435 height 30
select select "3666"
click option "15 Years - 00.3 - Land Improvements" at bounding box center [0, 0] width 0 height 0
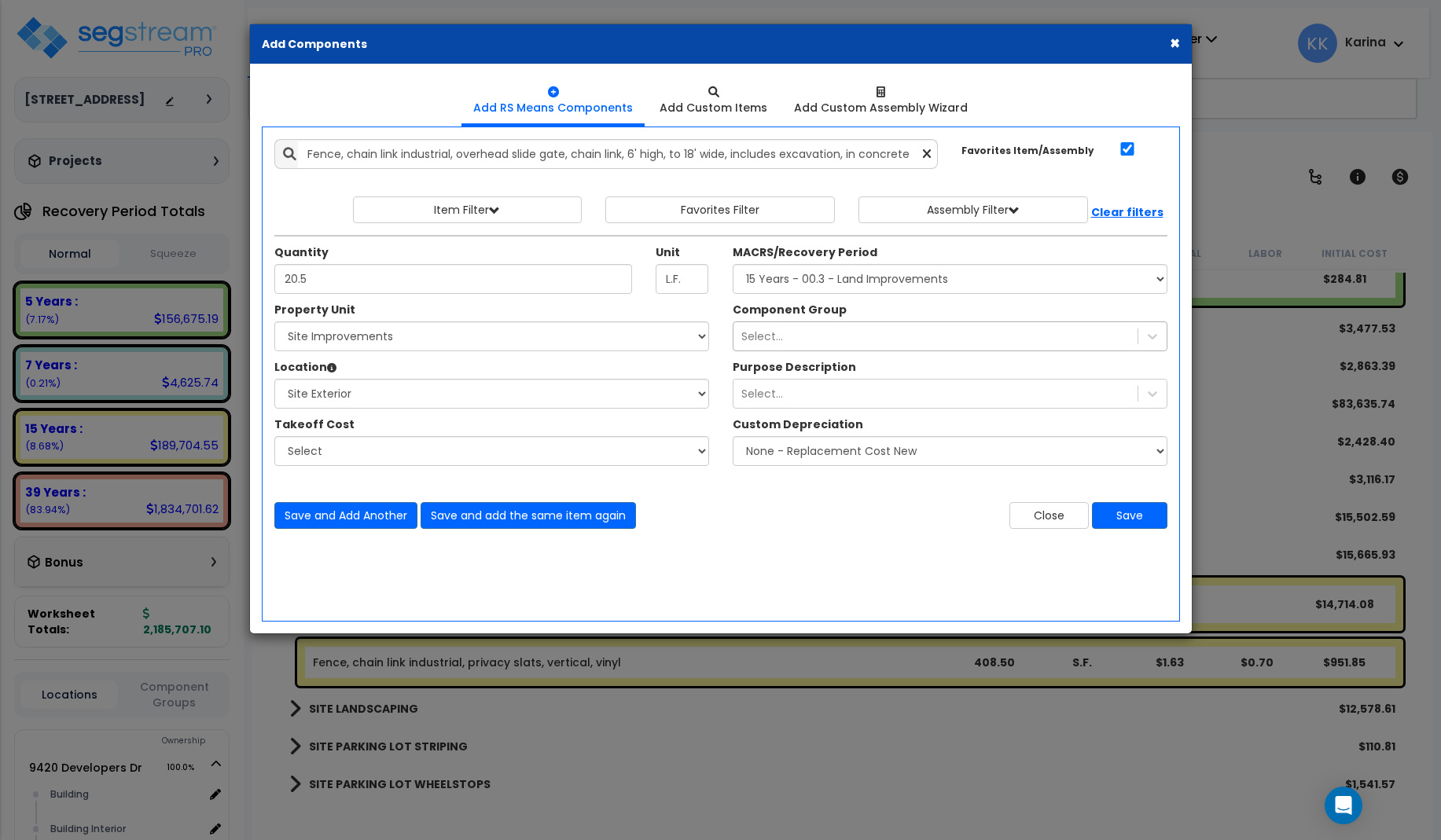
click at [784, 336] on div "Select..." at bounding box center [936, 337] width 404 height 25
type input "fenc"
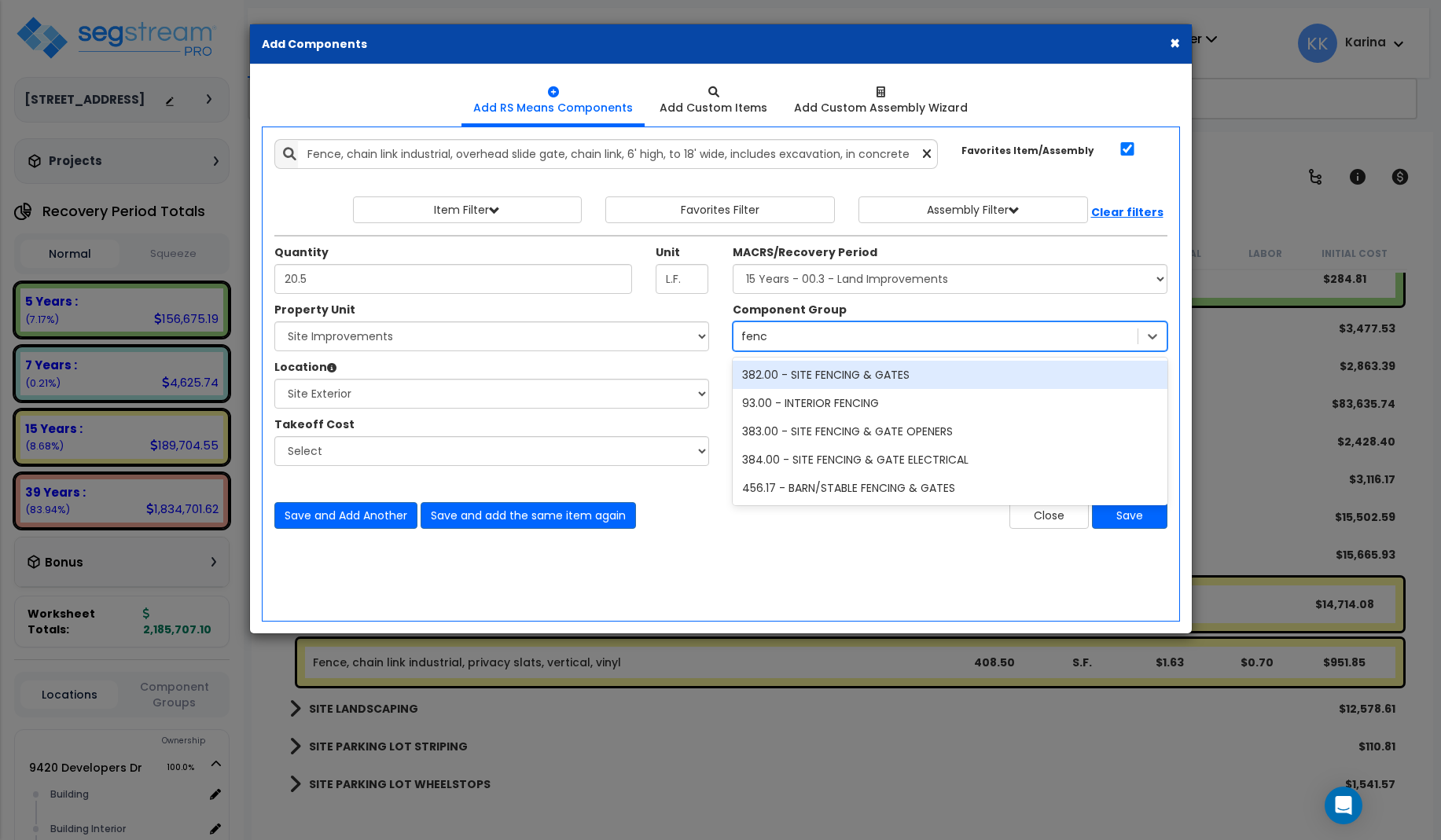
click at [803, 380] on div "382.00 - SITE FENCING & GATES" at bounding box center [950, 375] width 435 height 28
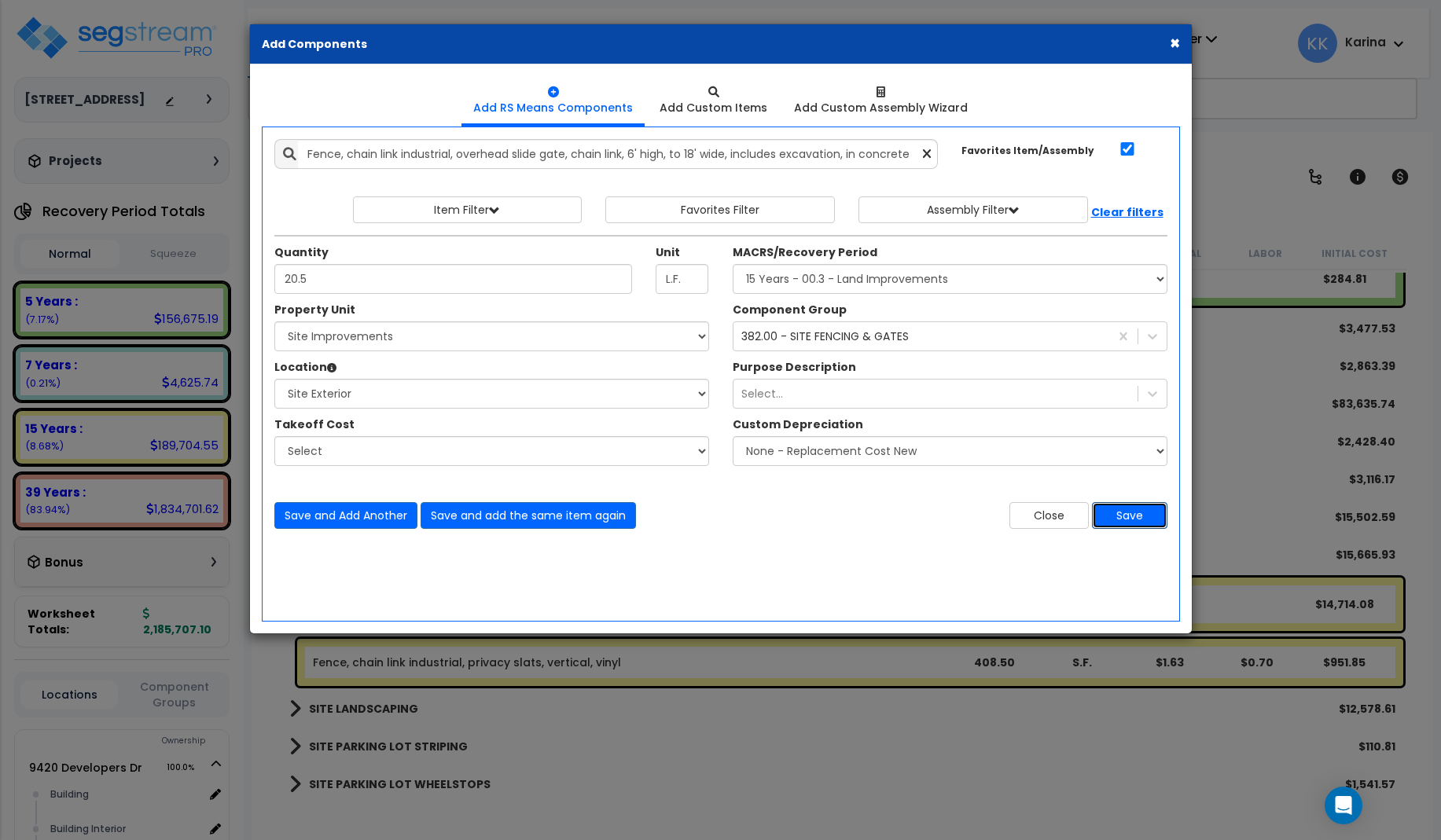
click at [1119, 514] on button "Save" at bounding box center [1130, 516] width 76 height 27
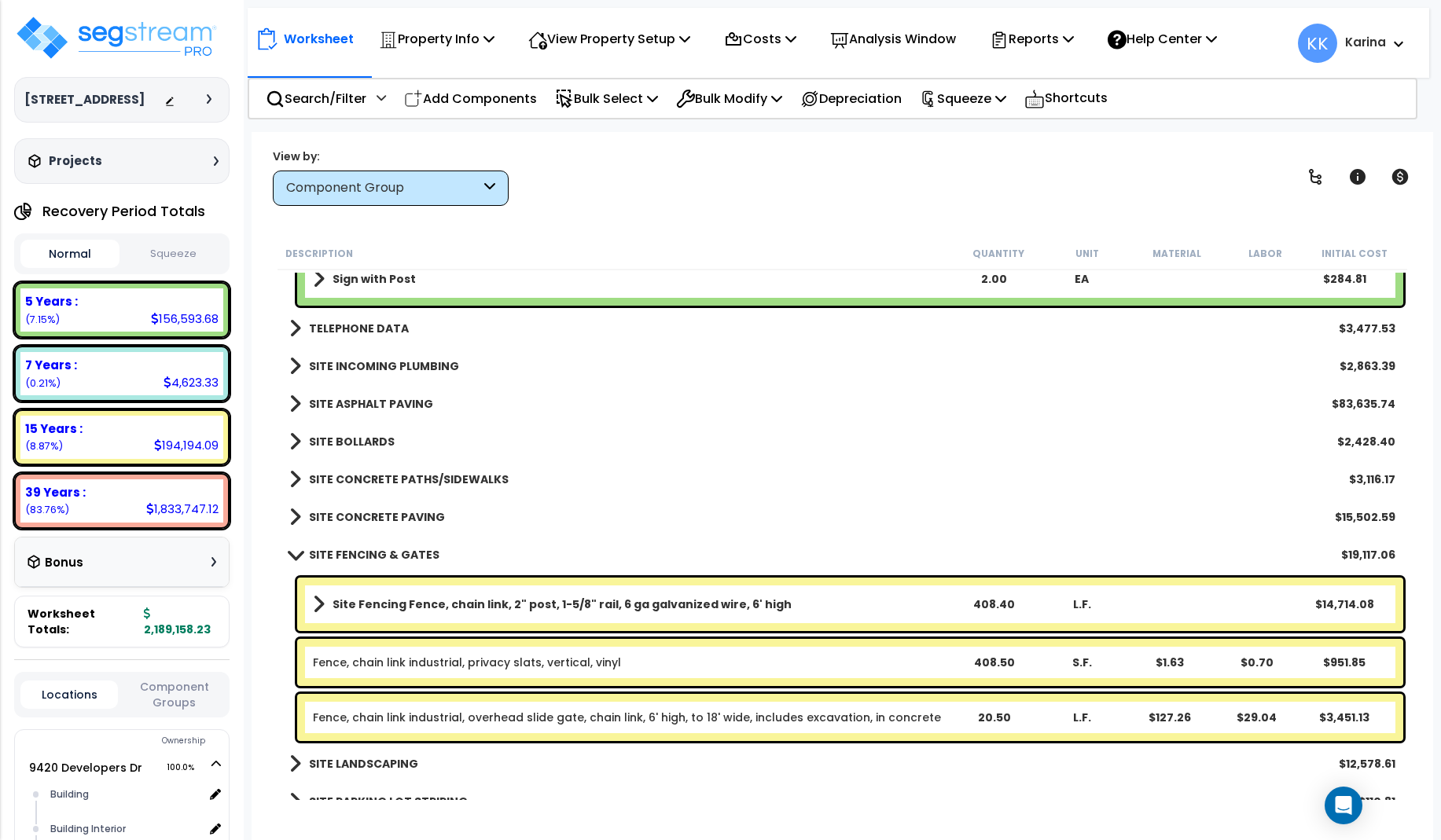
click at [592, 712] on link "Fence, chain link industrial, overhead slide gate, chain link, 6' high, to 18' …" at bounding box center [627, 717] width 629 height 15
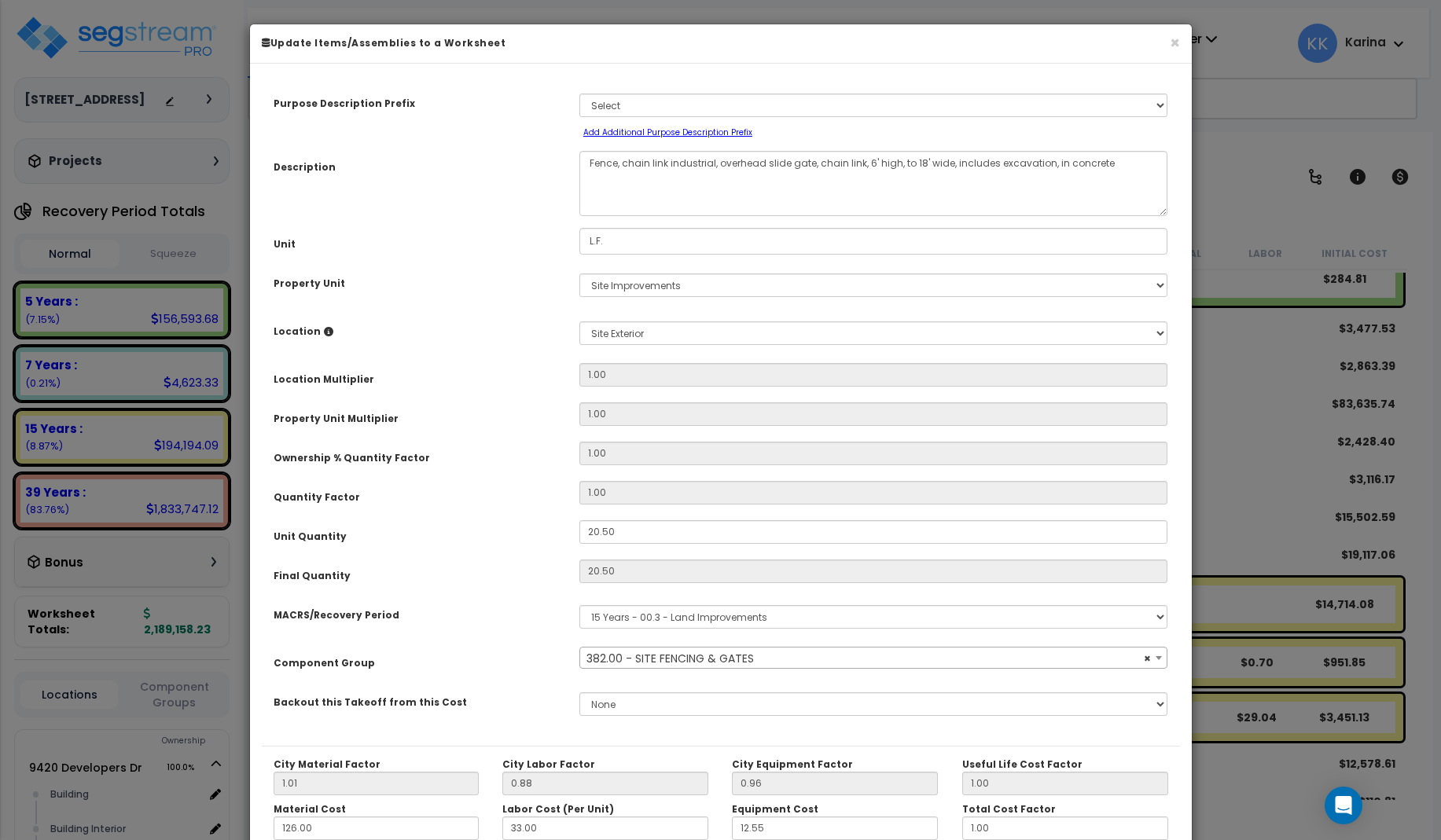
select select "57169"
click at [1220, 784] on div "× Update Items/Assemblies to a Worksheet Purpose Description Prefix Select A/V …" at bounding box center [720, 420] width 1441 height 840
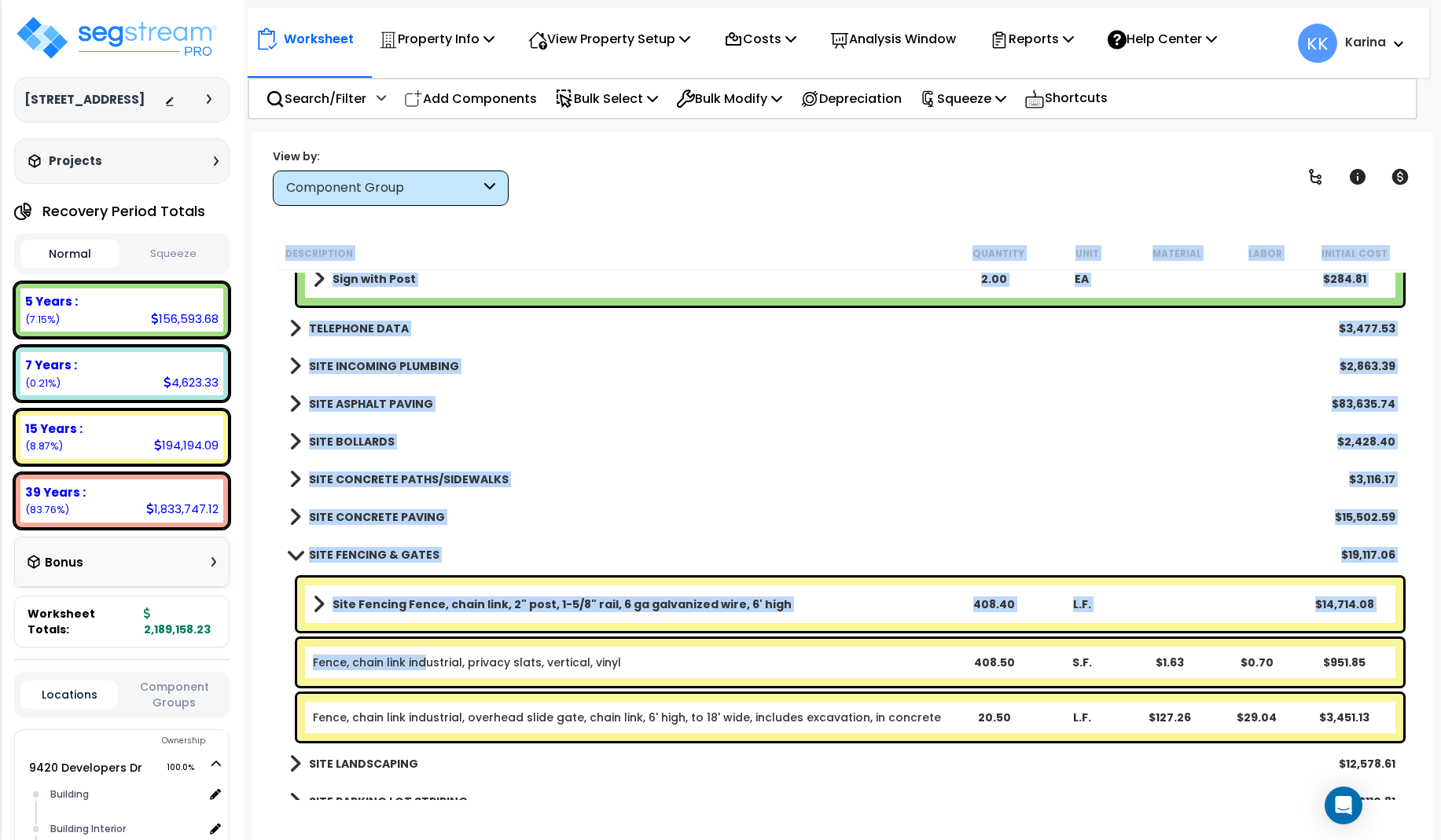
click at [422, 662] on link "Fence, chain link industrial, privacy slats, vertical, vinyl" at bounding box center [467, 662] width 308 height 15
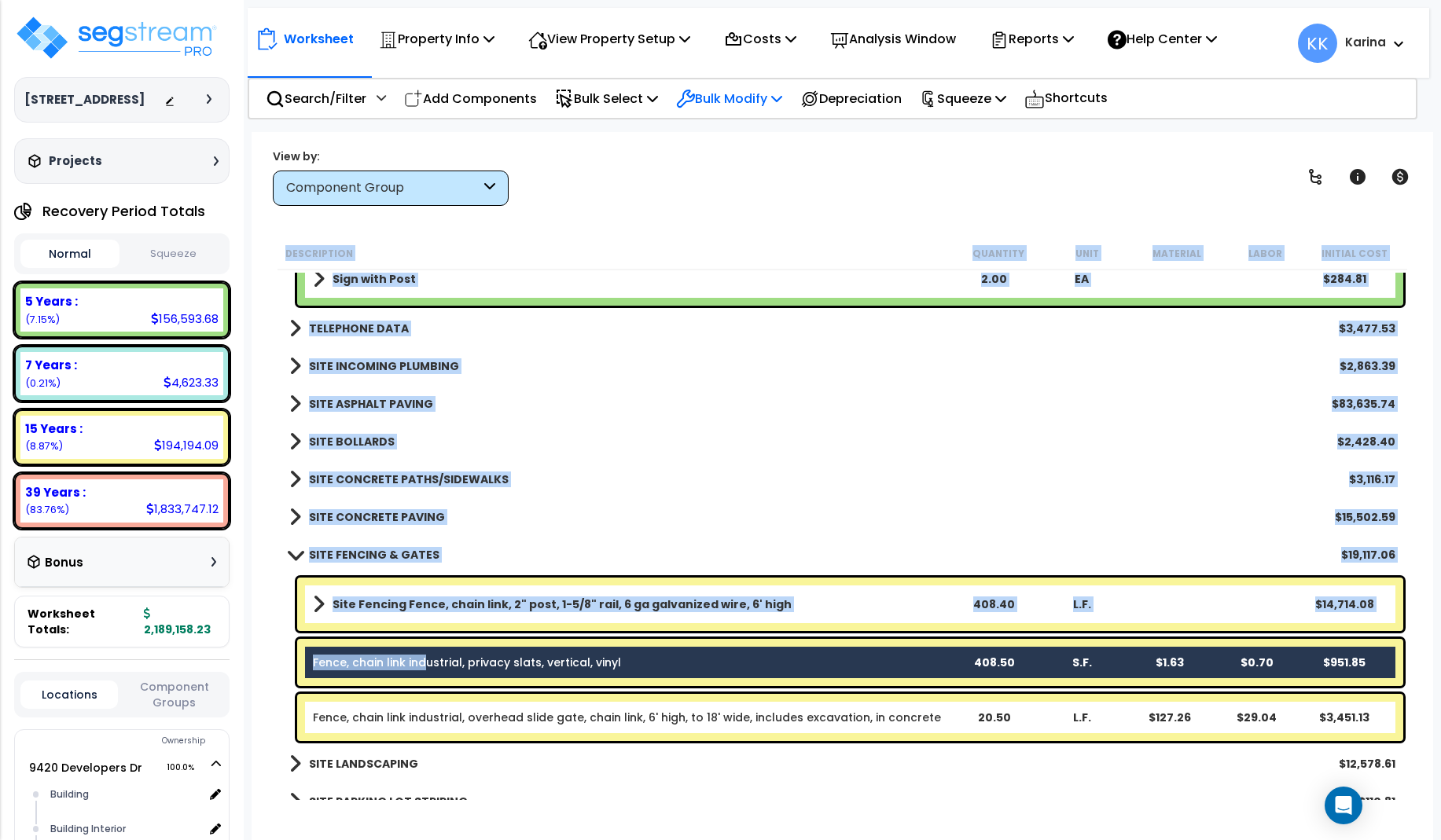
click at [731, 96] on p "Bulk Modify" at bounding box center [730, 99] width 106 height 22
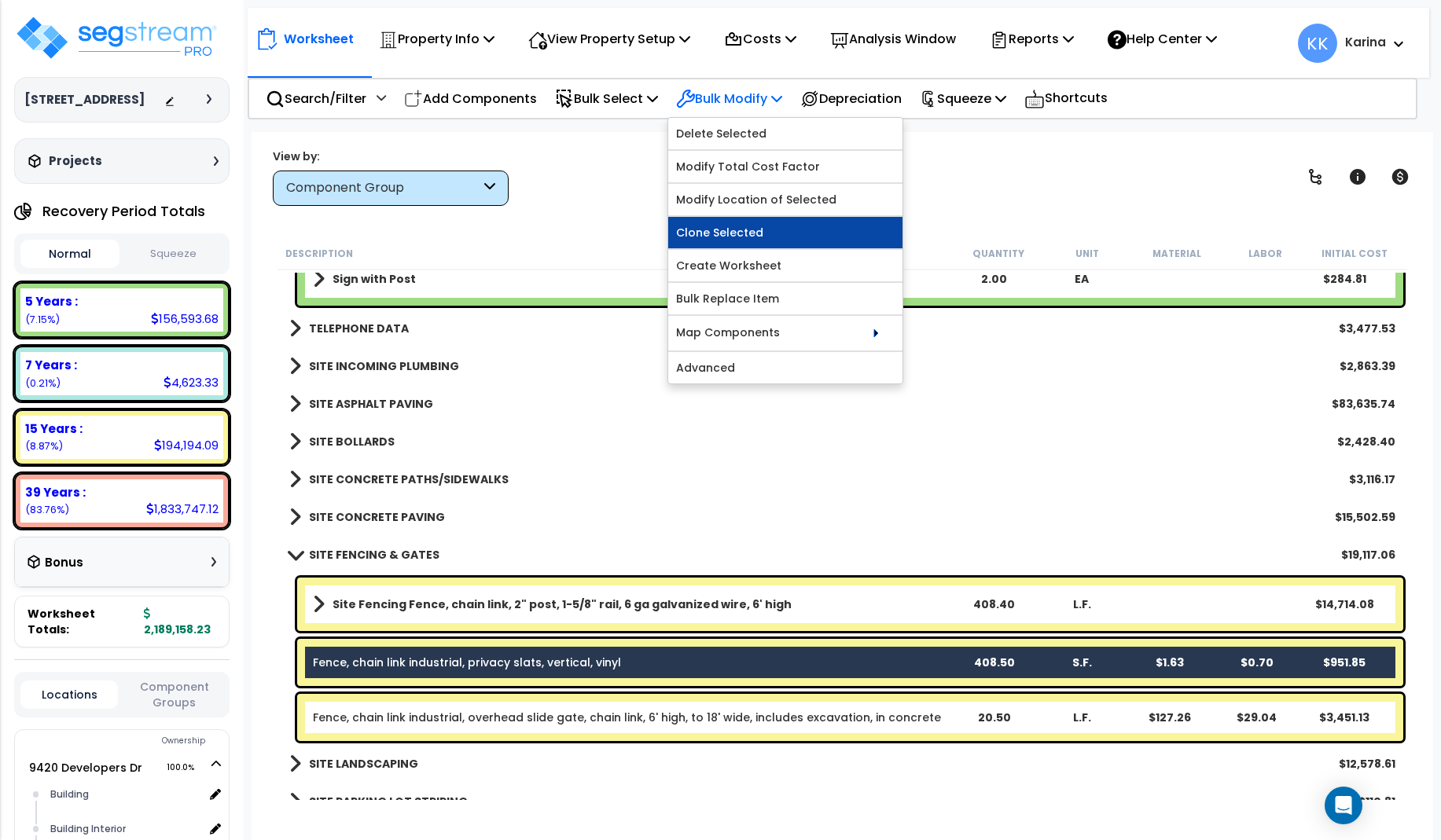
click at [739, 226] on link "Clone Selected" at bounding box center [785, 232] width 234 height 32
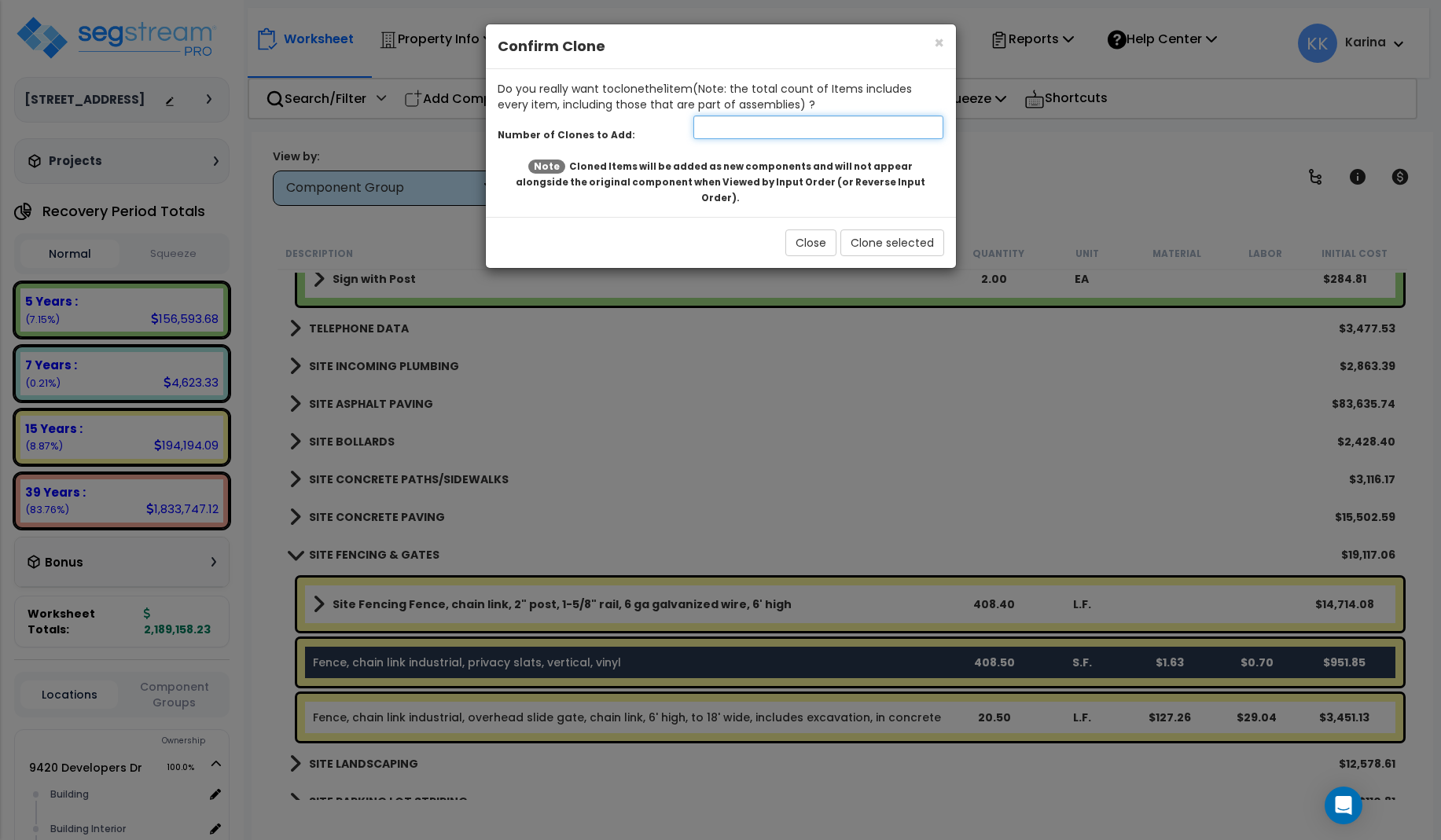
click at [735, 124] on input "number" at bounding box center [819, 127] width 251 height 23
type input "1"
click at [858, 230] on button "Clone selected" at bounding box center [892, 243] width 104 height 27
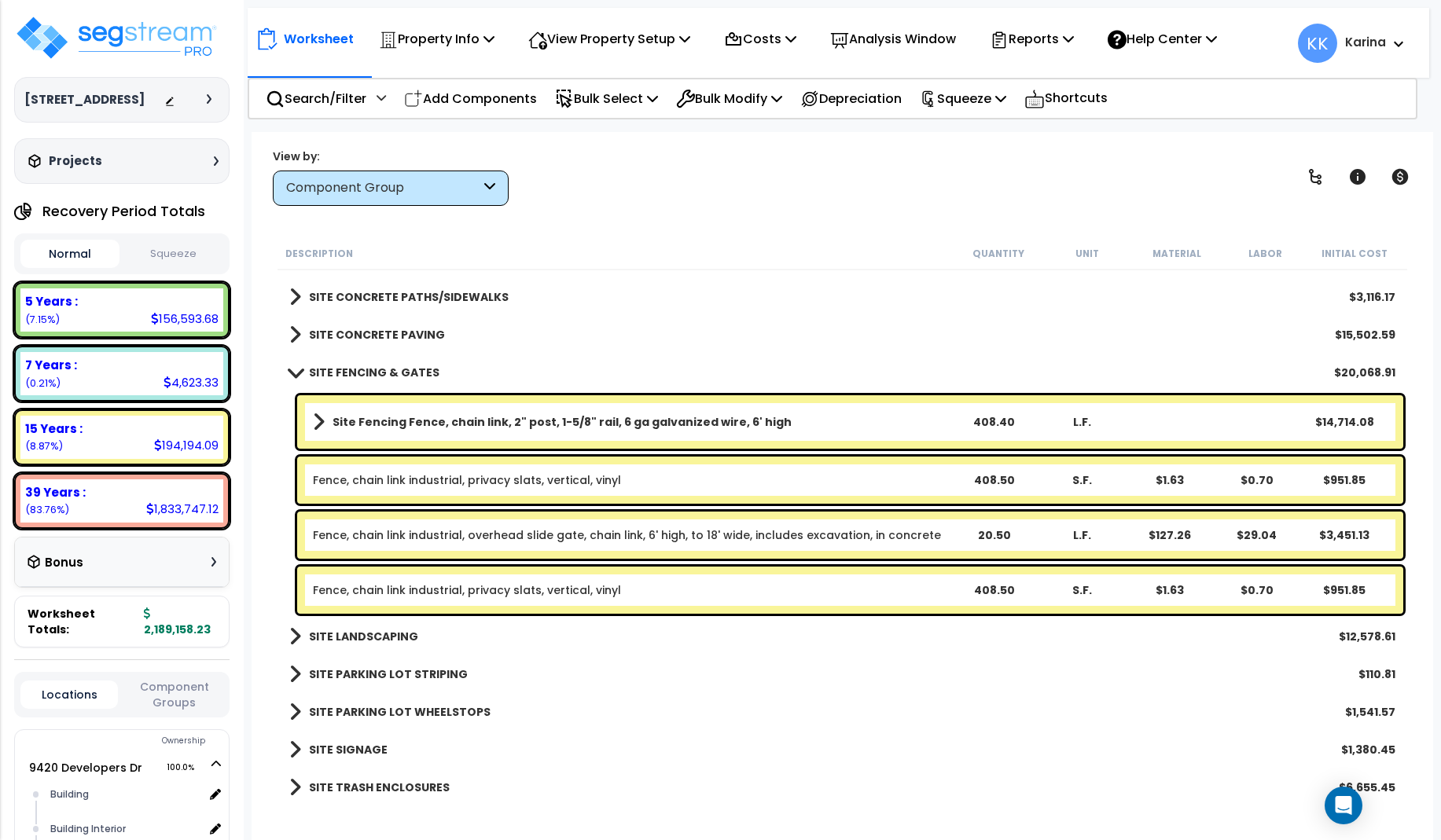
scroll to position [1682, 0]
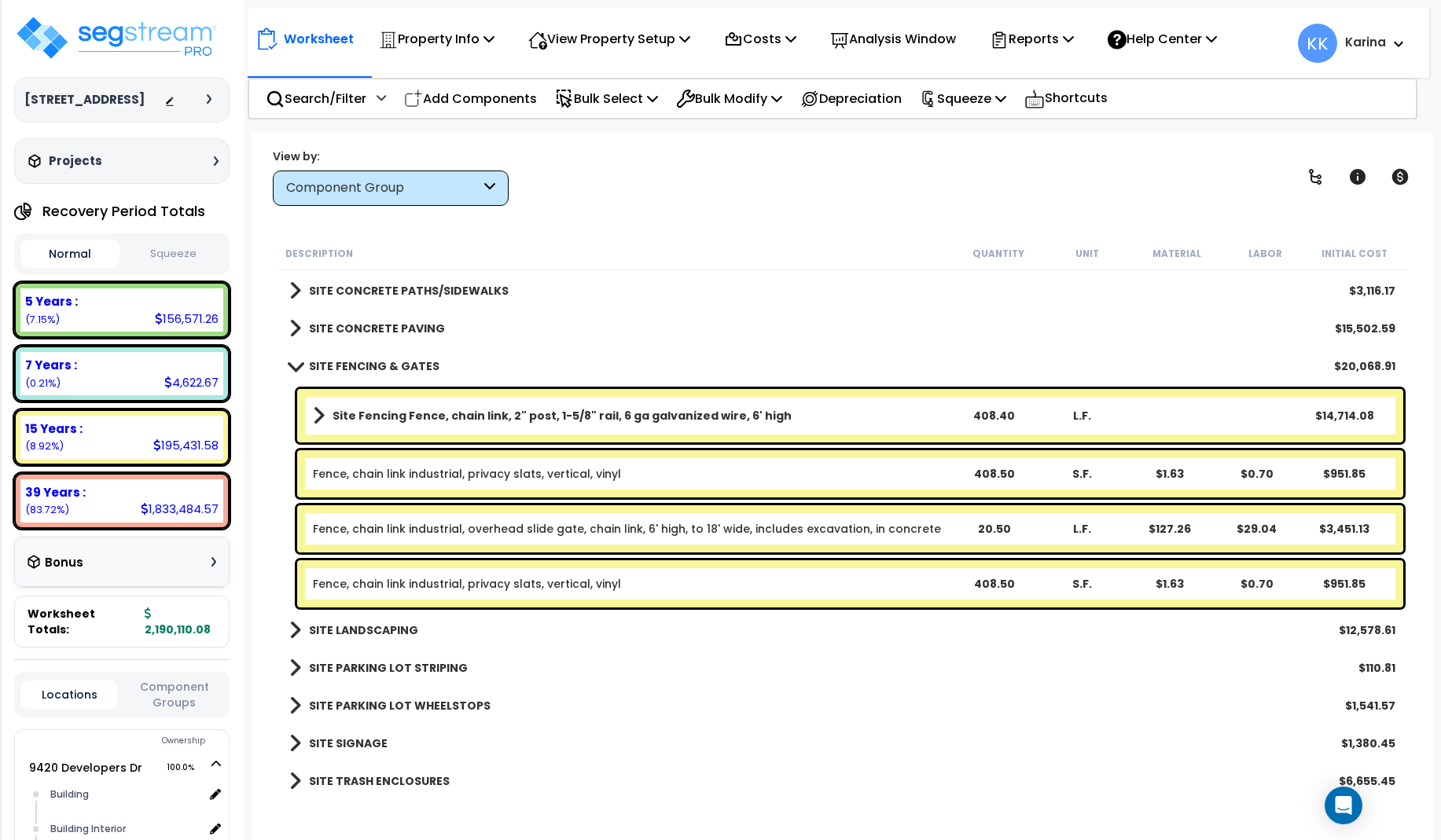
click at [585, 585] on link "Fence, chain link industrial, privacy slats, vertical, vinyl" at bounding box center [467, 583] width 308 height 15
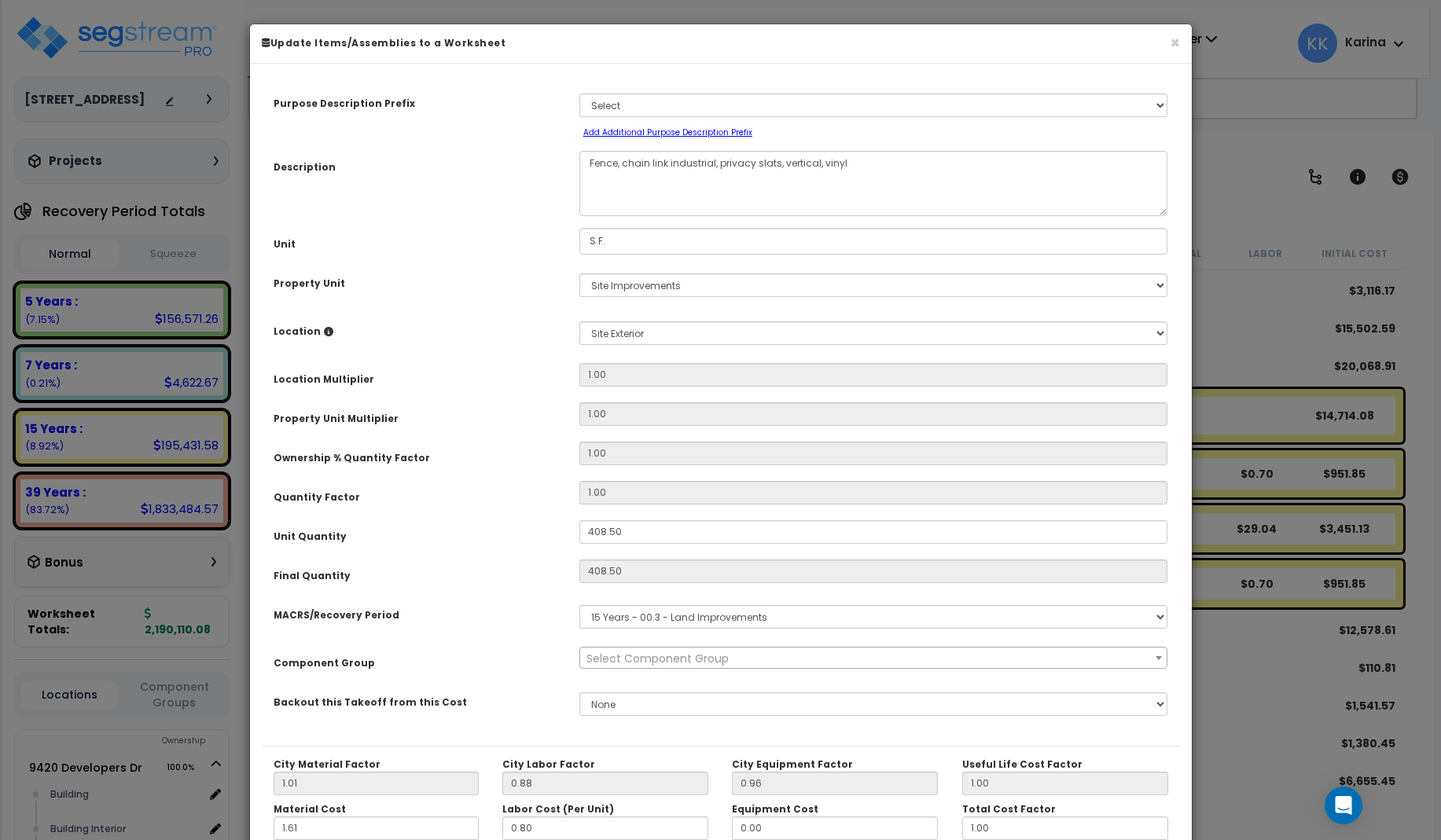
select select "57169"
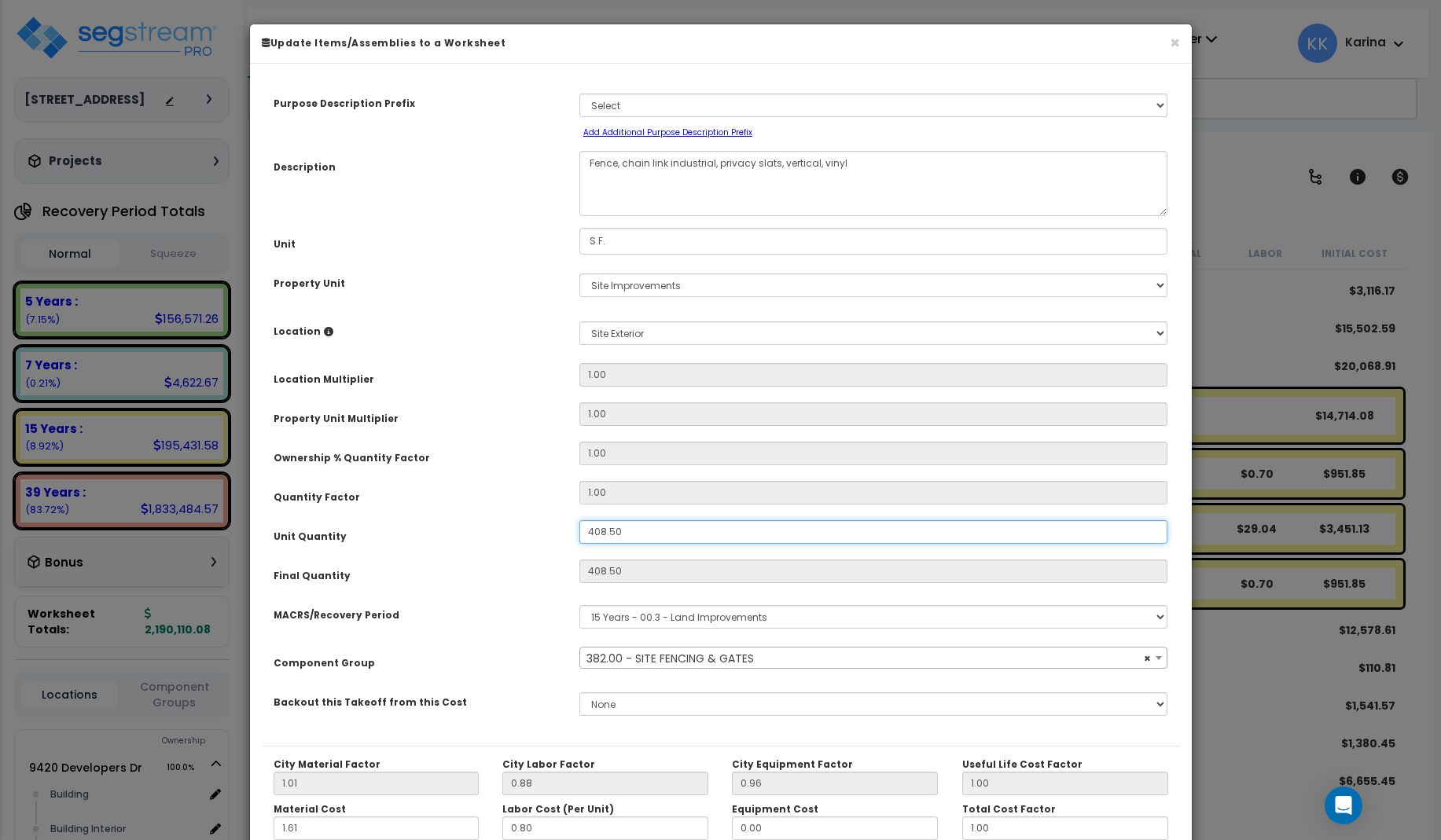
drag, startPoint x: 630, startPoint y: 530, endPoint x: 495, endPoint y: 529, distance: 135.0
click at [495, 529] on div "Unit Quantity 408.50" at bounding box center [721, 534] width 919 height 28
drag, startPoint x: 629, startPoint y: 532, endPoint x: 489, endPoint y: 523, distance: 140.3
click at [579, 523] on input "408.50" at bounding box center [874, 532] width 589 height 23
type input "1"
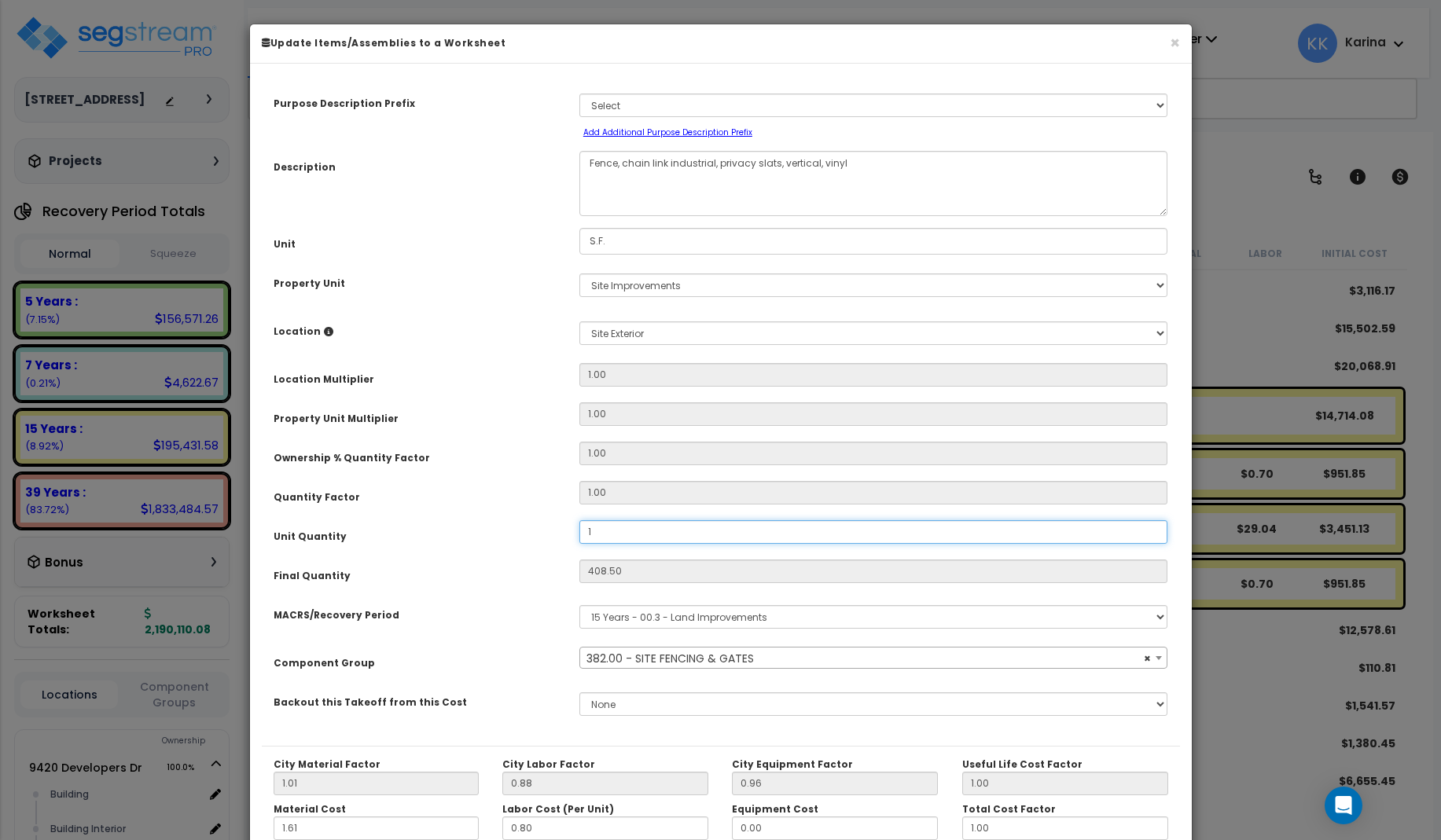
type input "408.5"
type input "$951.81"
type input "1"
type input "$2.33"
type input "14"
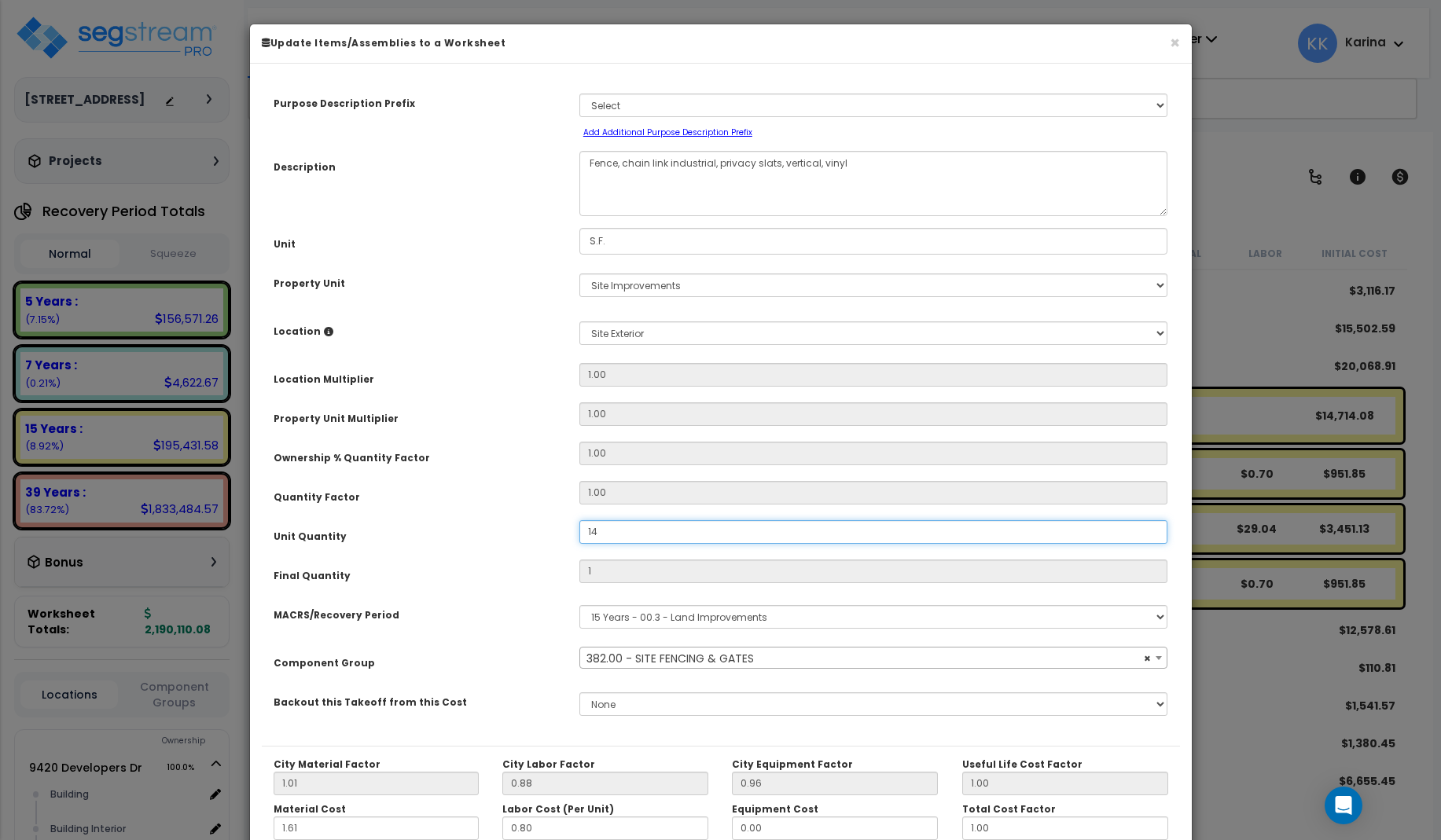
type input "14"
type input "$32.62"
type input "143"
type input "$333.19"
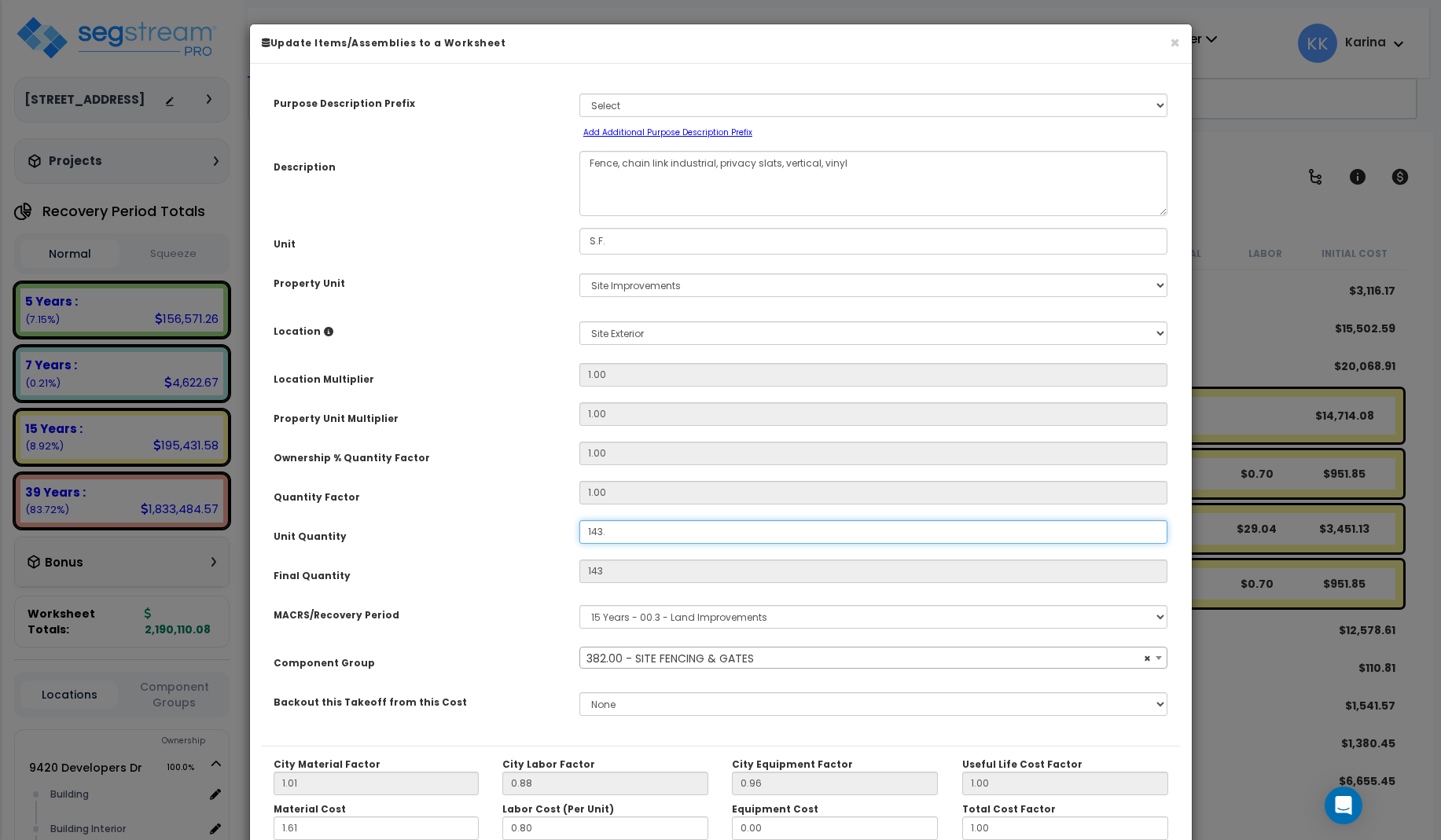
type input "143.5"
type input "$334.36"
click at [540, 537] on div "Unit Quantity" at bounding box center [415, 534] width 306 height 28
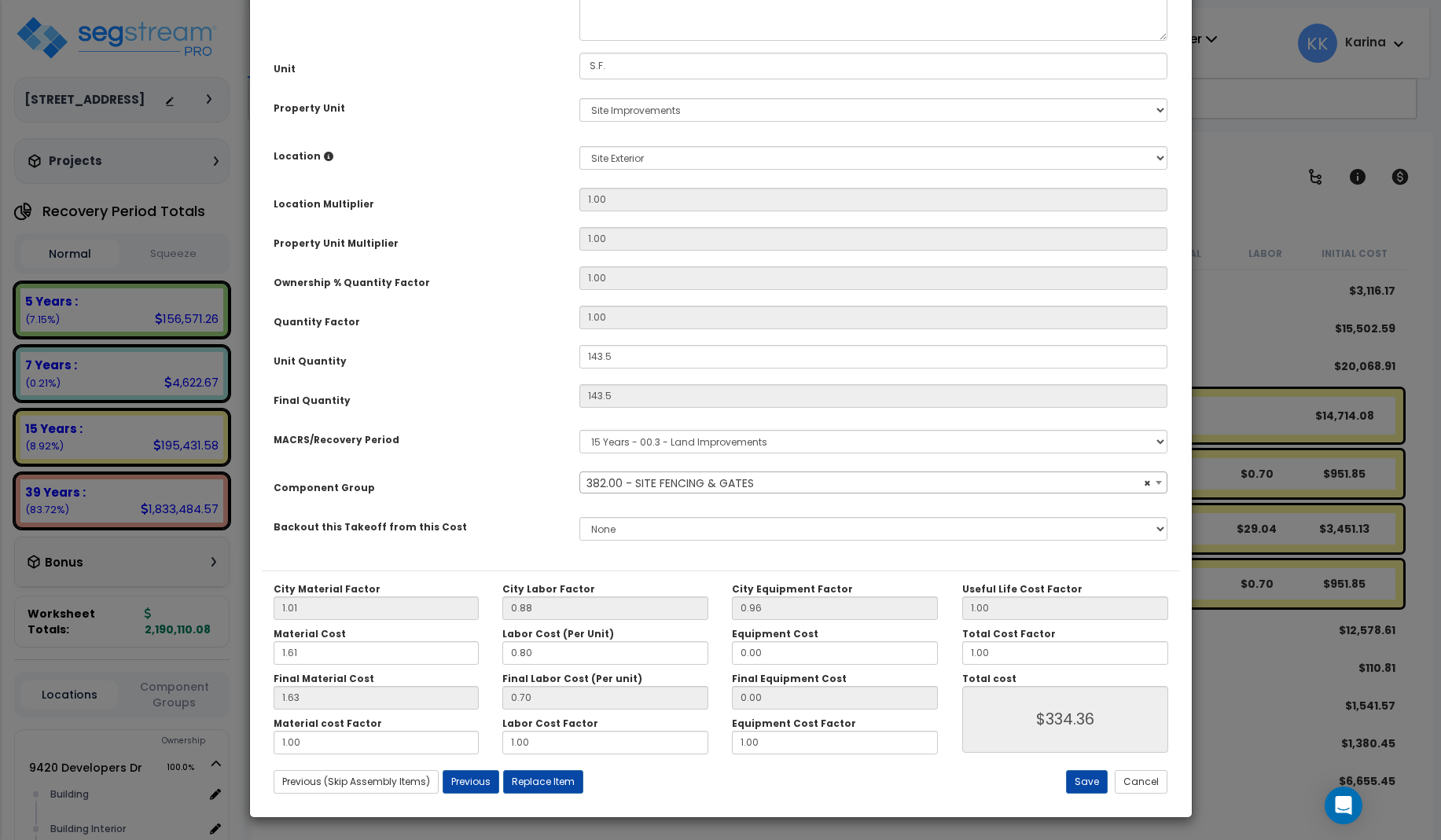
scroll to position [176, 0]
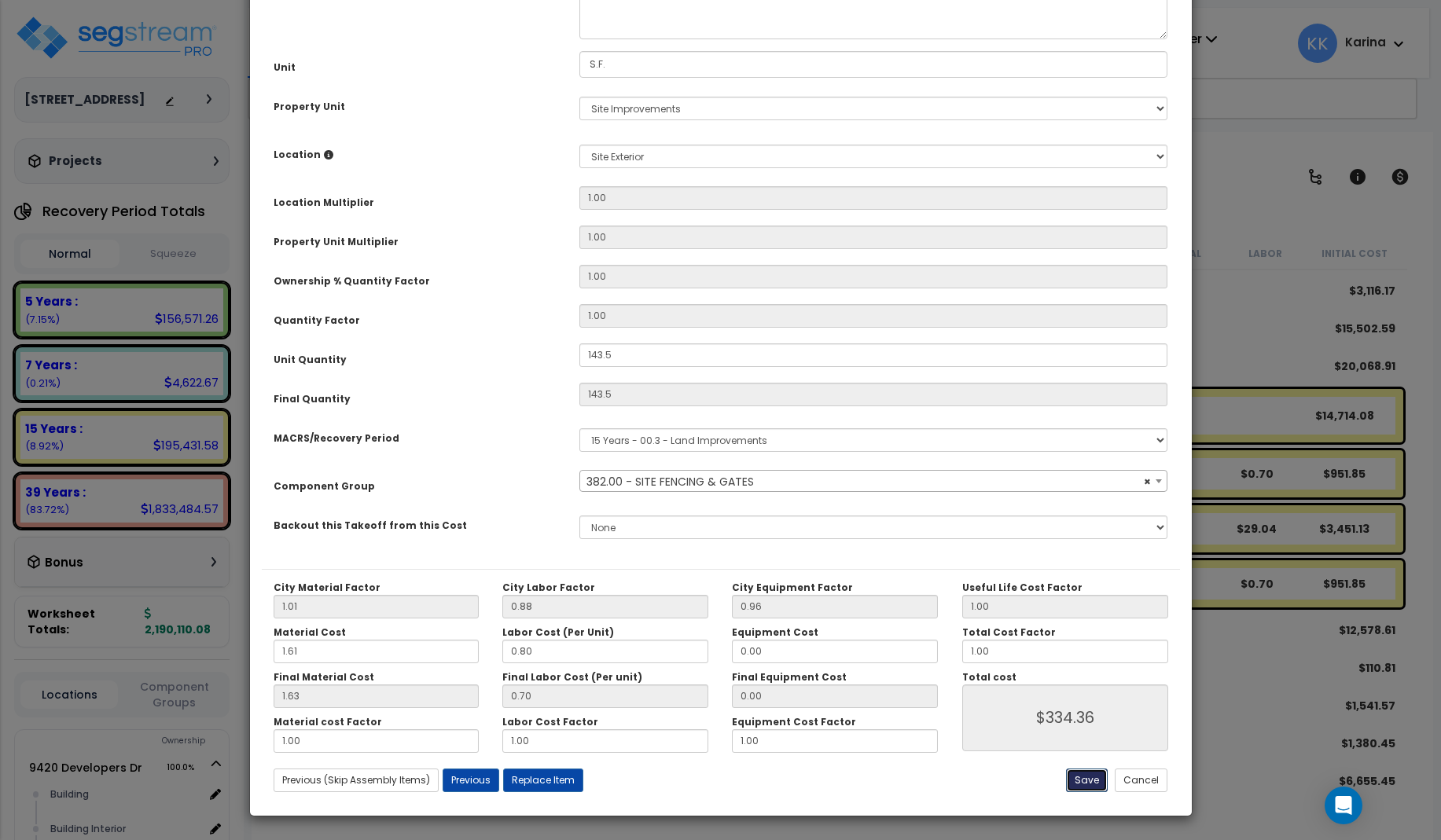
click at [1086, 779] on button "Save" at bounding box center [1087, 781] width 41 height 23
type input "143.50"
type input "334.36"
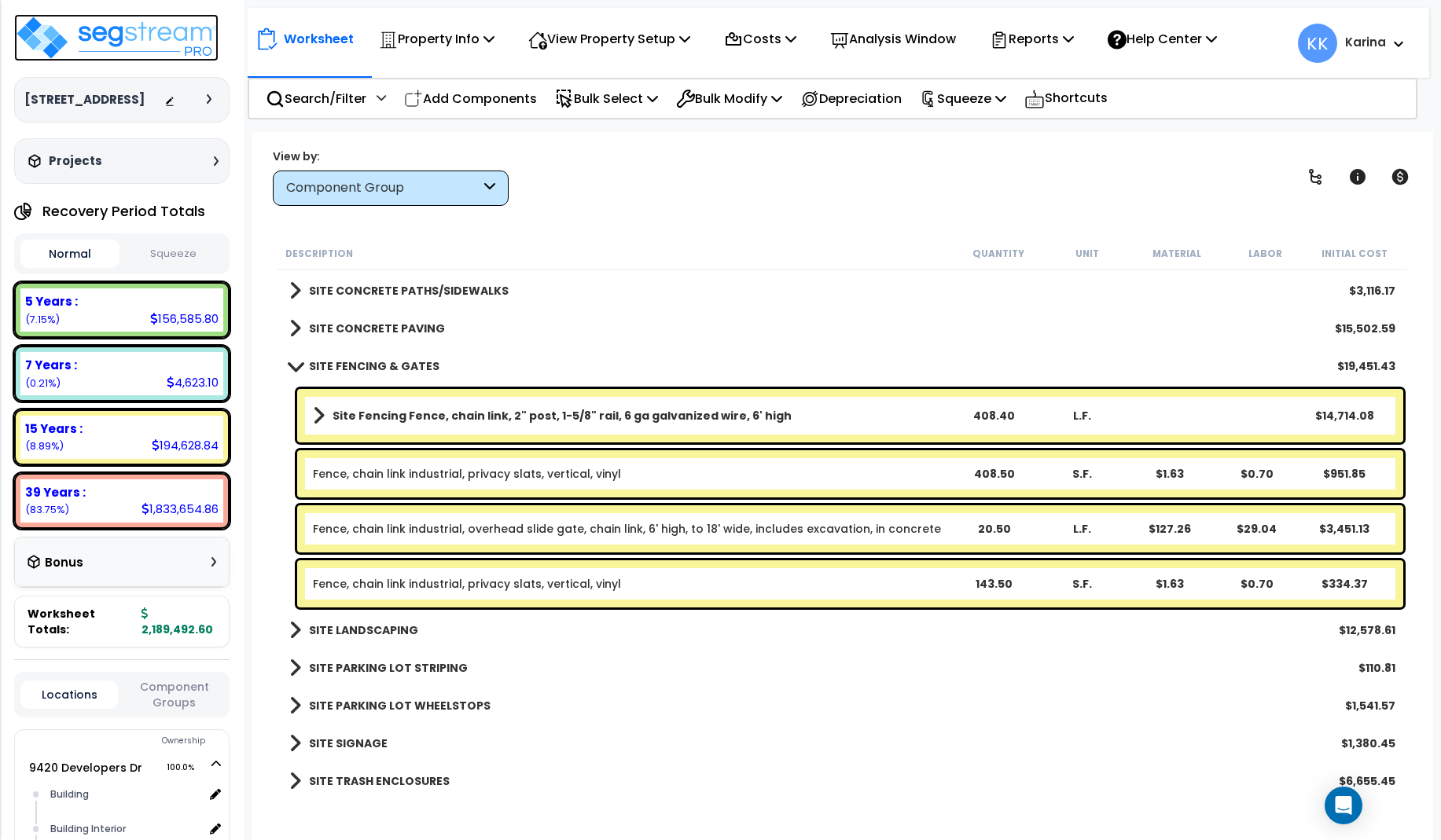
click at [134, 33] on img at bounding box center [116, 38] width 204 height 47
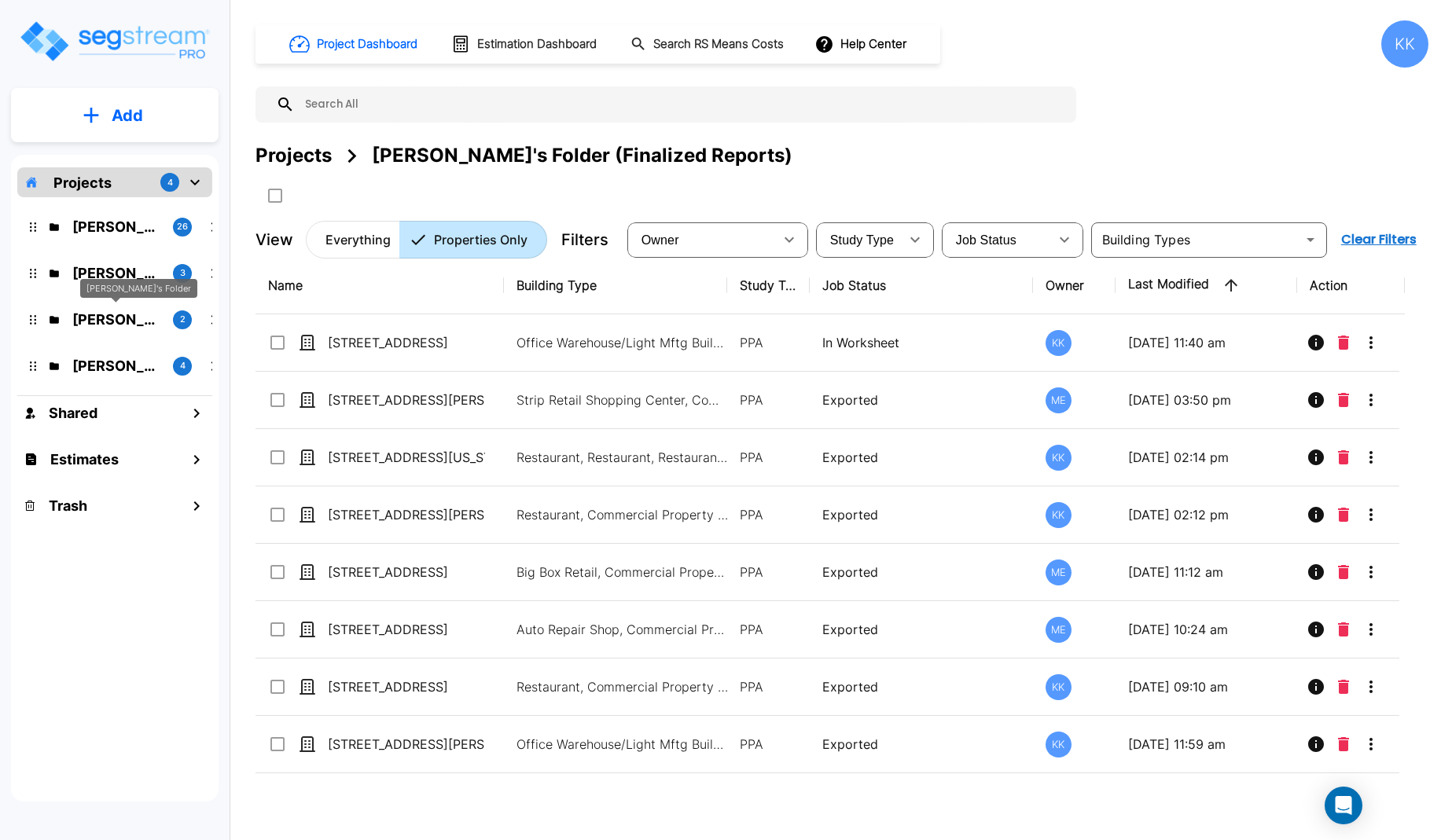
click at [121, 316] on p "[PERSON_NAME]'s Folder" at bounding box center [116, 320] width 88 height 22
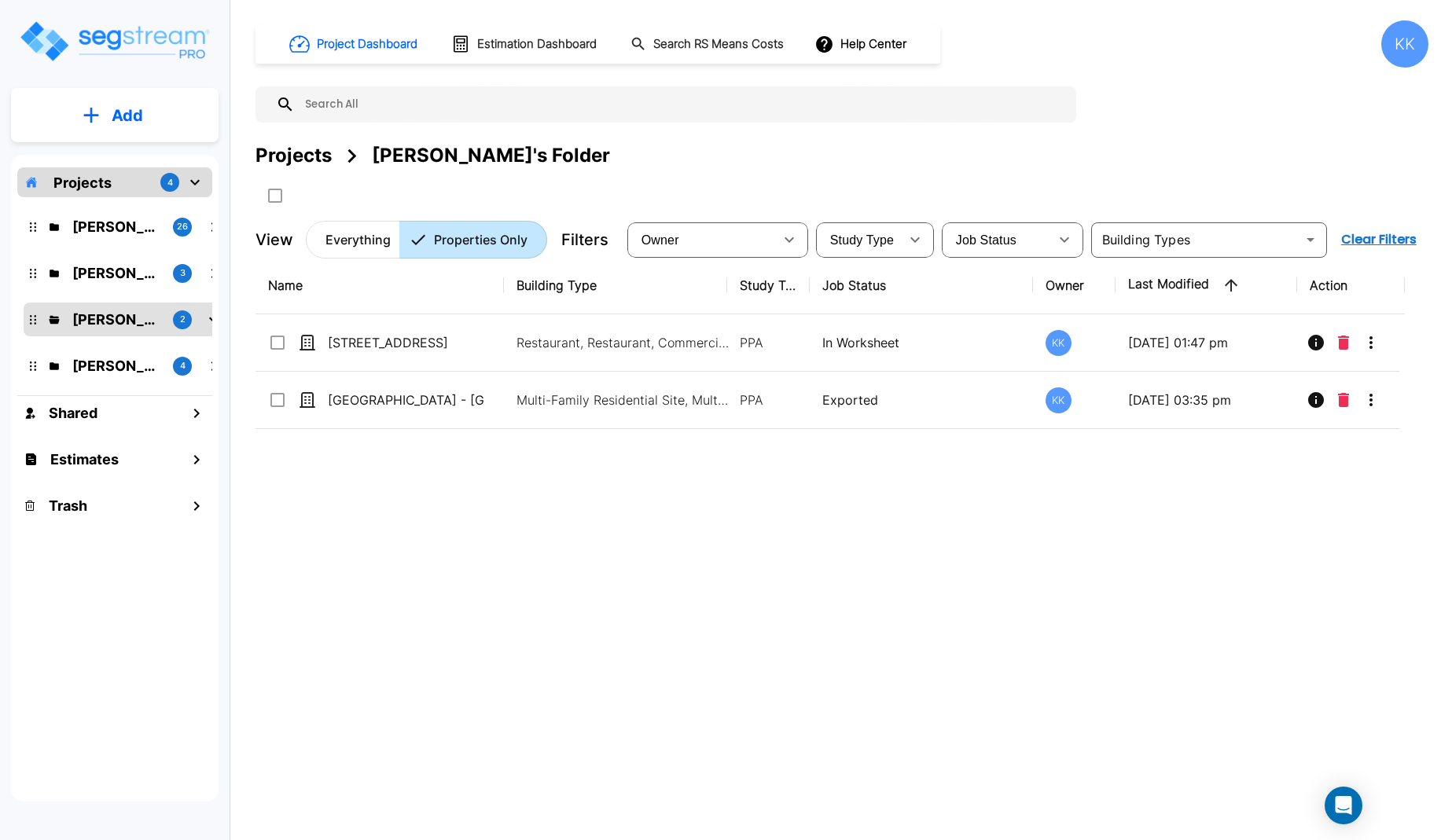
click at [159, 548] on div "Projects 4 [PERSON_NAME]'s Folder (Finalized Reports) 26 [PERSON_NAME] 3 [PERSO…" at bounding box center [114, 478] width 207 height 647
click at [84, 692] on div "Projects 4 [PERSON_NAME]'s Folder (Finalized Reports) 26 [PERSON_NAME] 3 [PERSO…" at bounding box center [114, 478] width 207 height 647
